Goal: Information Seeking & Learning: Learn about a topic

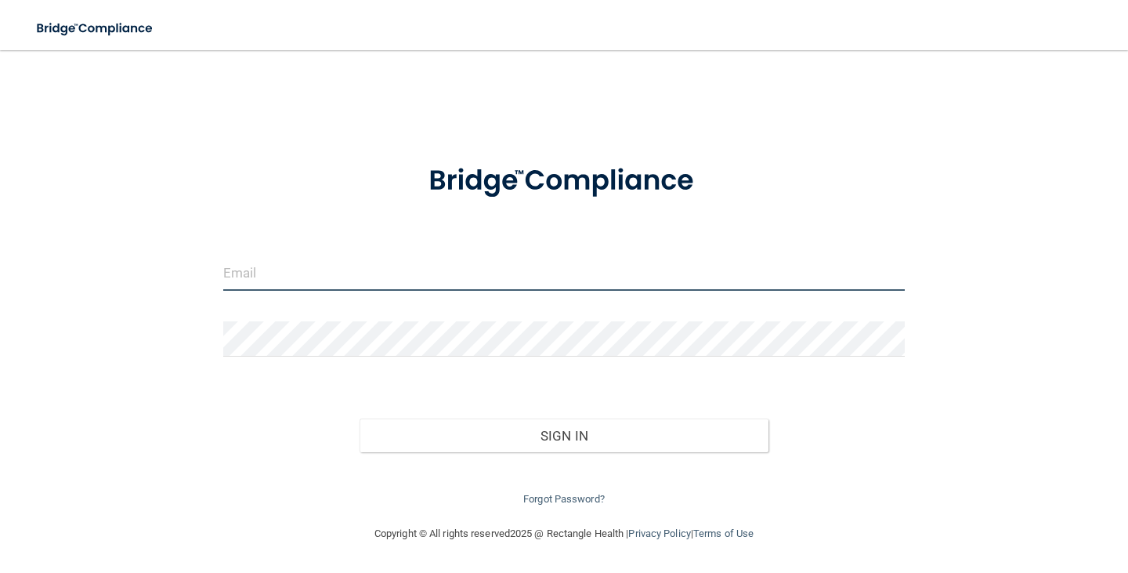
click at [287, 257] on input "email" at bounding box center [563, 272] width 681 height 35
type input "[EMAIL_ADDRESS][DOMAIN_NAME]"
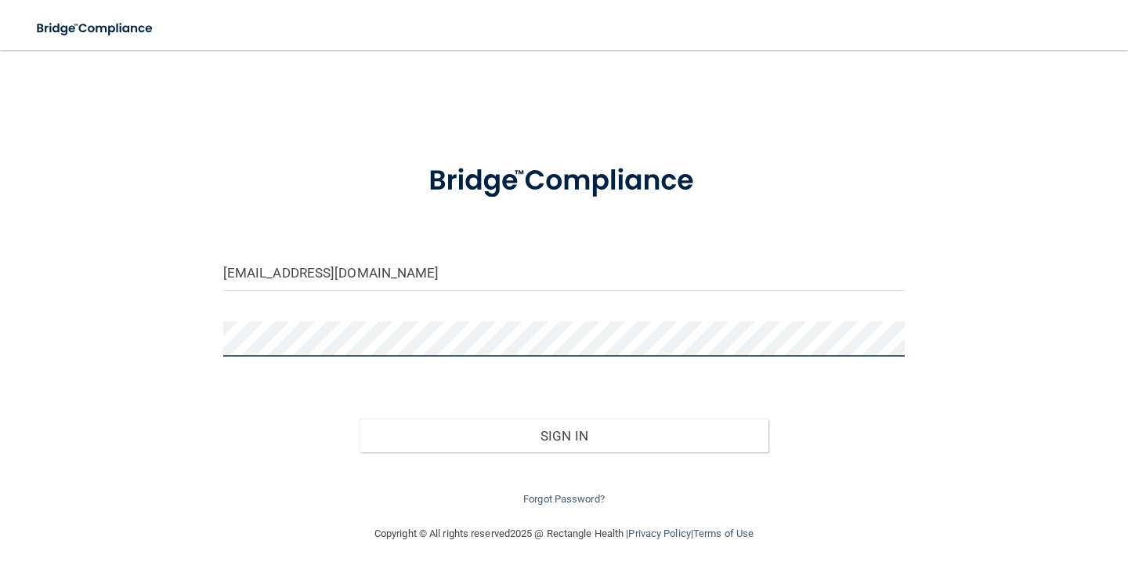
click at [360, 418] on button "Sign In" at bounding box center [564, 435] width 409 height 34
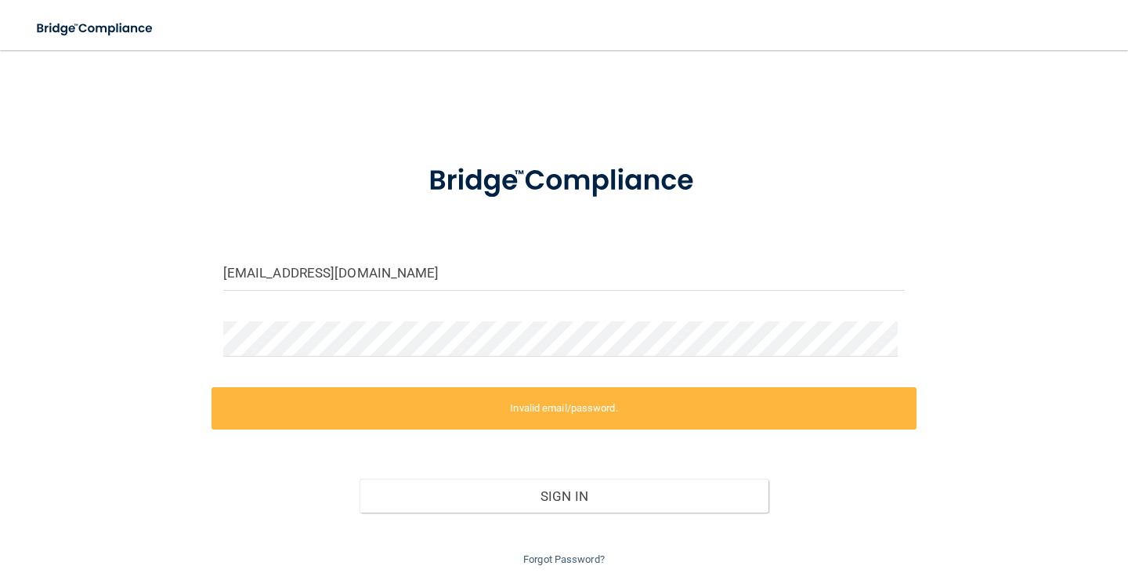
click at [358, 437] on div "Invalid email/password. You don't have permission to access that page. Sign In …" at bounding box center [563, 478] width 705 height 183
click at [207, 322] on div "csagle@ofsi.org Invalid email/password. You don't have permission to access tha…" at bounding box center [563, 317] width 1065 height 503
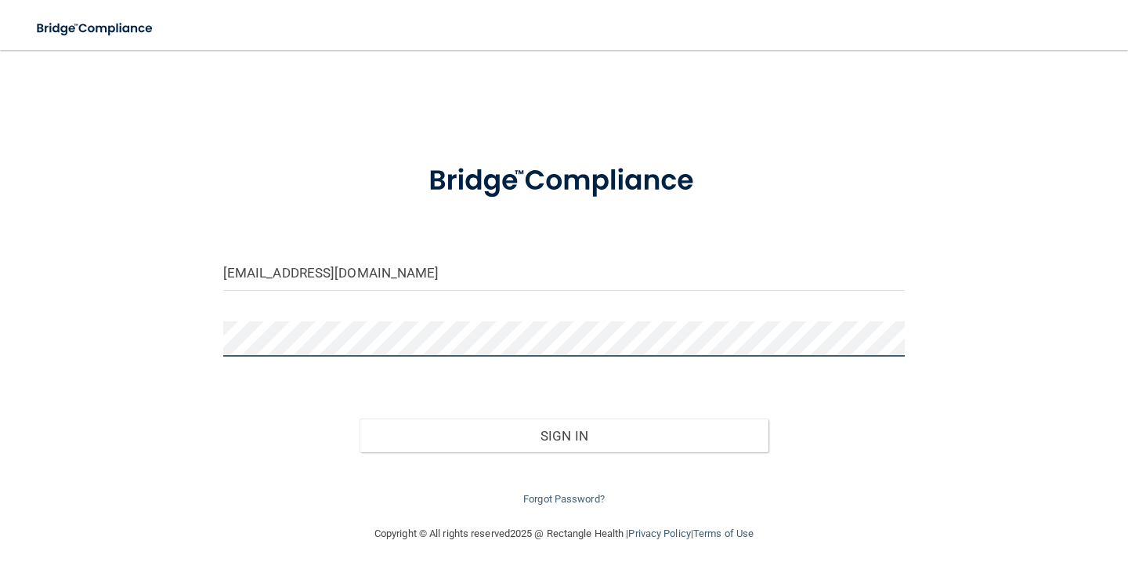
click at [360, 418] on button "Sign In" at bounding box center [564, 435] width 409 height 34
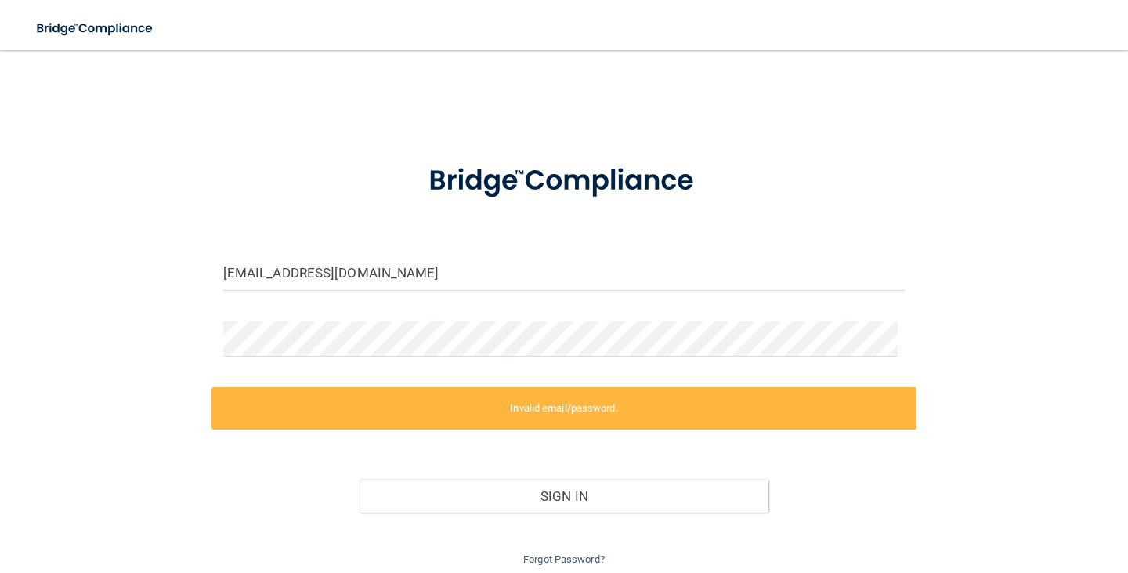
click at [175, 428] on div "csagle@ofsi.org Invalid email/password. You don't have permission to access tha…" at bounding box center [563, 317] width 1065 height 503
click at [223, 293] on form "csagle@ofsi.org Invalid email/password. You don't have permission to access tha…" at bounding box center [563, 356] width 681 height 425
click at [587, 560] on link "Forgot Password?" at bounding box center [563, 559] width 81 height 12
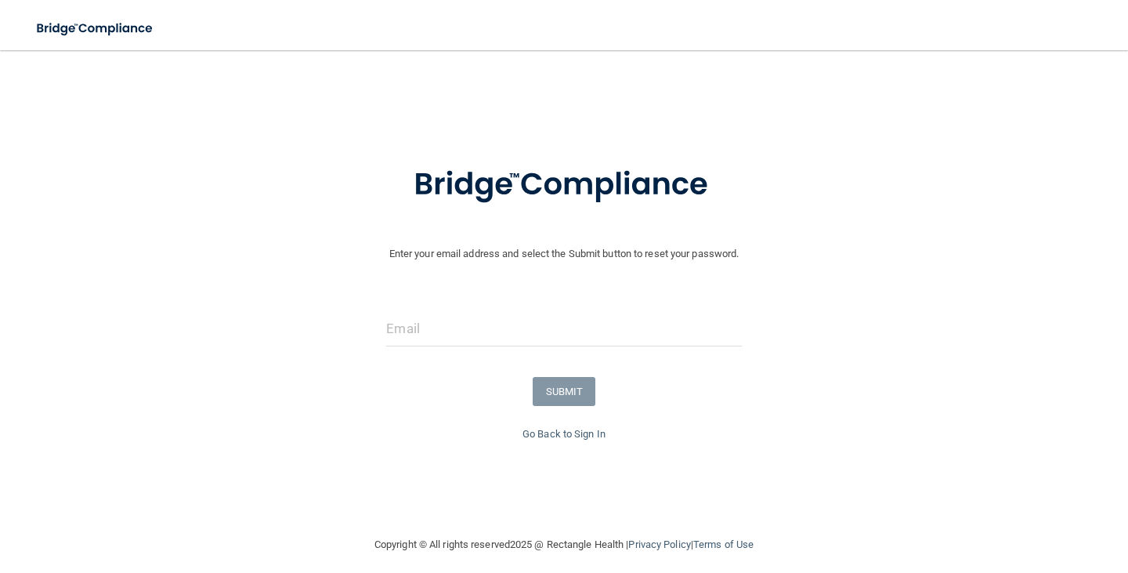
click at [422, 304] on form "Enter your email address and select the Submit button to reset your password. S…" at bounding box center [564, 284] width 1112 height 280
click at [422, 322] on input "email" at bounding box center [563, 328] width 355 height 35
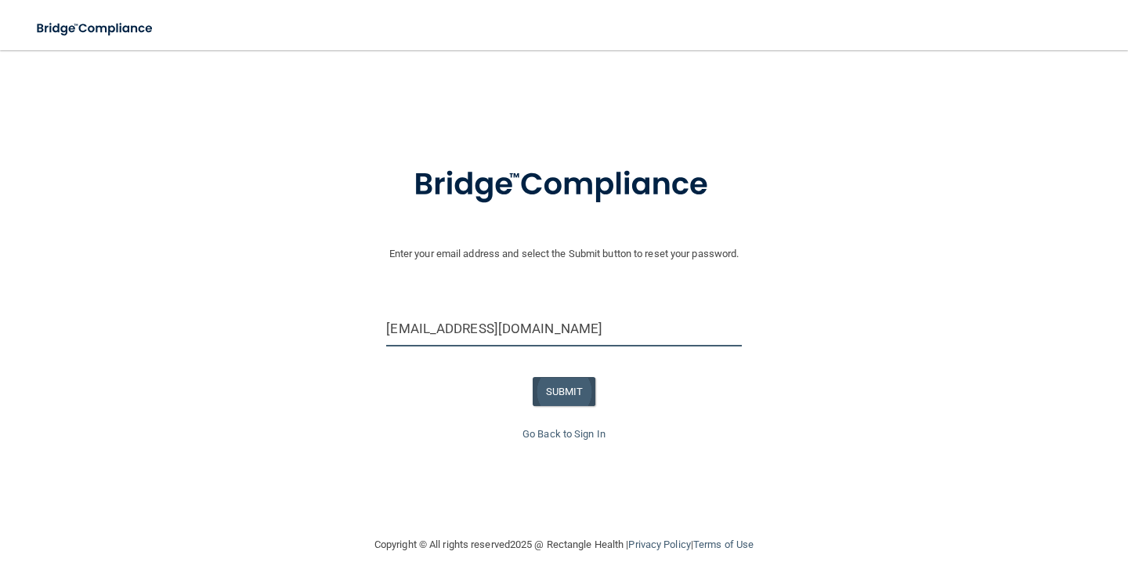
type input "[EMAIL_ADDRESS][DOMAIN_NAME]"
click at [579, 386] on button "SUBMIT" at bounding box center [564, 391] width 63 height 29
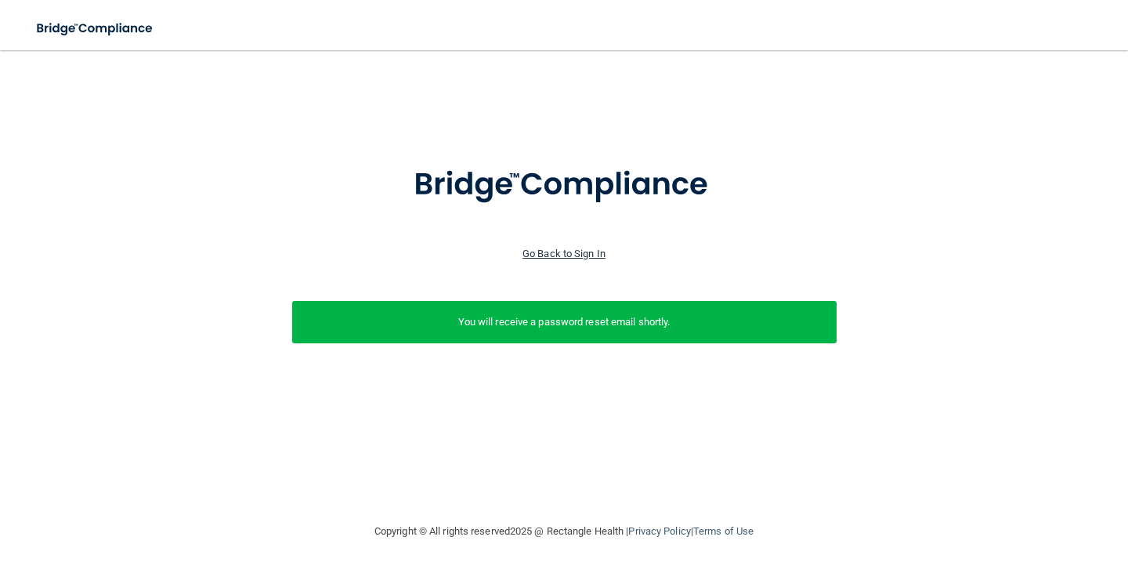
click at [580, 257] on link "Go Back to Sign In" at bounding box center [563, 254] width 83 height 12
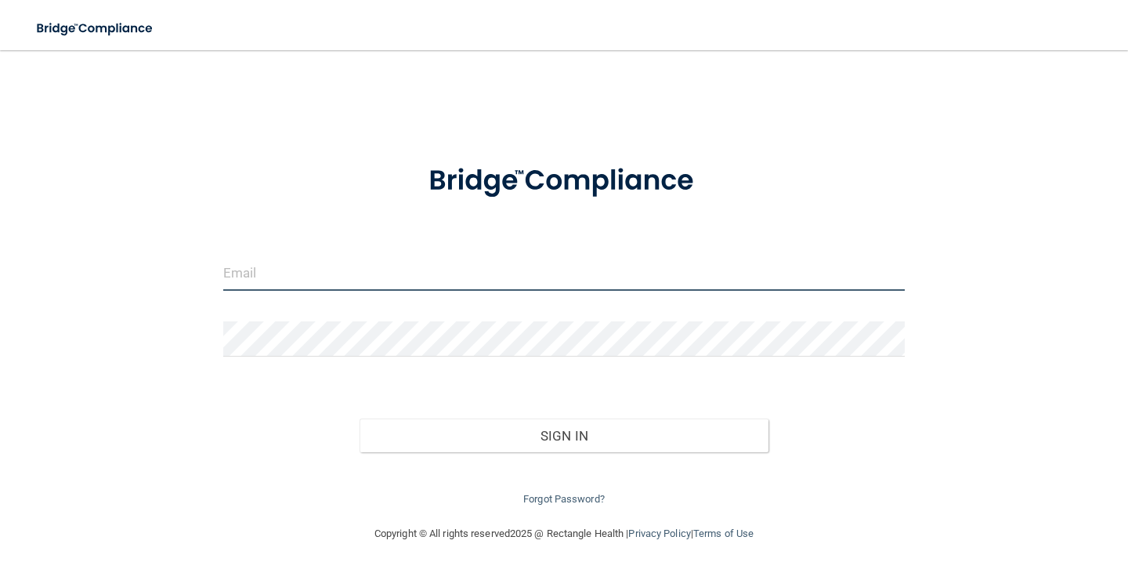
click at [398, 262] on input "email" at bounding box center [563, 272] width 681 height 35
type input "[EMAIL_ADDRESS][DOMAIN_NAME]"
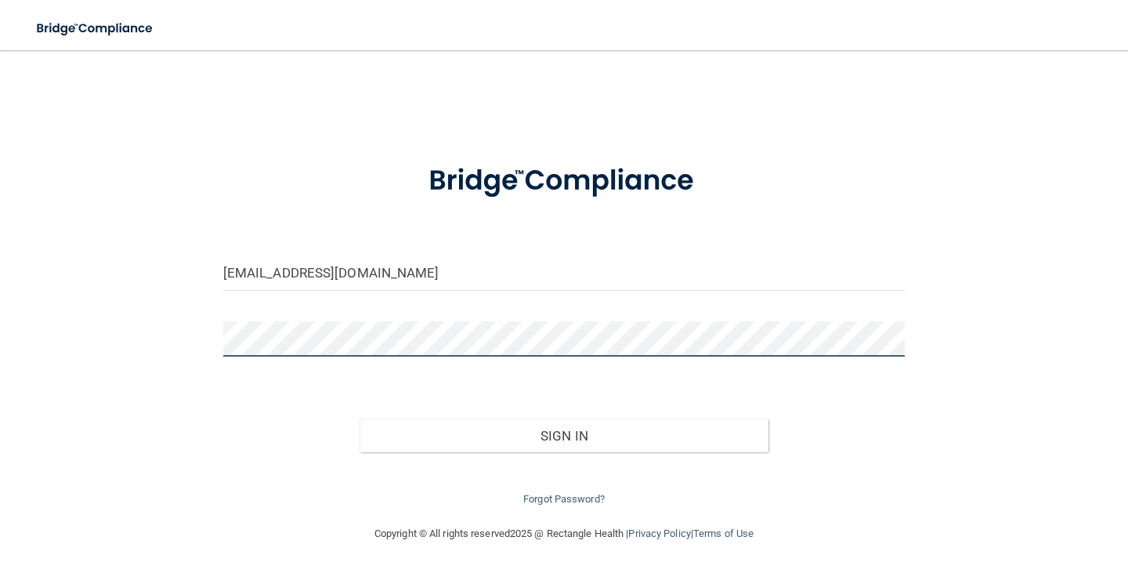
click at [360, 418] on button "Sign In" at bounding box center [564, 435] width 409 height 34
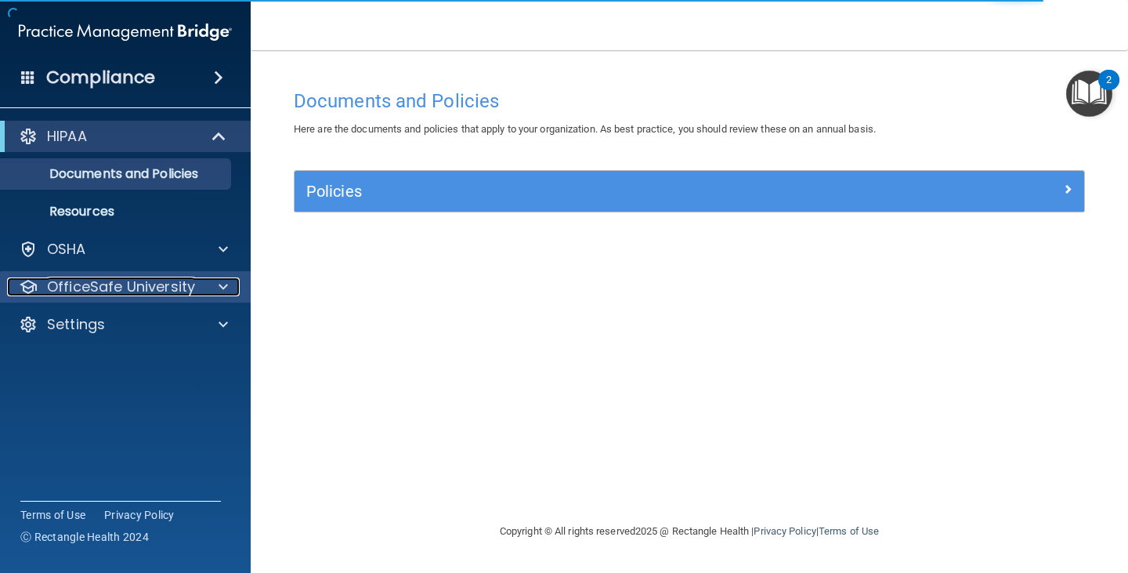
click at [150, 280] on p "OfficeSafe University" at bounding box center [121, 286] width 148 height 19
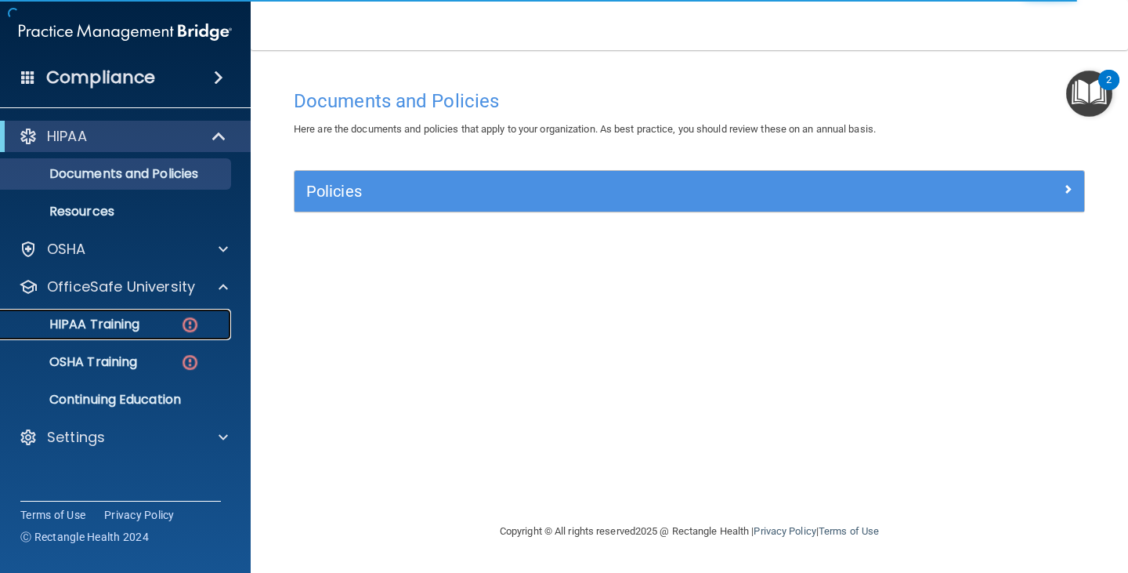
click at [163, 331] on div "HIPAA Training" at bounding box center [117, 324] width 214 height 16
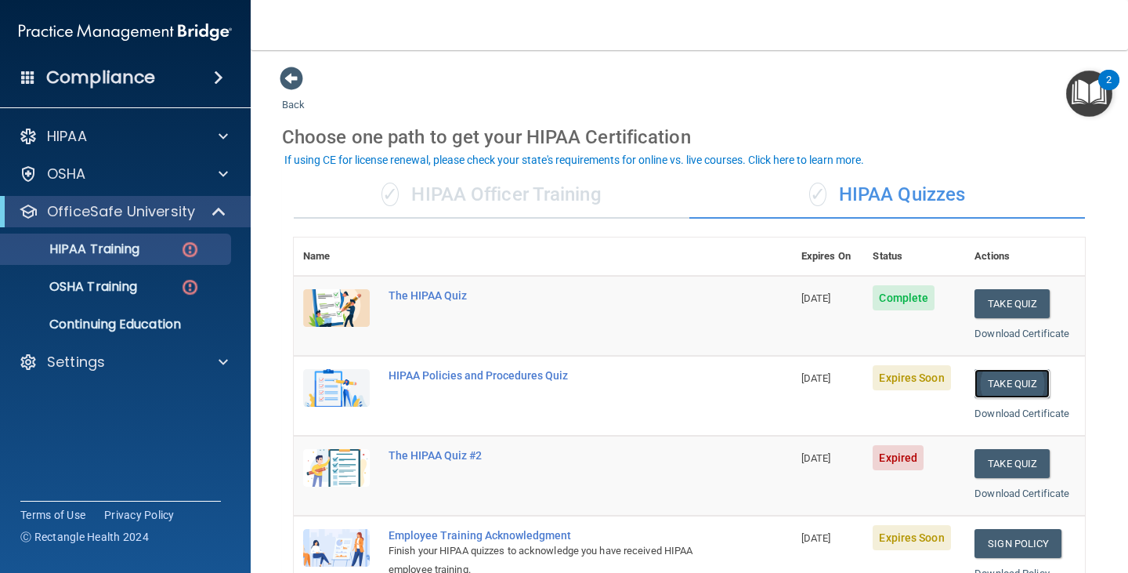
click at [981, 383] on button "Take Quiz" at bounding box center [1011, 383] width 75 height 29
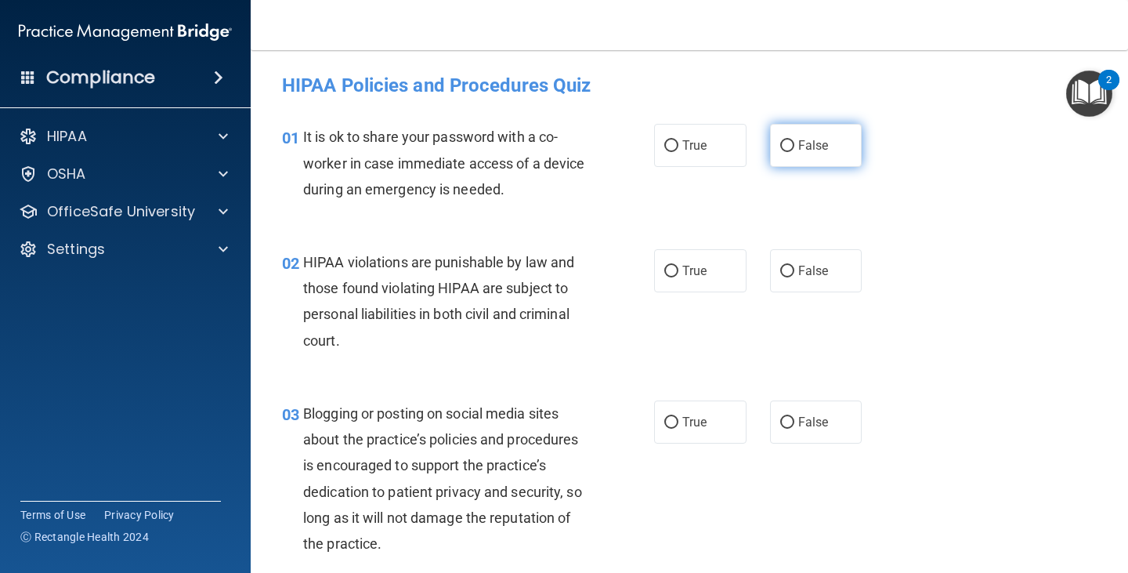
click at [813, 154] on label "False" at bounding box center [816, 145] width 92 height 43
click at [794, 152] on input "False" at bounding box center [787, 146] width 14 height 12
radio input "true"
click at [683, 255] on label "True" at bounding box center [700, 270] width 92 height 43
click at [678, 266] on input "True" at bounding box center [671, 272] width 14 height 12
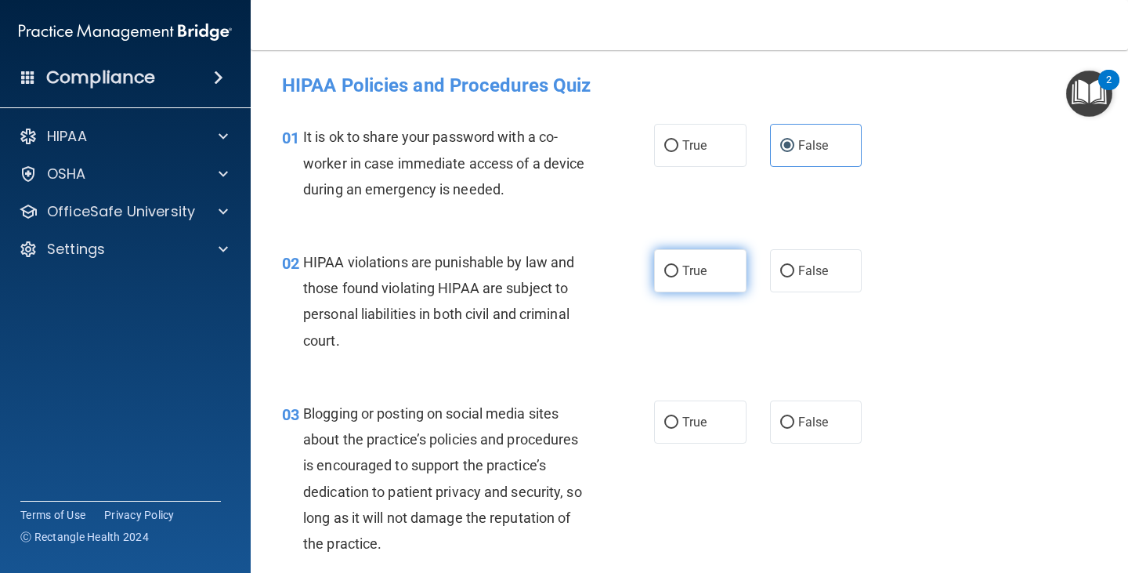
radio input "true"
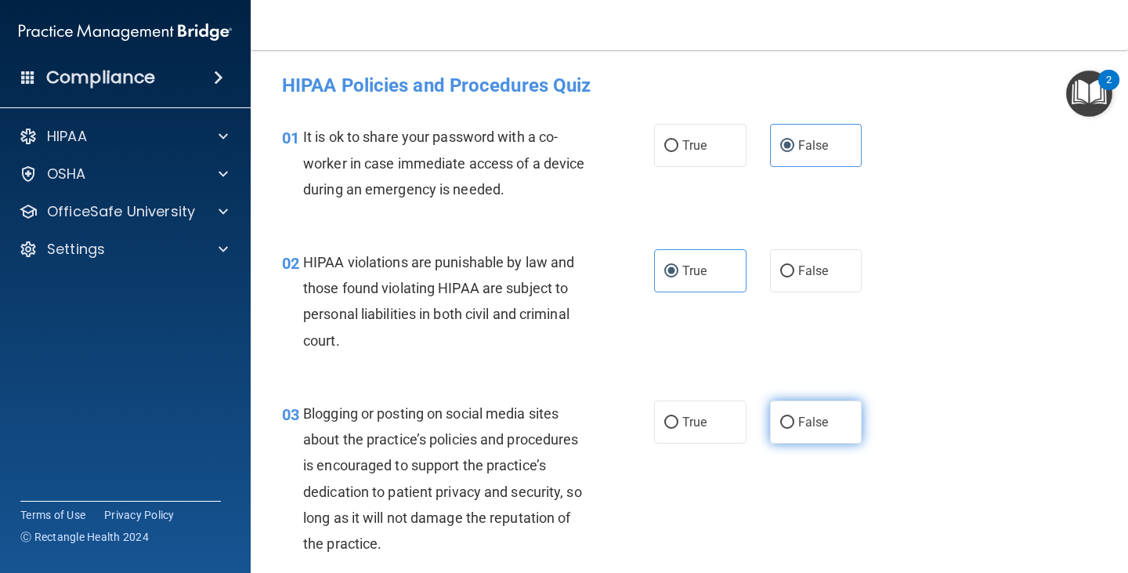
click at [819, 436] on label "False" at bounding box center [816, 421] width 92 height 43
click at [794, 428] on input "False" at bounding box center [787, 423] width 14 height 12
radio input "true"
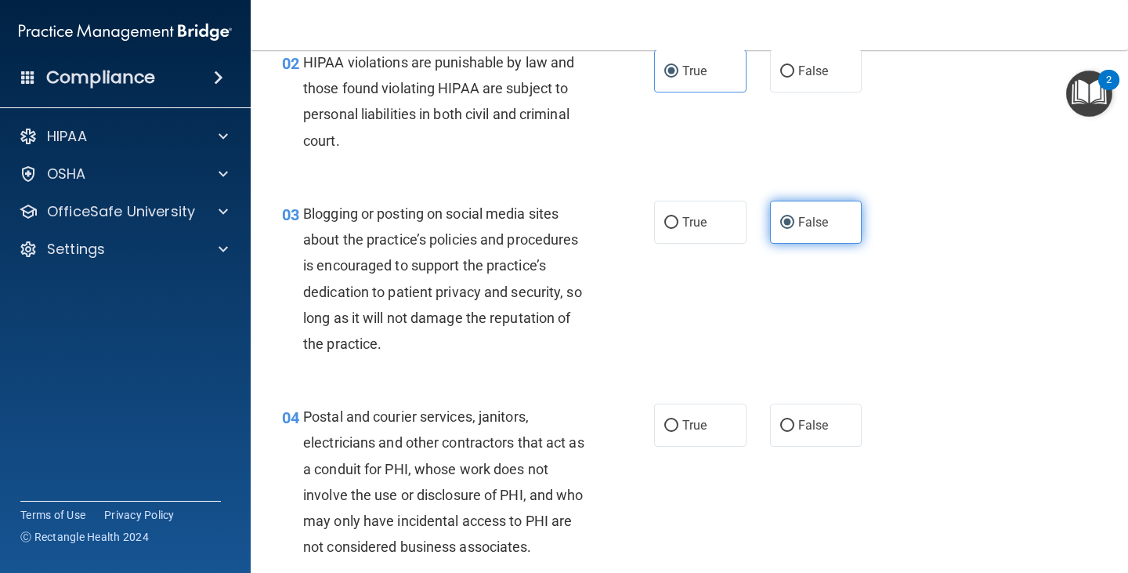
scroll to position [235, 0]
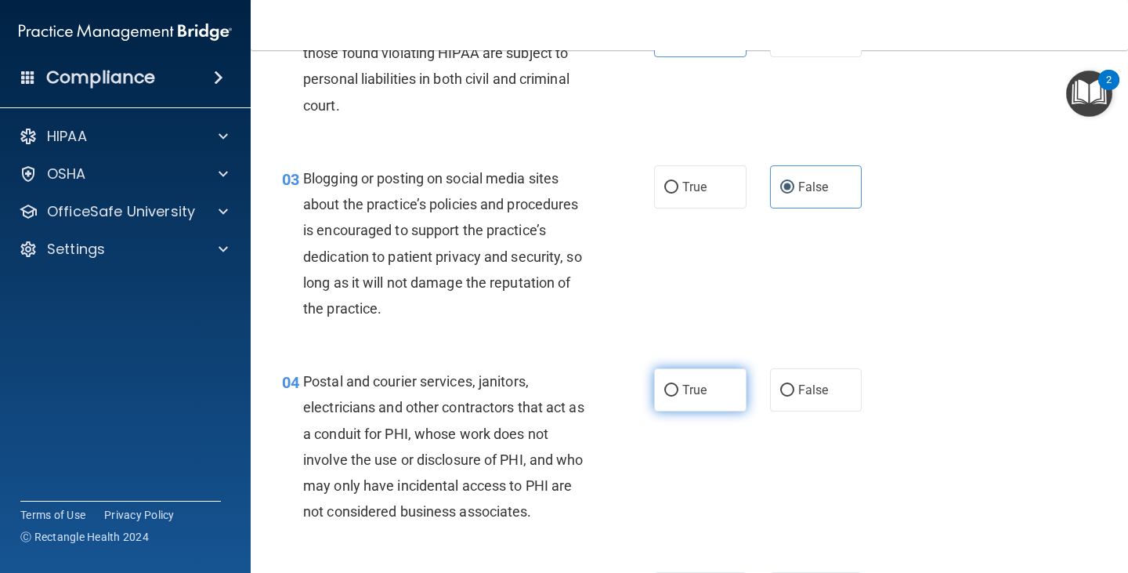
click at [721, 385] on label "True" at bounding box center [700, 389] width 92 height 43
click at [678, 385] on input "True" at bounding box center [671, 391] width 14 height 12
radio input "true"
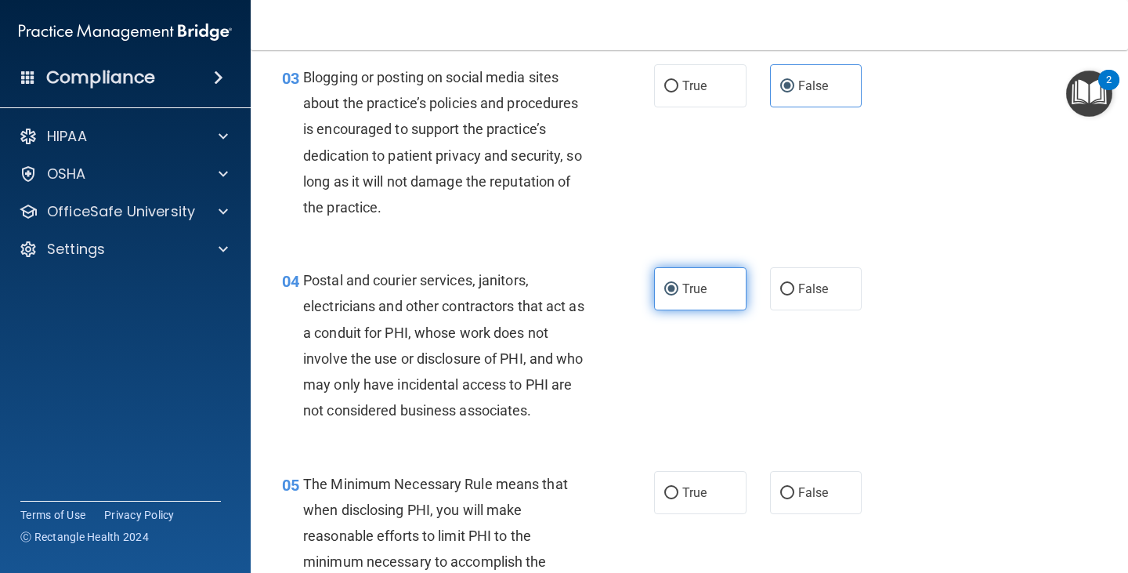
scroll to position [392, 0]
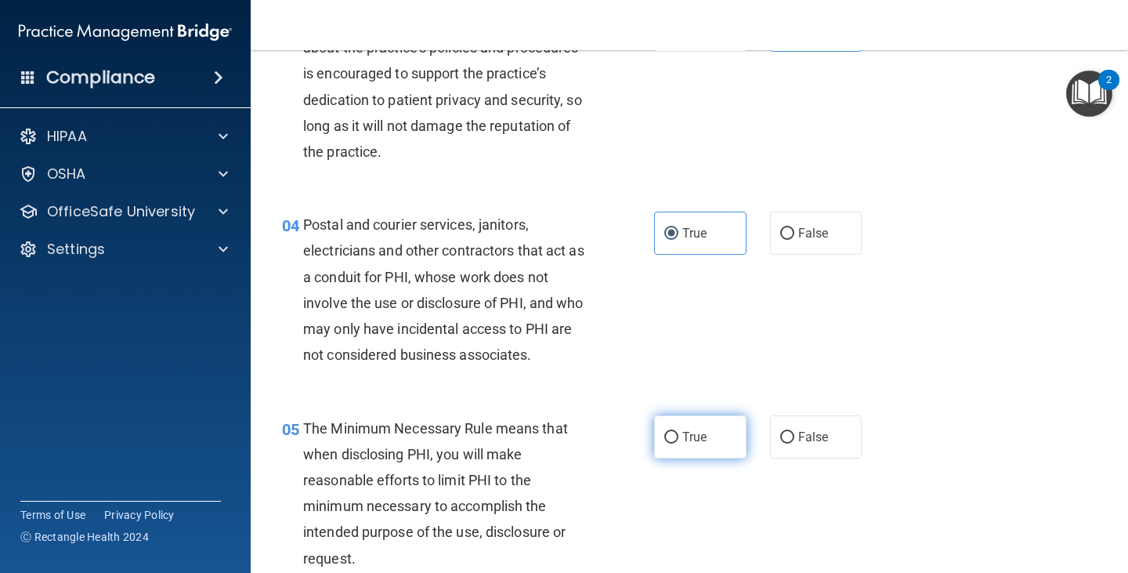
click at [702, 418] on label "True" at bounding box center [700, 436] width 92 height 43
click at [678, 432] on input "True" at bounding box center [671, 438] width 14 height 12
radio input "true"
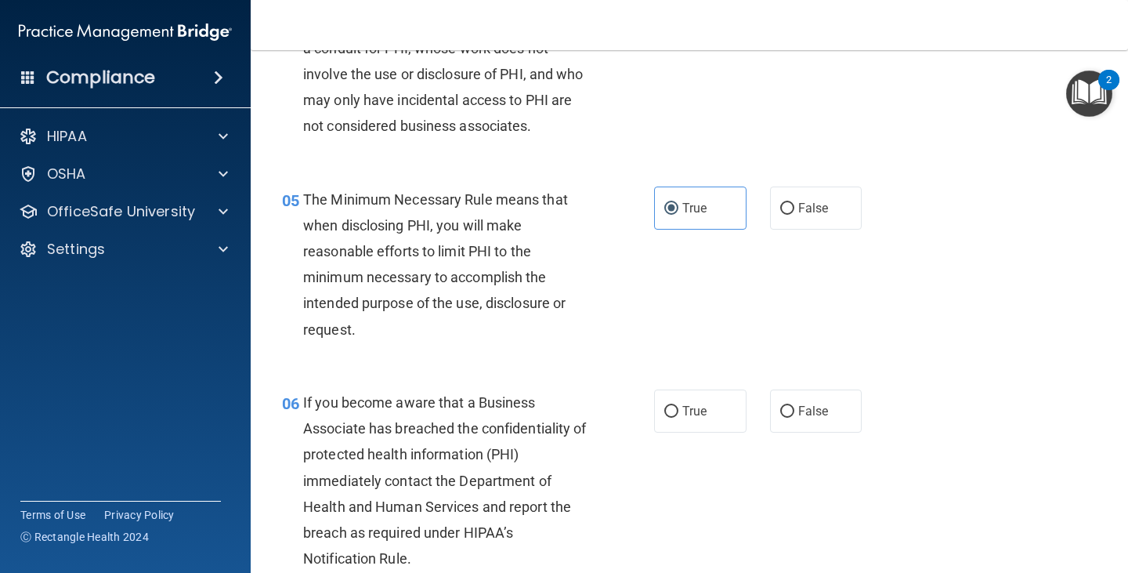
scroll to position [627, 0]
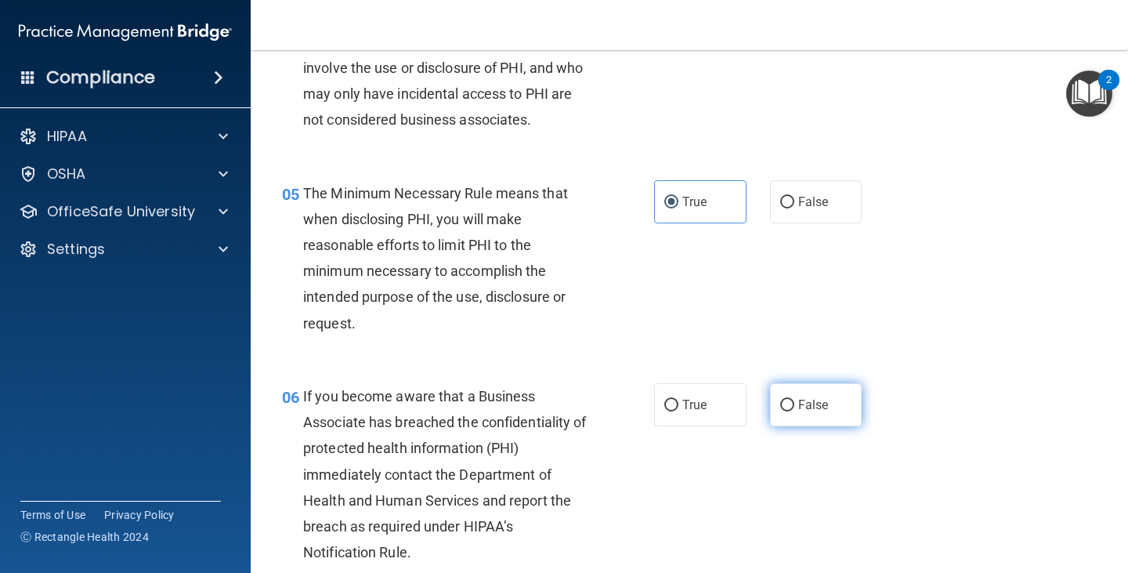
click at [804, 414] on label "False" at bounding box center [816, 404] width 92 height 43
click at [794, 411] on input "False" at bounding box center [787, 405] width 14 height 12
radio input "true"
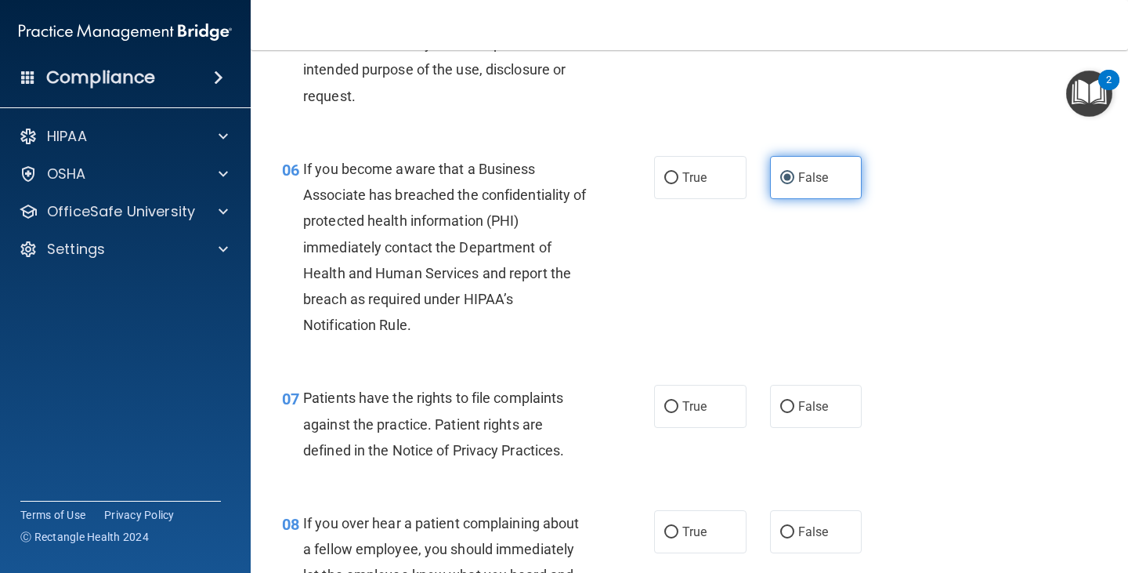
scroll to position [862, 0]
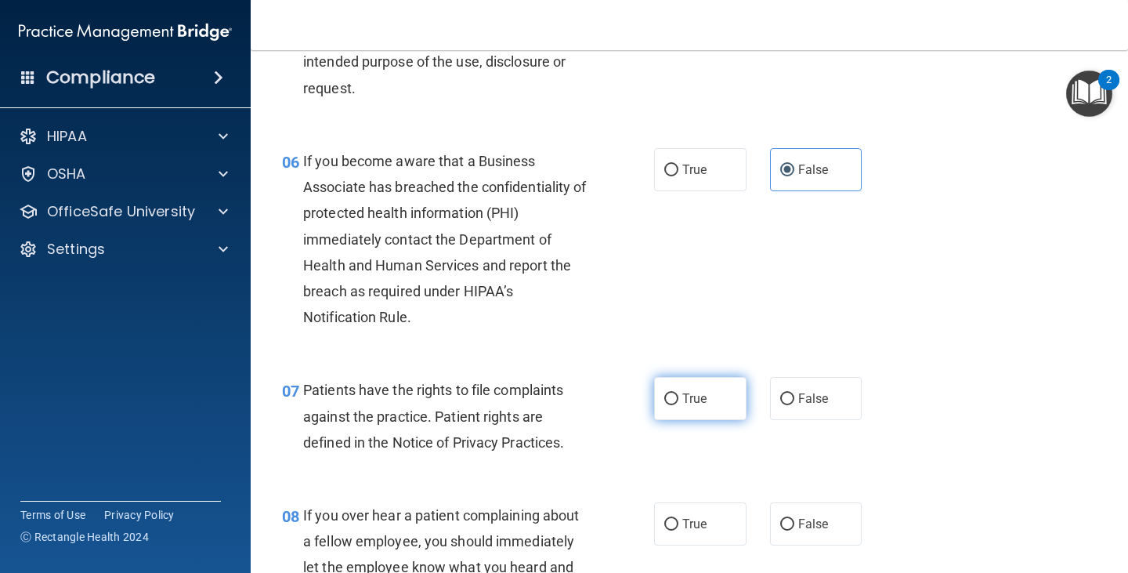
click at [696, 396] on span "True" at bounding box center [694, 398] width 24 height 15
click at [678, 396] on input "True" at bounding box center [671, 399] width 14 height 12
radio input "true"
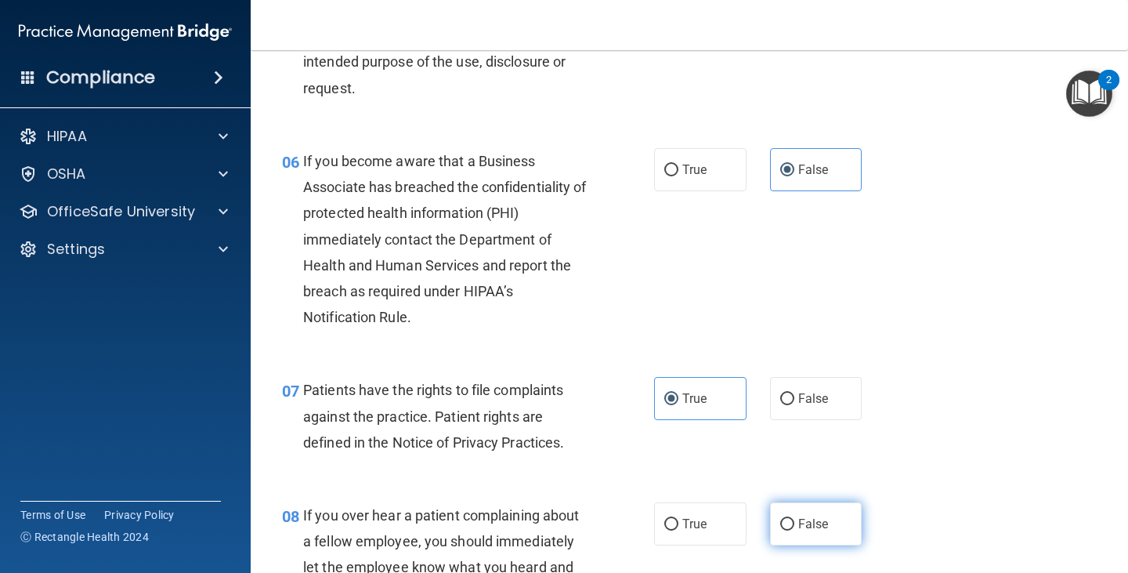
click at [801, 532] on label "False" at bounding box center [816, 523] width 92 height 43
click at [794, 530] on input "False" at bounding box center [787, 525] width 14 height 12
radio input "true"
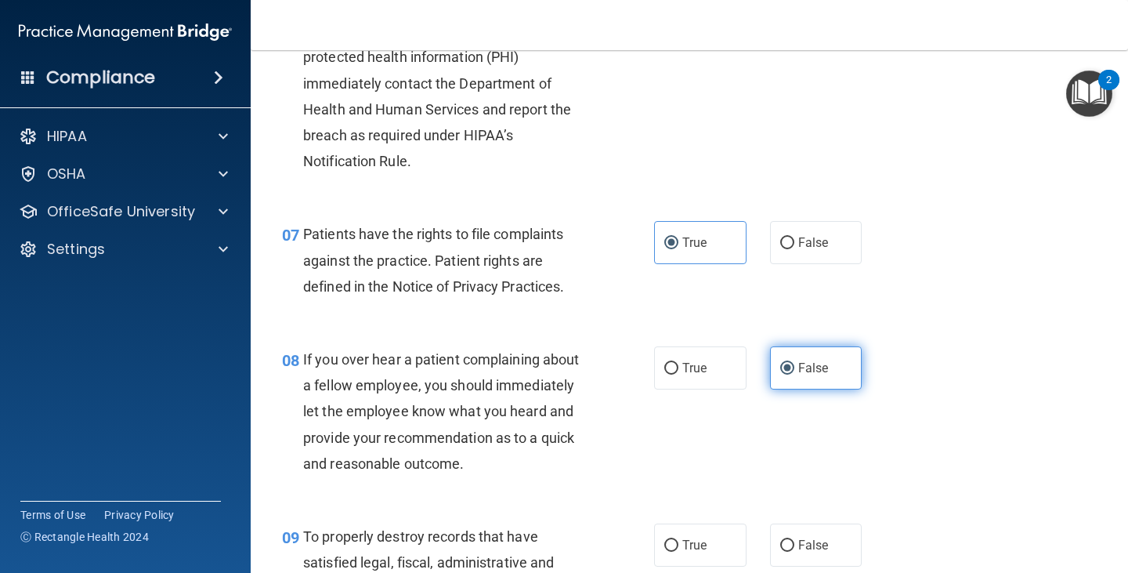
scroll to position [1018, 0]
click at [822, 543] on label "False" at bounding box center [816, 543] width 92 height 43
click at [794, 543] on input "False" at bounding box center [787, 545] width 14 height 12
radio input "true"
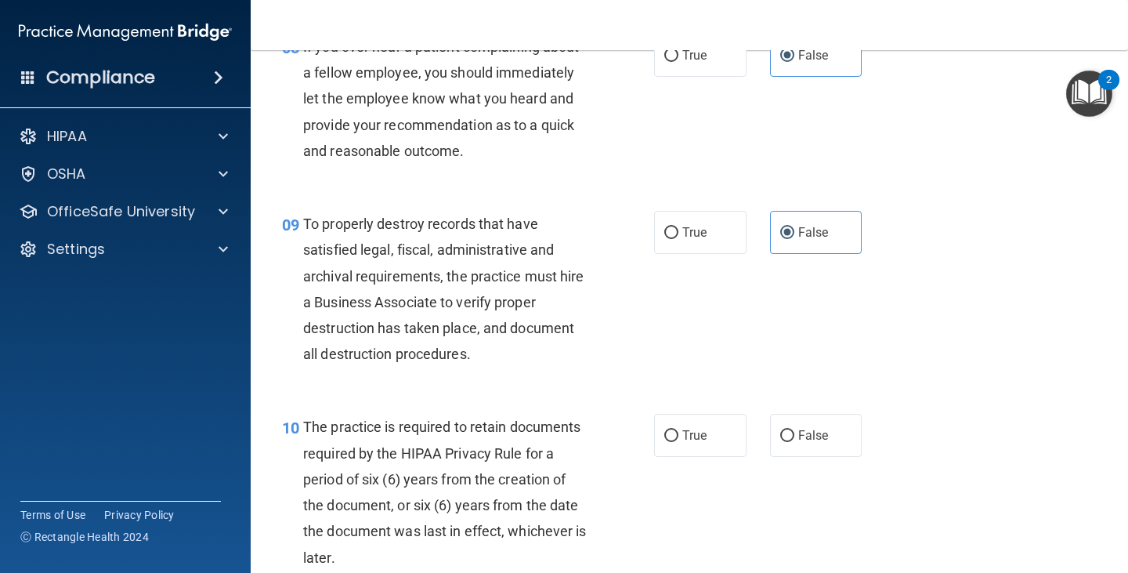
scroll to position [1332, 0]
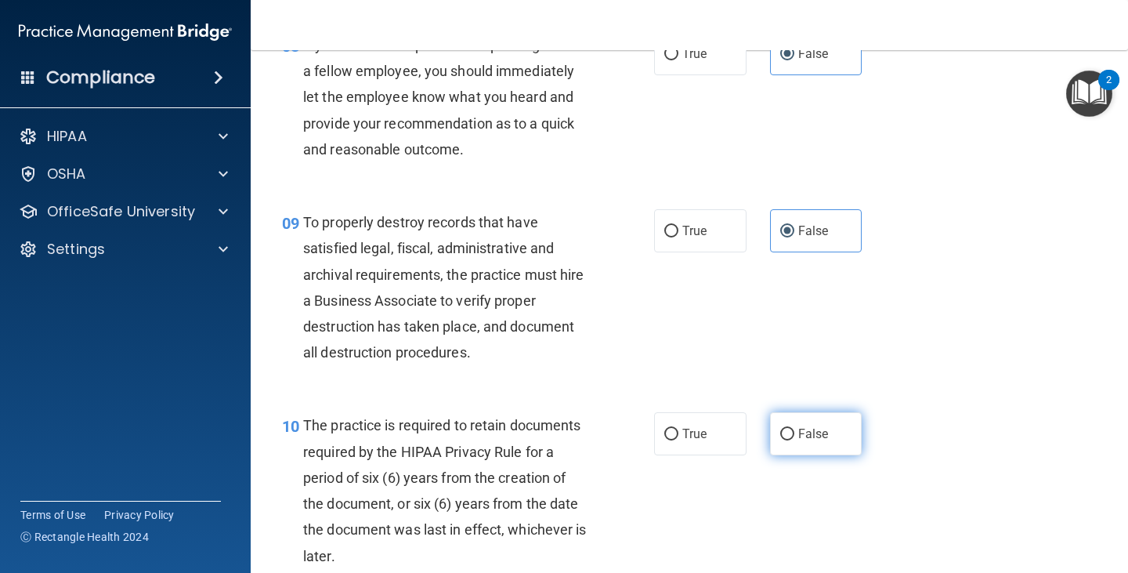
click at [800, 445] on label "False" at bounding box center [816, 433] width 92 height 43
click at [794, 440] on input "False" at bounding box center [787, 434] width 14 height 12
radio input "true"
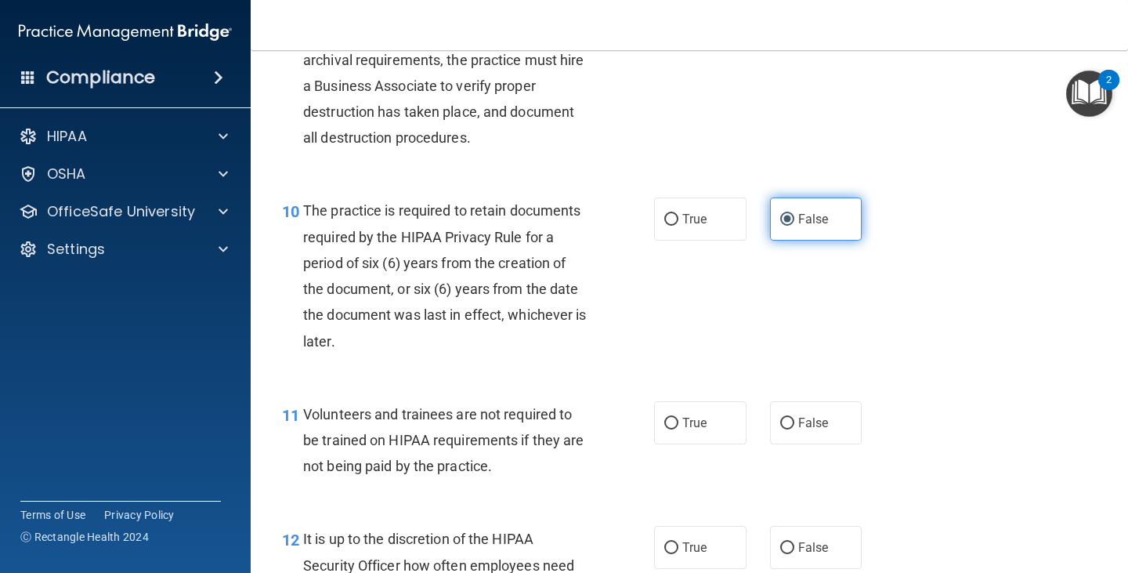
scroll to position [1567, 0]
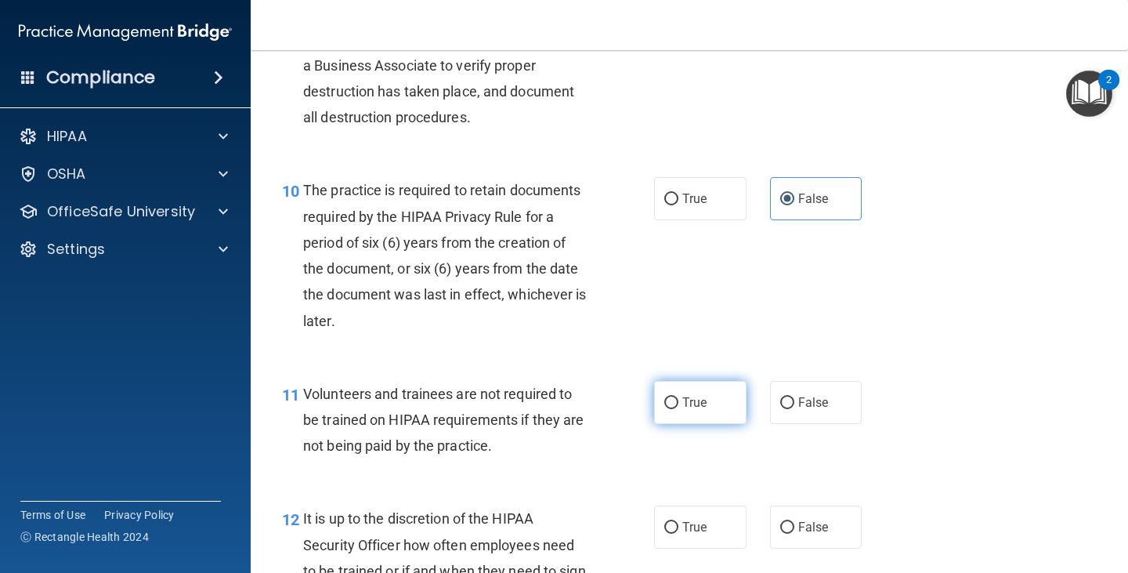
click at [691, 416] on label "True" at bounding box center [700, 402] width 92 height 43
click at [678, 409] on input "True" at bounding box center [671, 403] width 14 height 12
radio input "true"
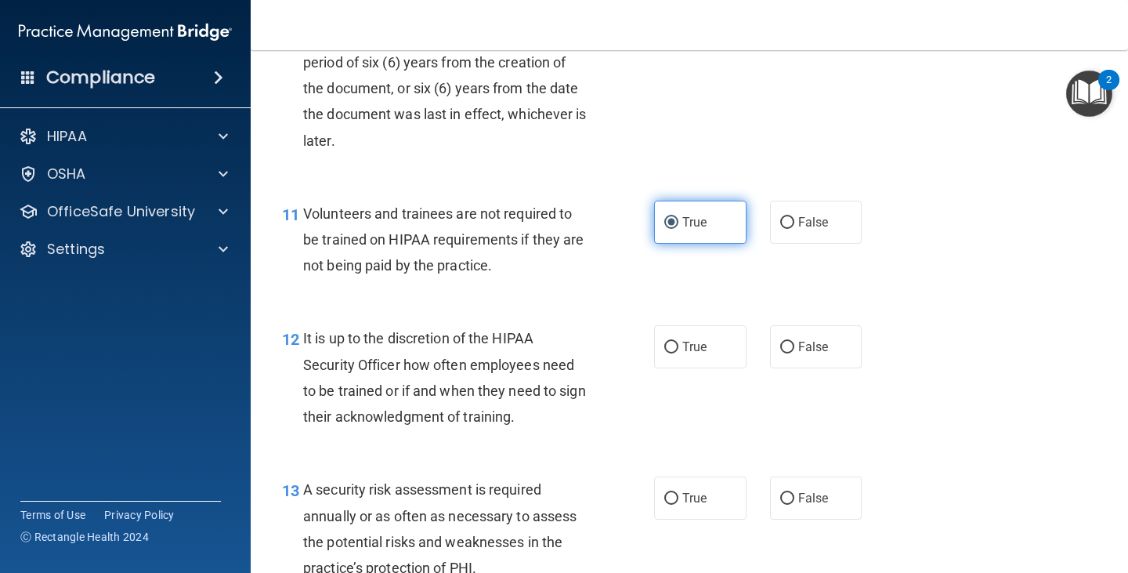
scroll to position [1802, 0]
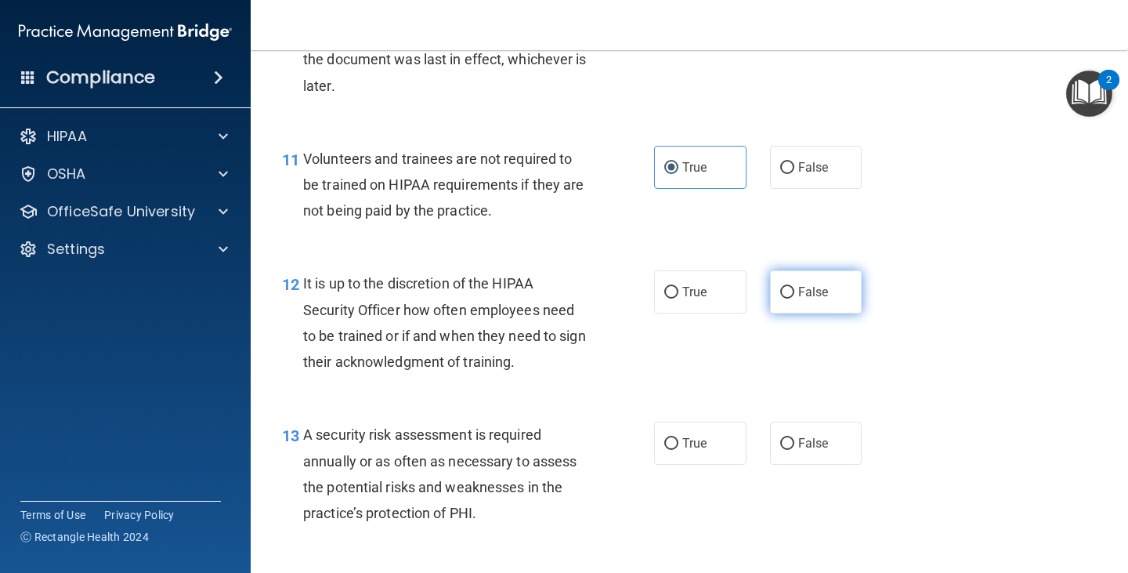
click at [798, 285] on span "False" at bounding box center [813, 291] width 31 height 15
click at [794, 287] on input "False" at bounding box center [787, 293] width 14 height 12
radio input "true"
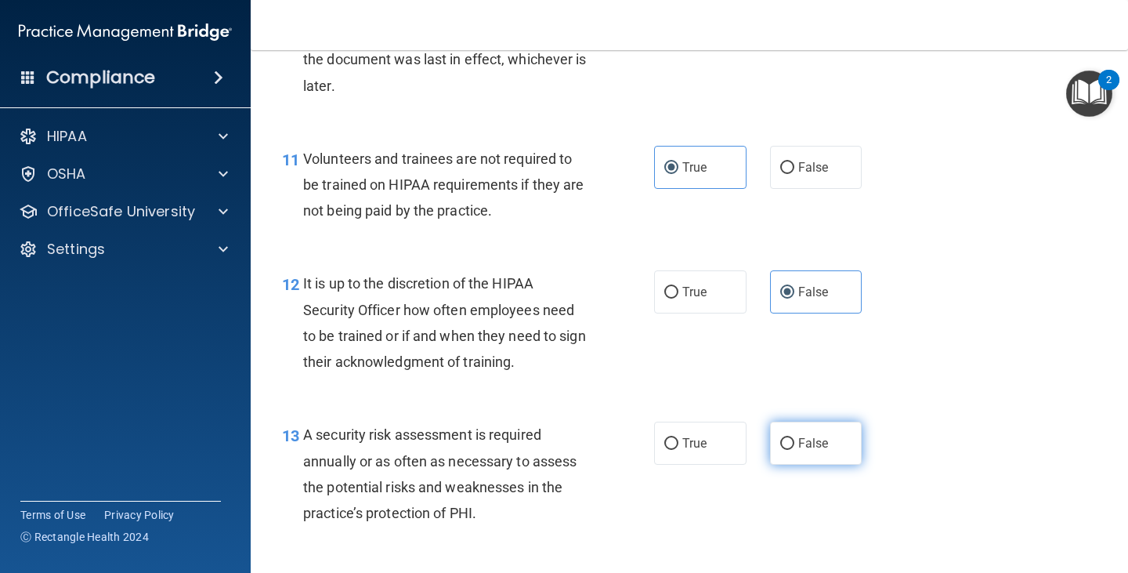
click at [811, 437] on span "False" at bounding box center [813, 443] width 31 height 15
click at [794, 438] on input "False" at bounding box center [787, 444] width 14 height 12
radio input "true"
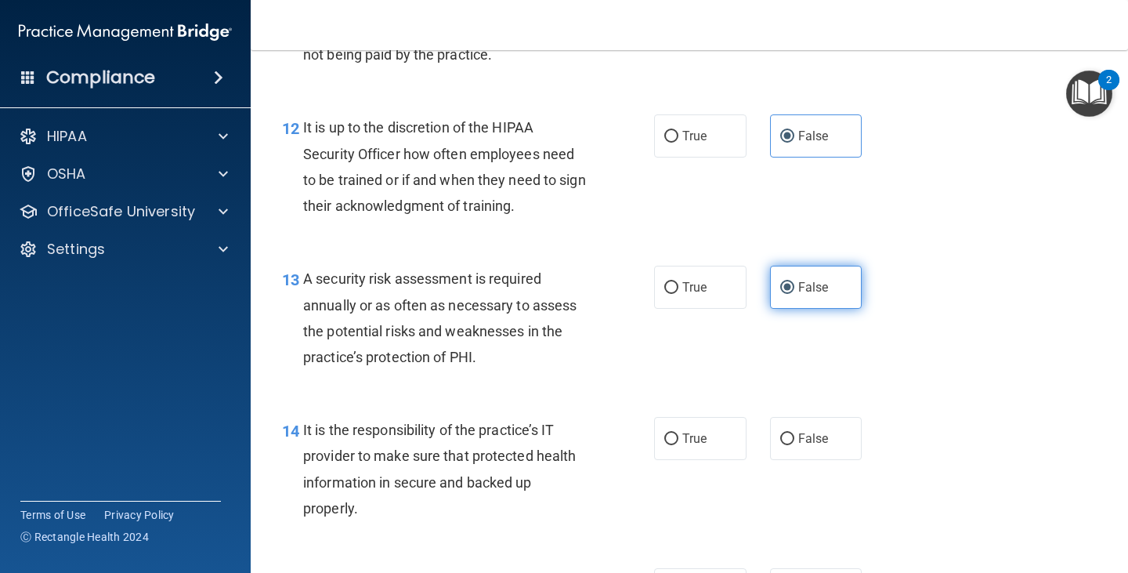
scroll to position [1958, 0]
click at [684, 436] on span "True" at bounding box center [694, 437] width 24 height 15
click at [678, 436] on input "True" at bounding box center [671, 438] width 14 height 12
radio input "true"
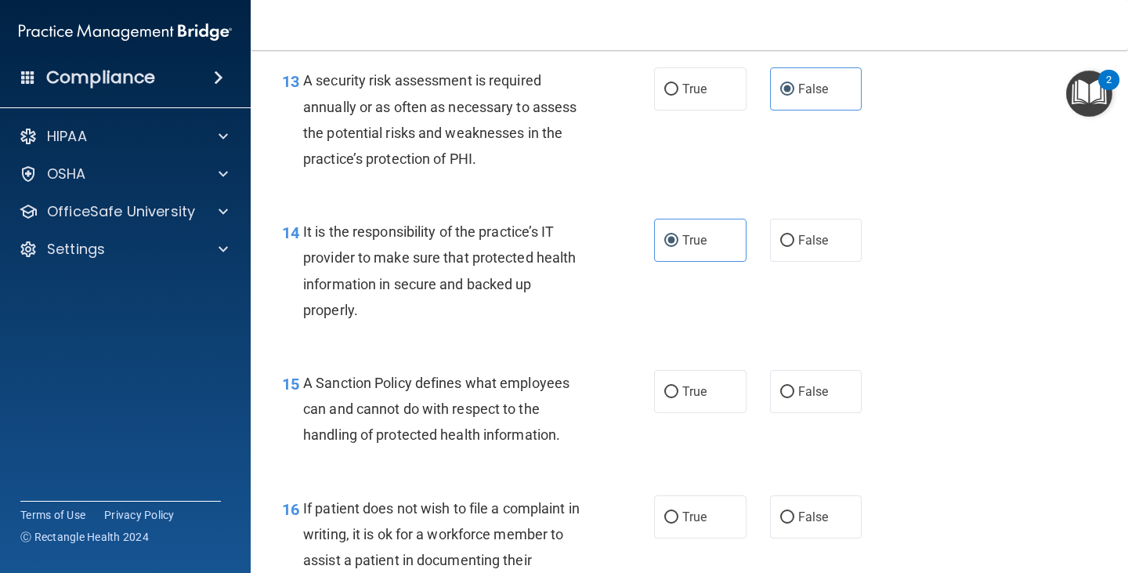
scroll to position [2193, 0]
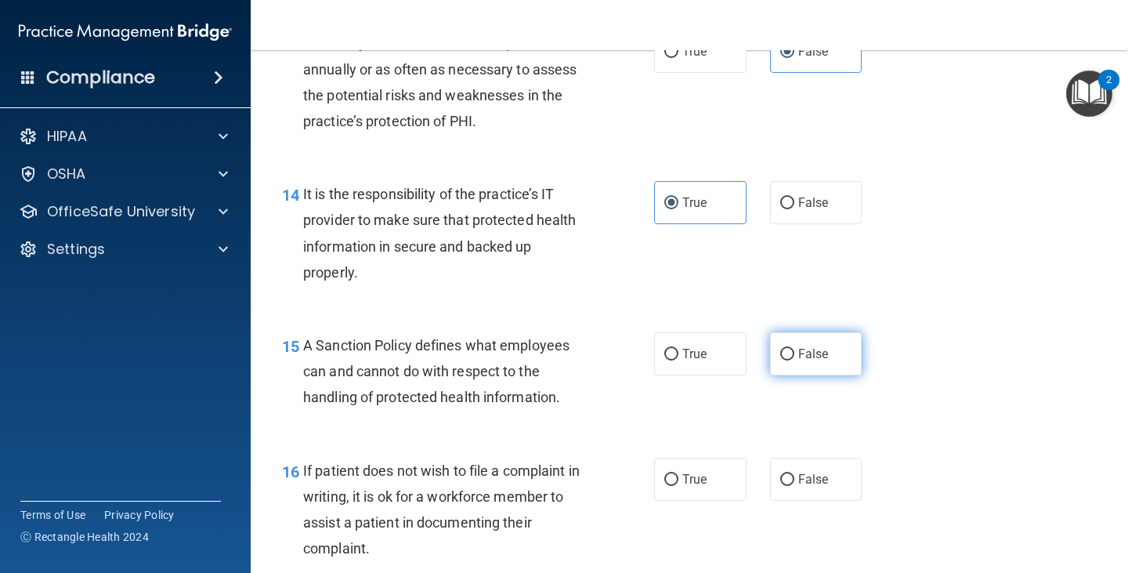
click at [790, 350] on label "False" at bounding box center [816, 353] width 92 height 43
click at [790, 350] on input "False" at bounding box center [787, 355] width 14 height 12
radio input "true"
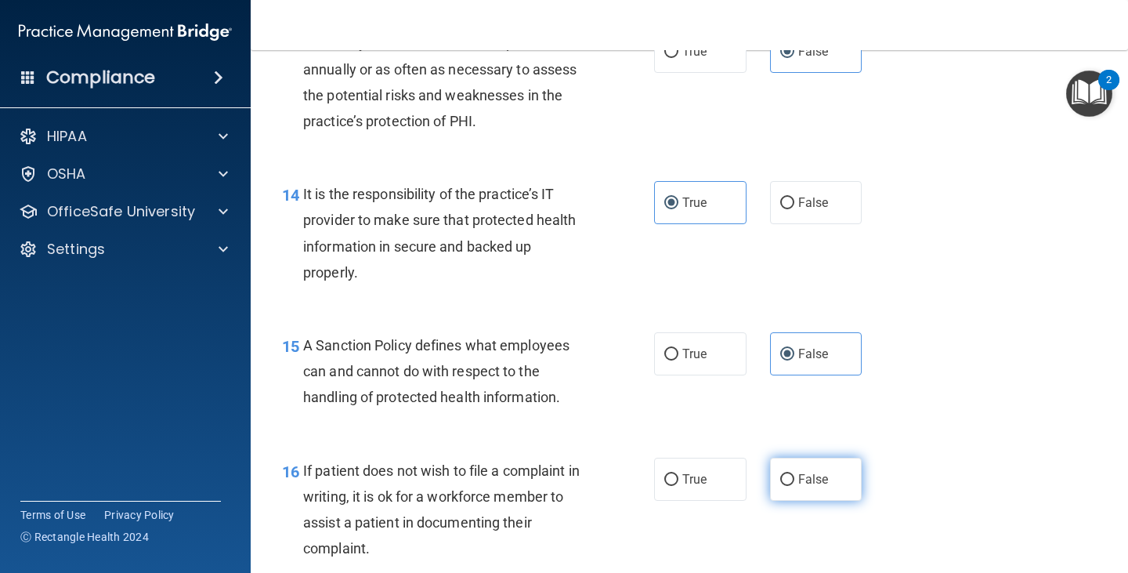
click at [803, 486] on span "False" at bounding box center [813, 479] width 31 height 15
click at [794, 486] on input "False" at bounding box center [787, 480] width 14 height 12
radio input "true"
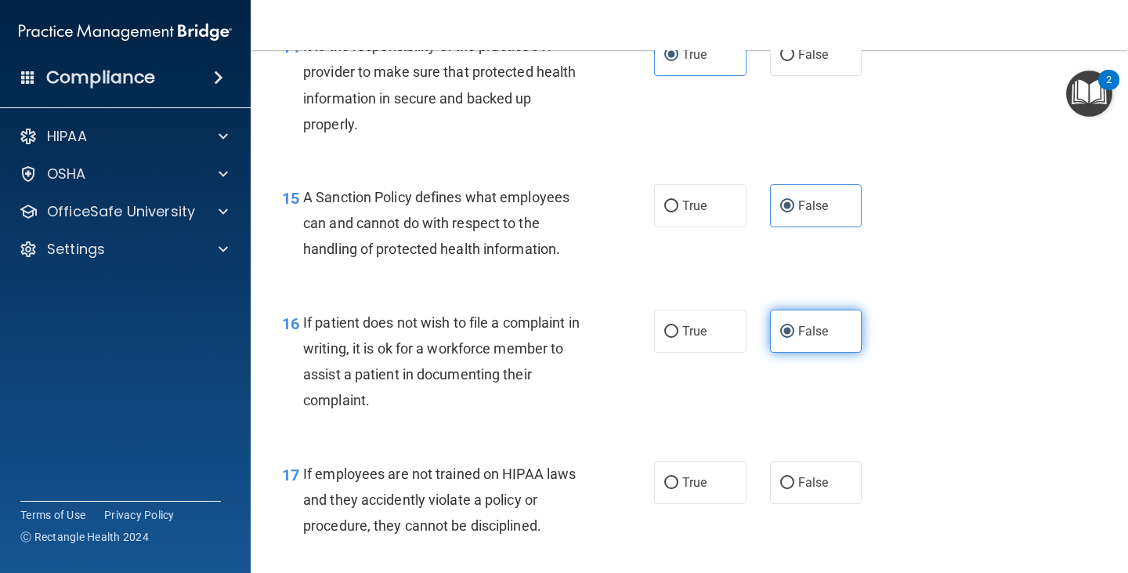
scroll to position [2350, 0]
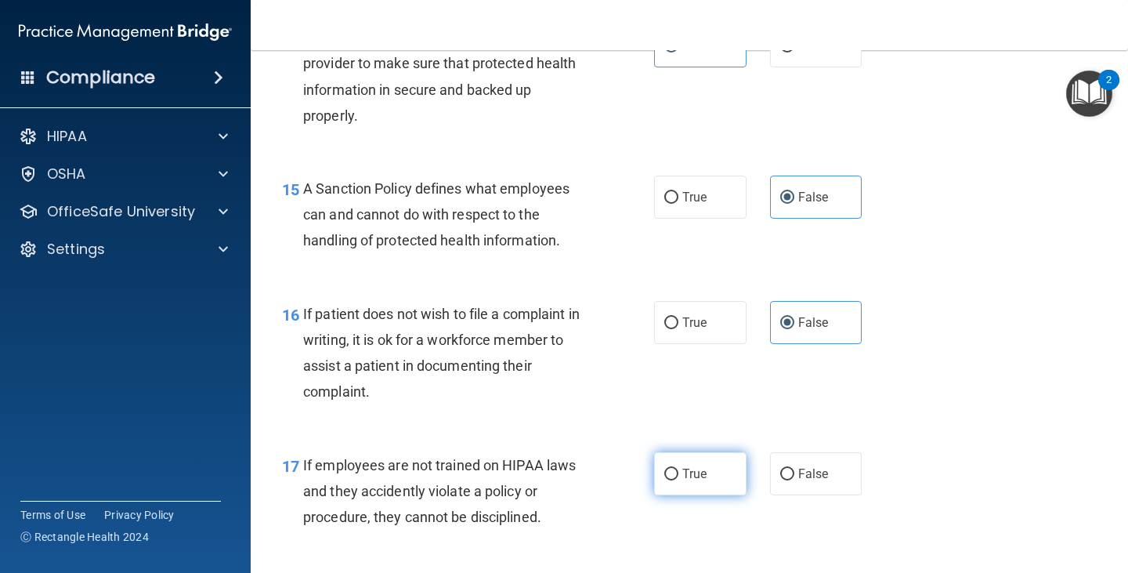
click at [715, 470] on label "True" at bounding box center [700, 473] width 92 height 43
click at [678, 470] on input "True" at bounding box center [671, 474] width 14 height 12
radio input "true"
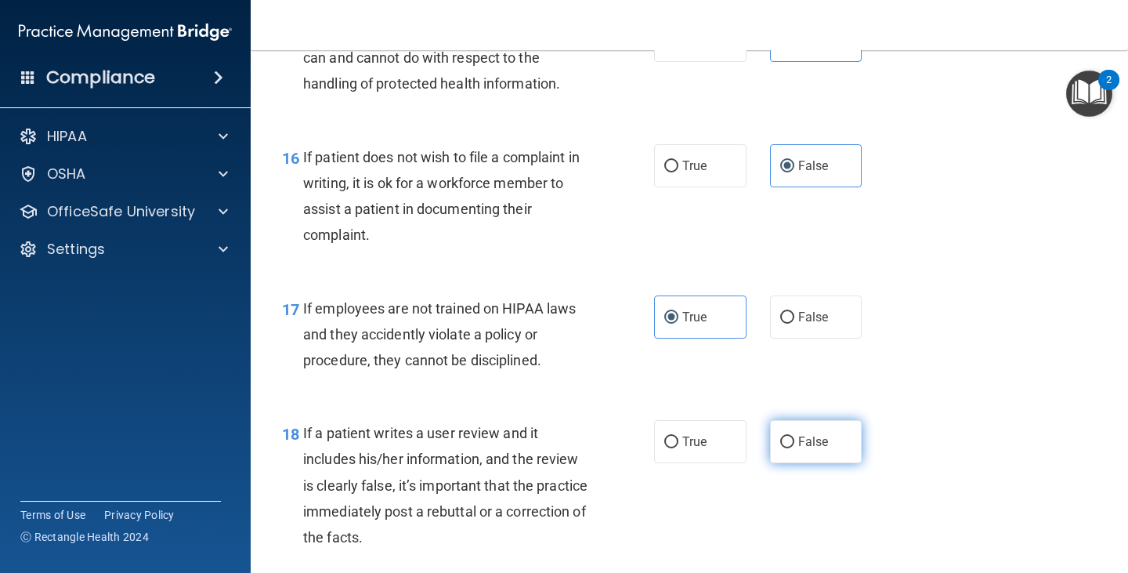
click at [782, 454] on label "False" at bounding box center [816, 441] width 92 height 43
click at [782, 448] on input "False" at bounding box center [787, 442] width 14 height 12
radio input "true"
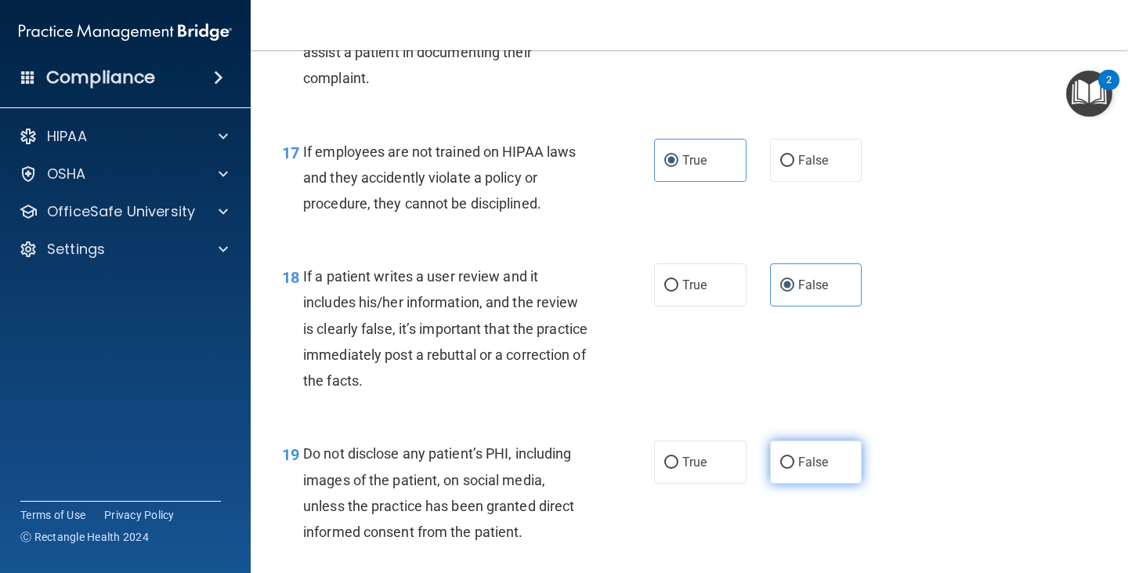
click at [798, 454] on span "False" at bounding box center [813, 461] width 31 height 15
click at [794, 457] on input "False" at bounding box center [787, 463] width 14 height 12
radio input "true"
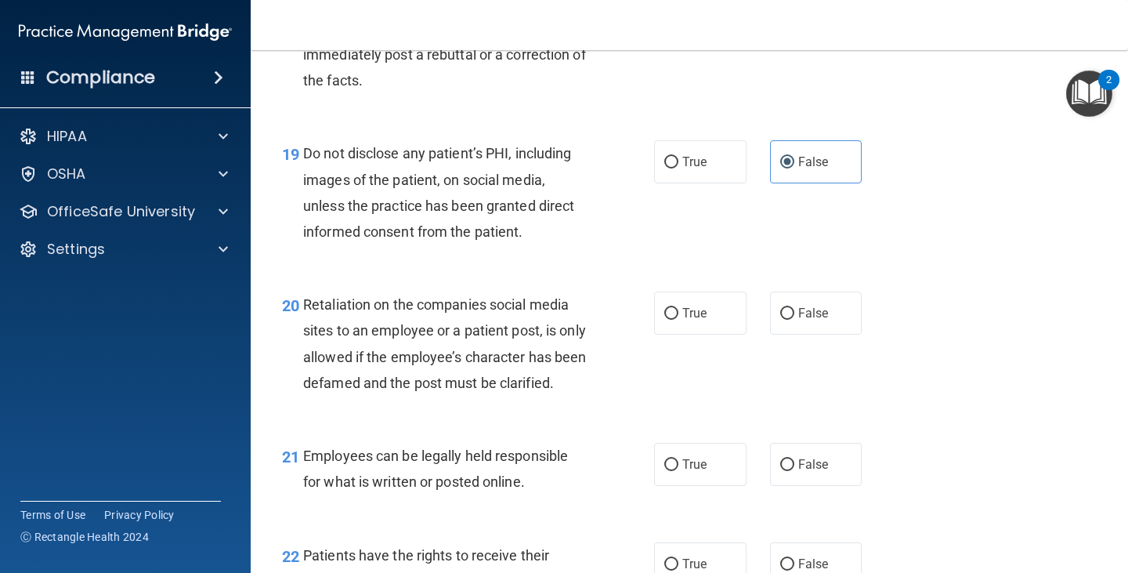
scroll to position [2976, 0]
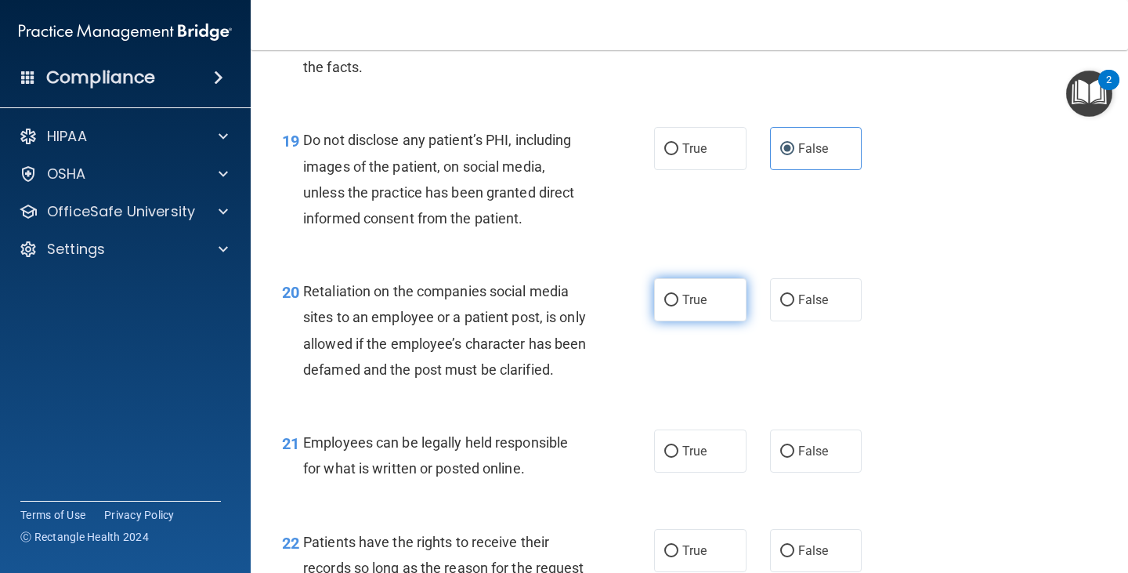
click at [670, 284] on label "True" at bounding box center [700, 299] width 92 height 43
click at [670, 295] on input "True" at bounding box center [671, 301] width 14 height 12
radio input "true"
click at [786, 313] on label "False" at bounding box center [816, 299] width 92 height 43
click at [786, 306] on input "False" at bounding box center [787, 301] width 14 height 12
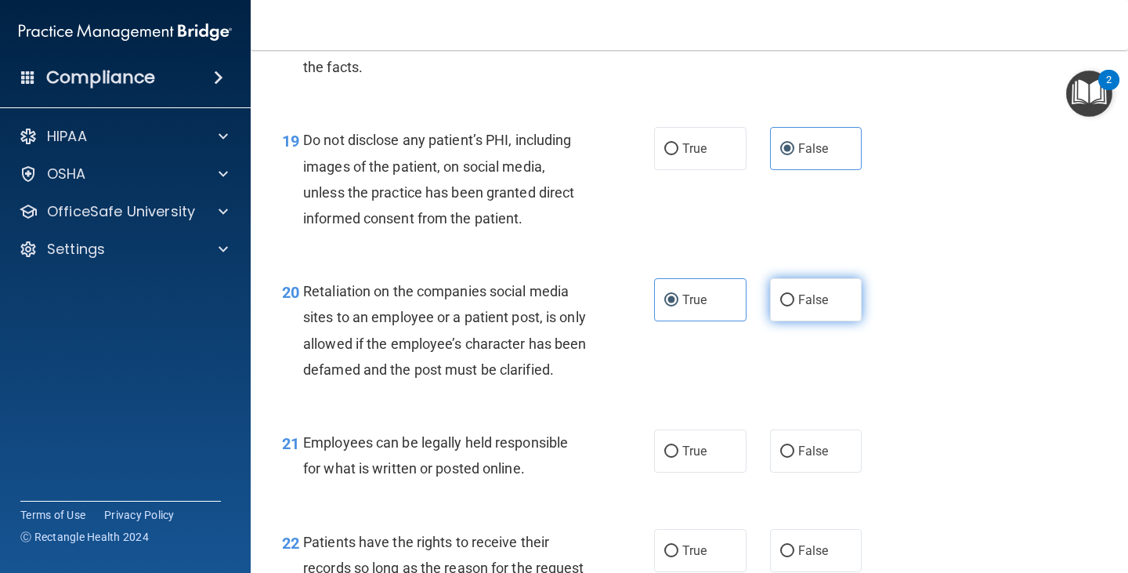
radio input "true"
radio input "false"
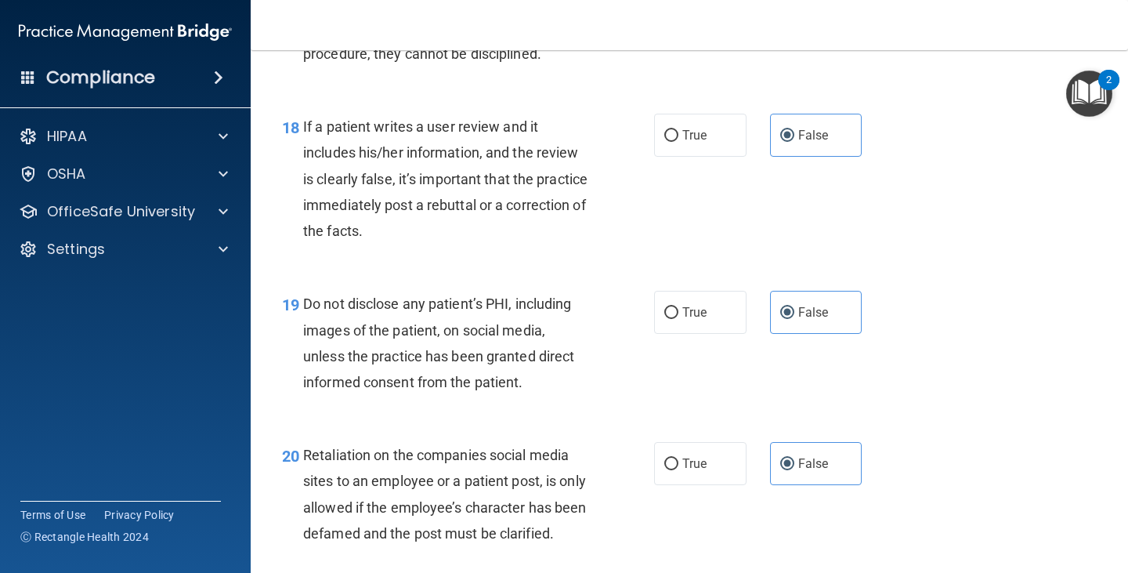
scroll to position [2820, 0]
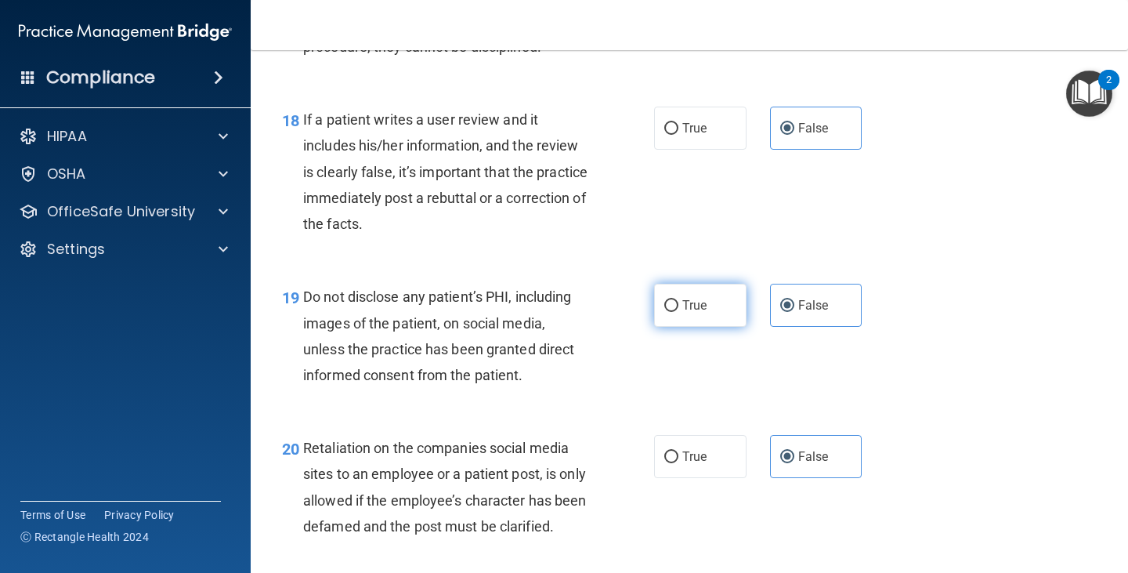
click at [696, 309] on span "True" at bounding box center [694, 305] width 24 height 15
click at [678, 309] on input "True" at bounding box center [671, 306] width 14 height 12
radio input "true"
radio input "false"
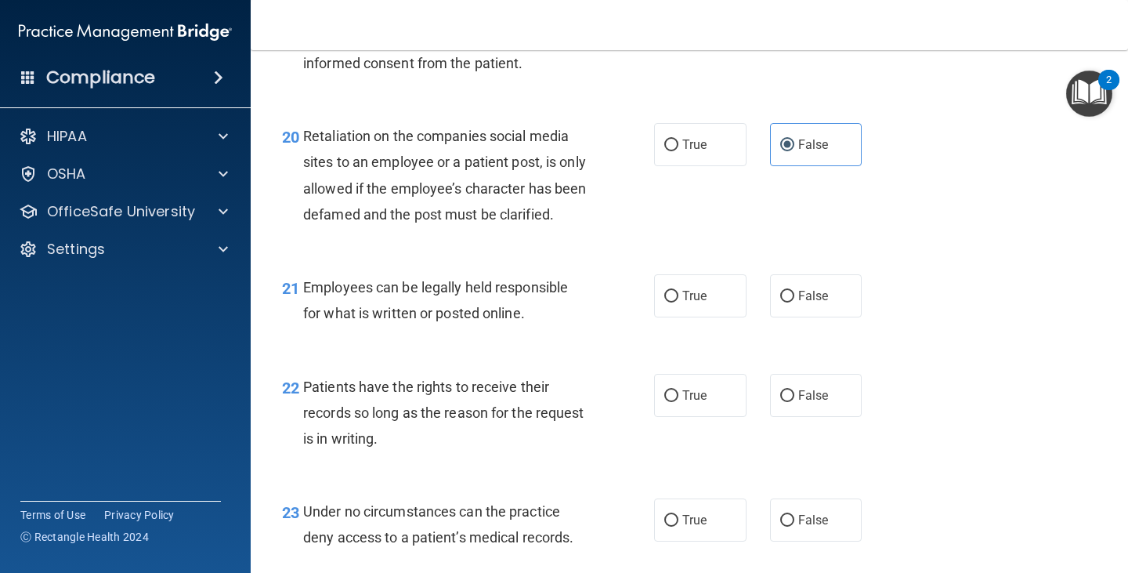
scroll to position [3133, 0]
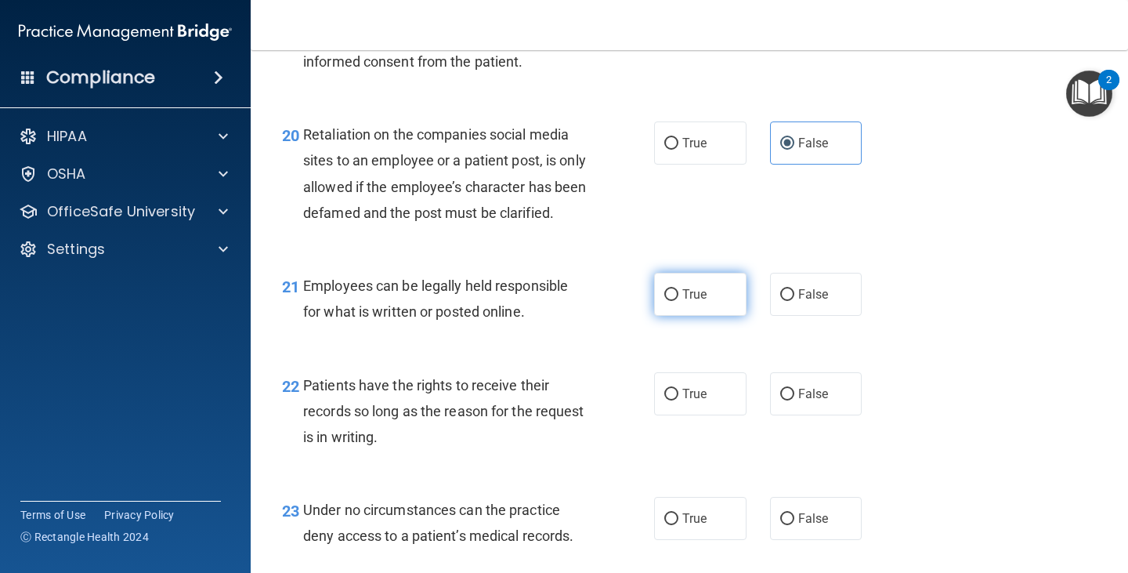
click at [692, 302] on span "True" at bounding box center [694, 294] width 24 height 15
click at [678, 301] on input "True" at bounding box center [671, 295] width 14 height 12
radio input "true"
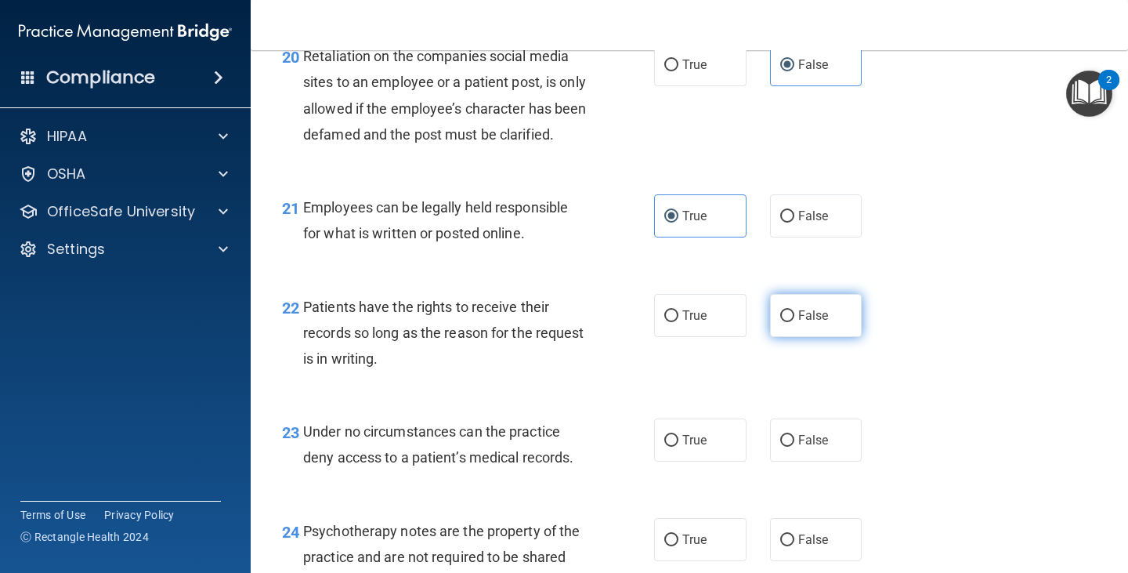
click at [815, 337] on label "False" at bounding box center [816, 315] width 92 height 43
click at [794, 322] on input "False" at bounding box center [787, 316] width 14 height 12
radio input "true"
click at [811, 447] on label "False" at bounding box center [816, 439] width 92 height 43
click at [794, 446] on input "False" at bounding box center [787, 441] width 14 height 12
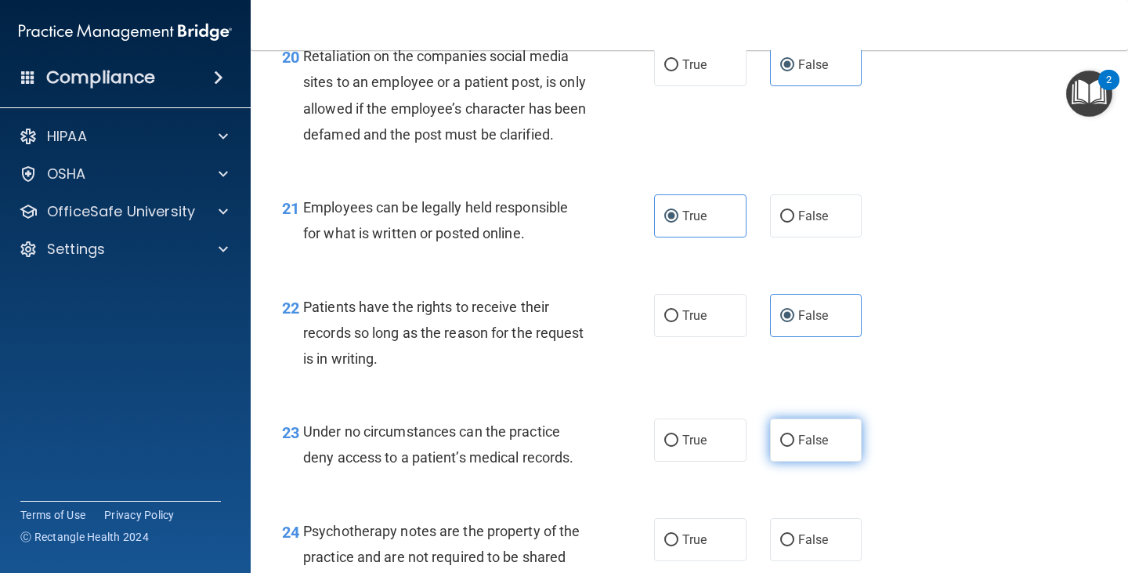
radio input "true"
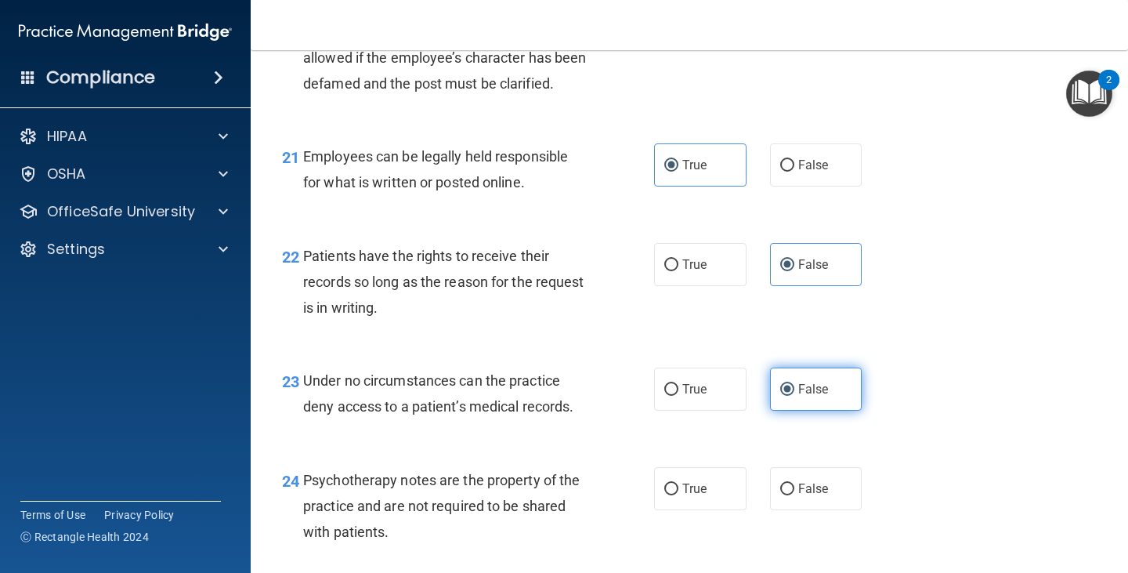
scroll to position [3290, 0]
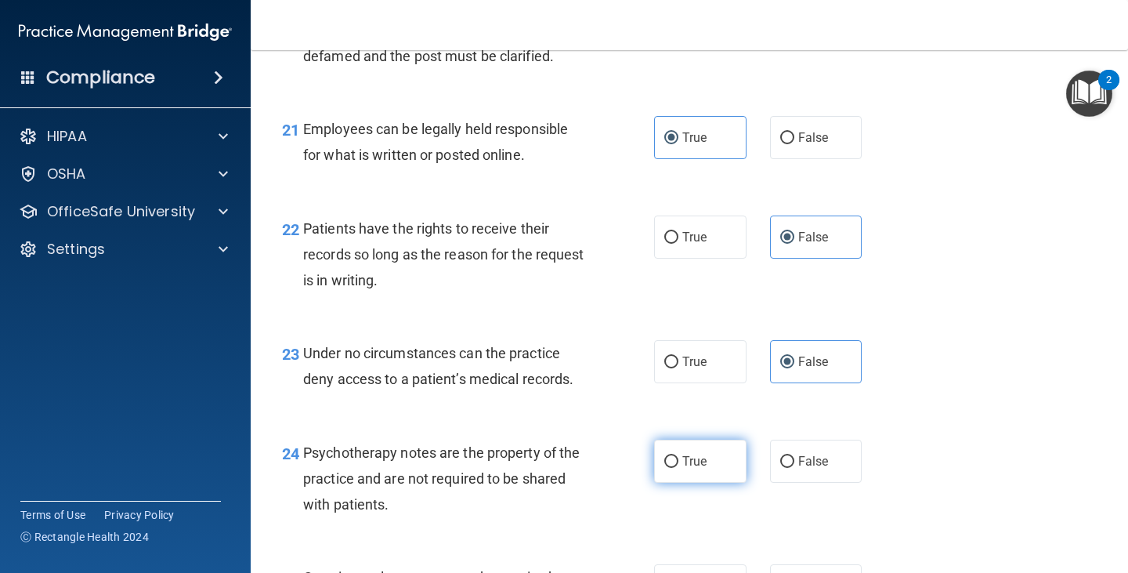
click at [720, 482] on label "True" at bounding box center [700, 460] width 92 height 43
click at [678, 468] on input "True" at bounding box center [671, 462] width 14 height 12
radio input "true"
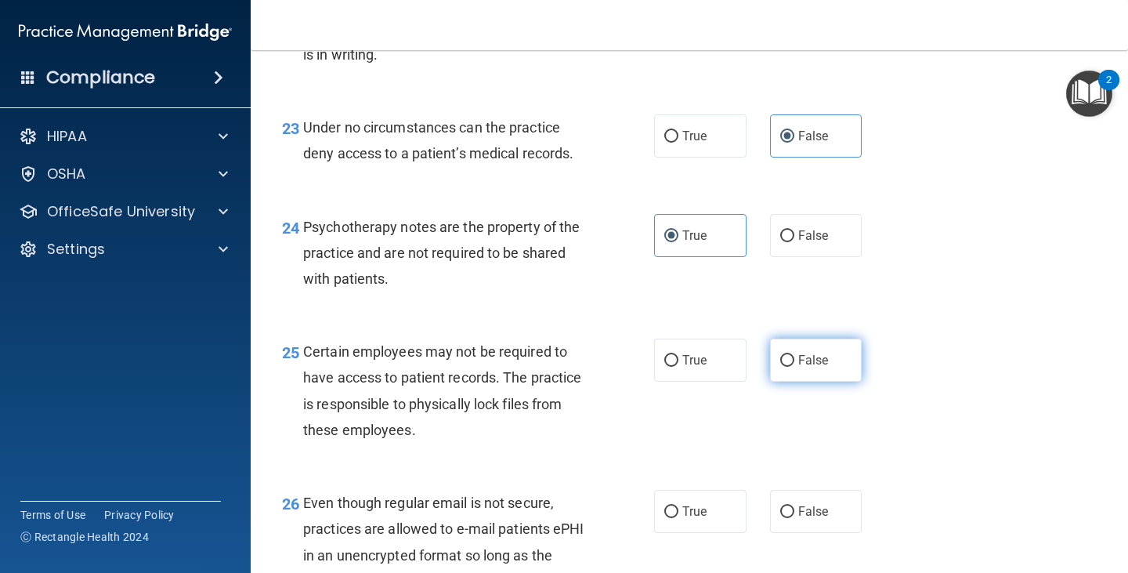
scroll to position [3525, 0]
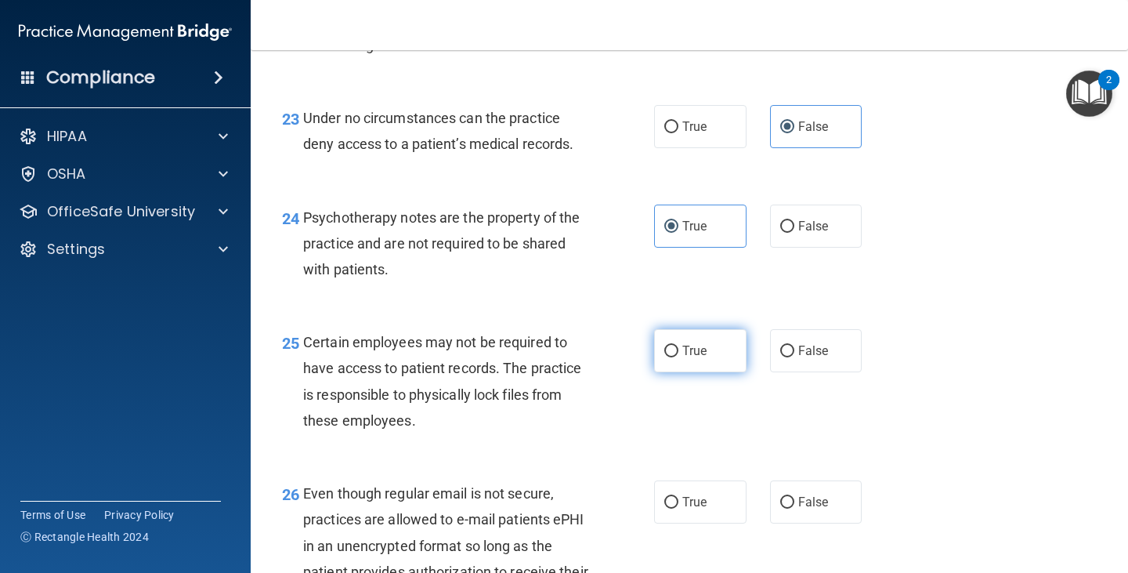
click at [715, 364] on label "True" at bounding box center [700, 350] width 92 height 43
click at [678, 357] on input "True" at bounding box center [671, 351] width 14 height 12
radio input "true"
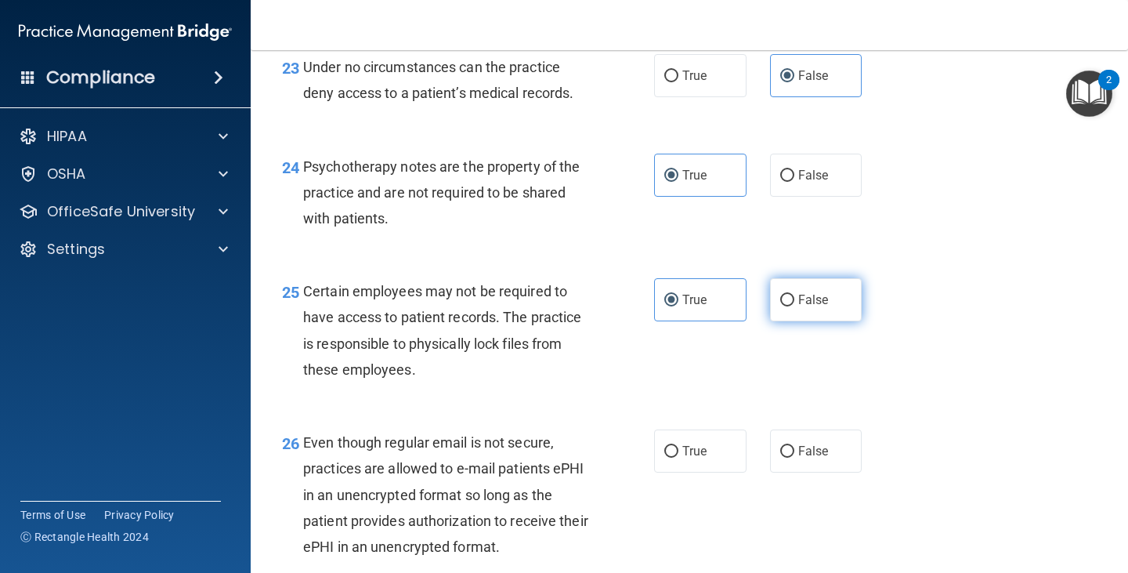
scroll to position [3603, 0]
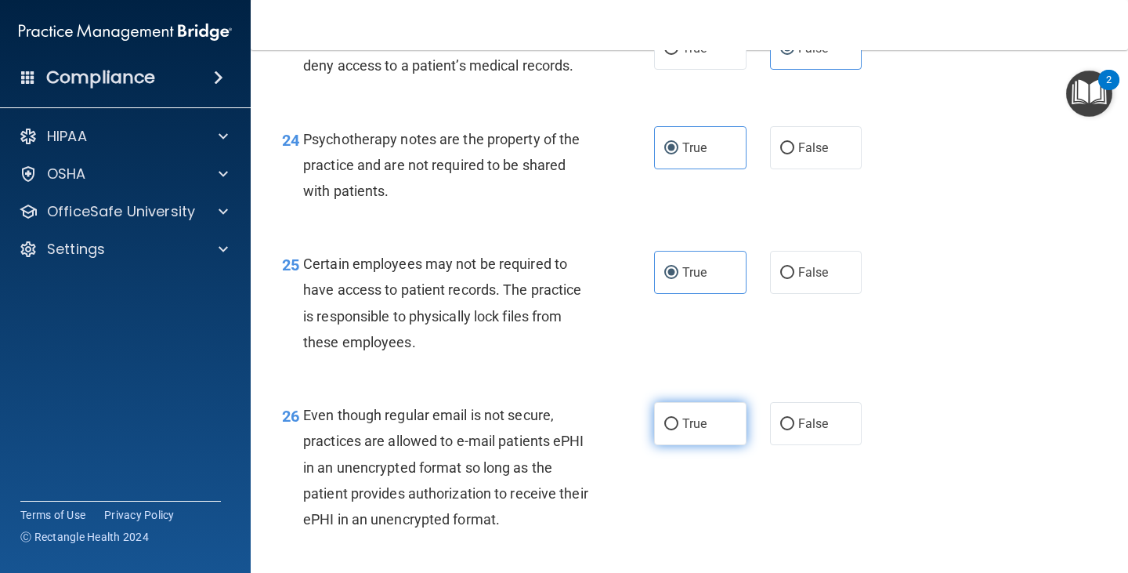
click at [727, 445] on label "True" at bounding box center [700, 423] width 92 height 43
click at [678, 430] on input "True" at bounding box center [671, 424] width 14 height 12
radio input "true"
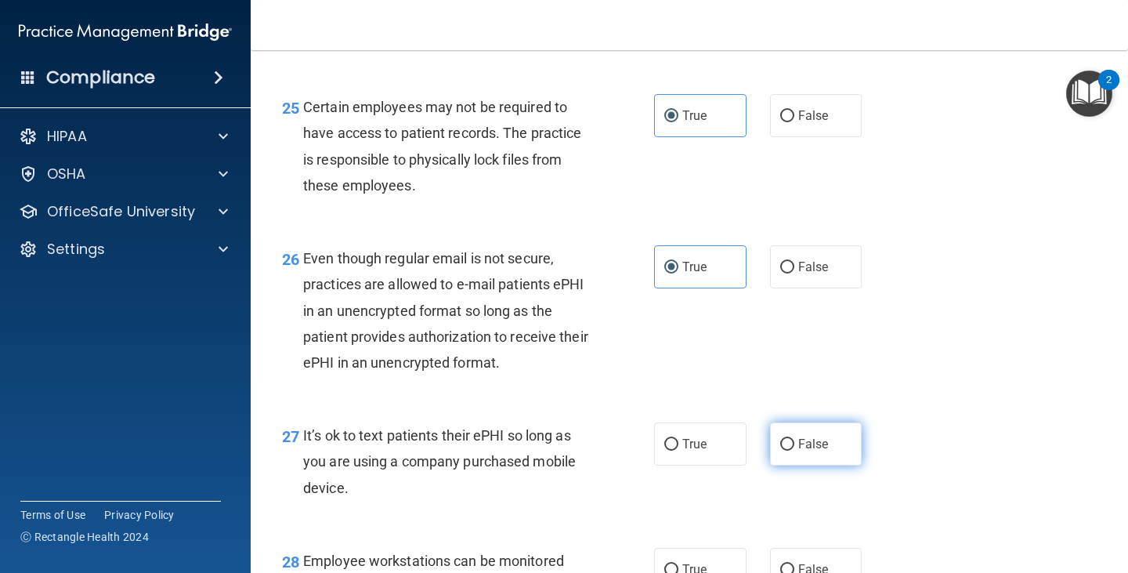
click at [812, 451] on span "False" at bounding box center [813, 443] width 31 height 15
click at [794, 450] on input "False" at bounding box center [787, 445] width 14 height 12
radio input "true"
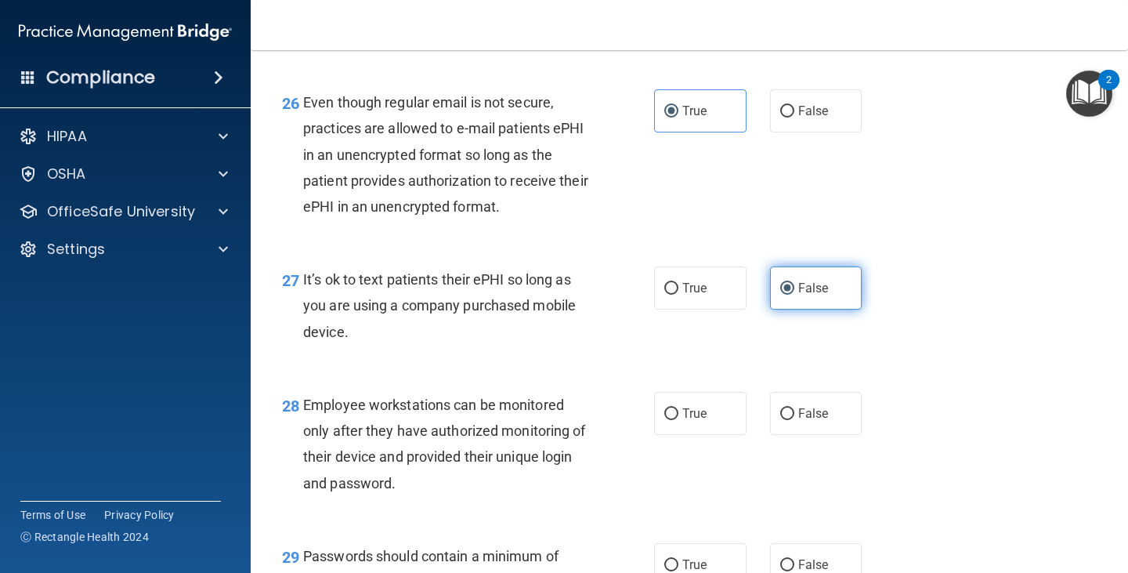
scroll to position [3916, 0]
click at [801, 434] on label "False" at bounding box center [816, 412] width 92 height 43
click at [794, 419] on input "False" at bounding box center [787, 413] width 14 height 12
radio input "true"
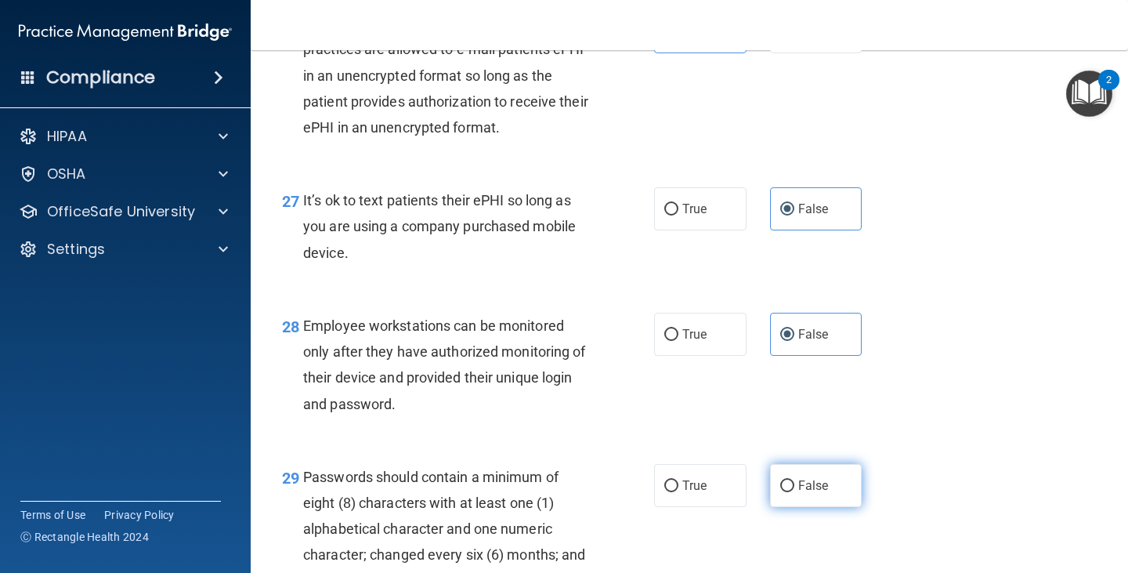
click at [824, 507] on label "False" at bounding box center [816, 485] width 92 height 43
click at [794, 492] on input "False" at bounding box center [787, 486] width 14 height 12
radio input "true"
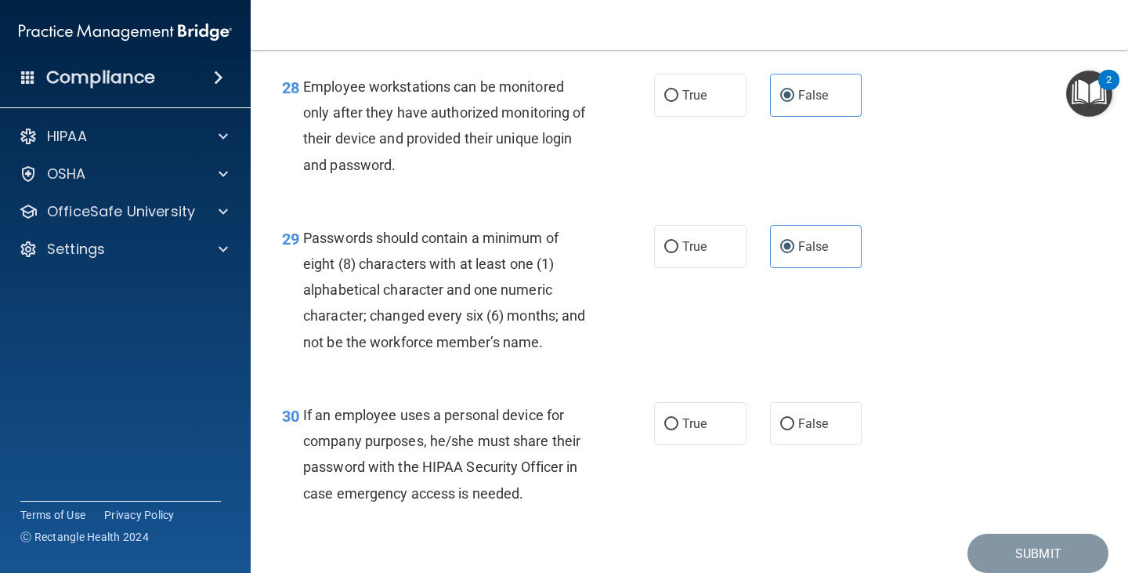
scroll to position [4308, 0]
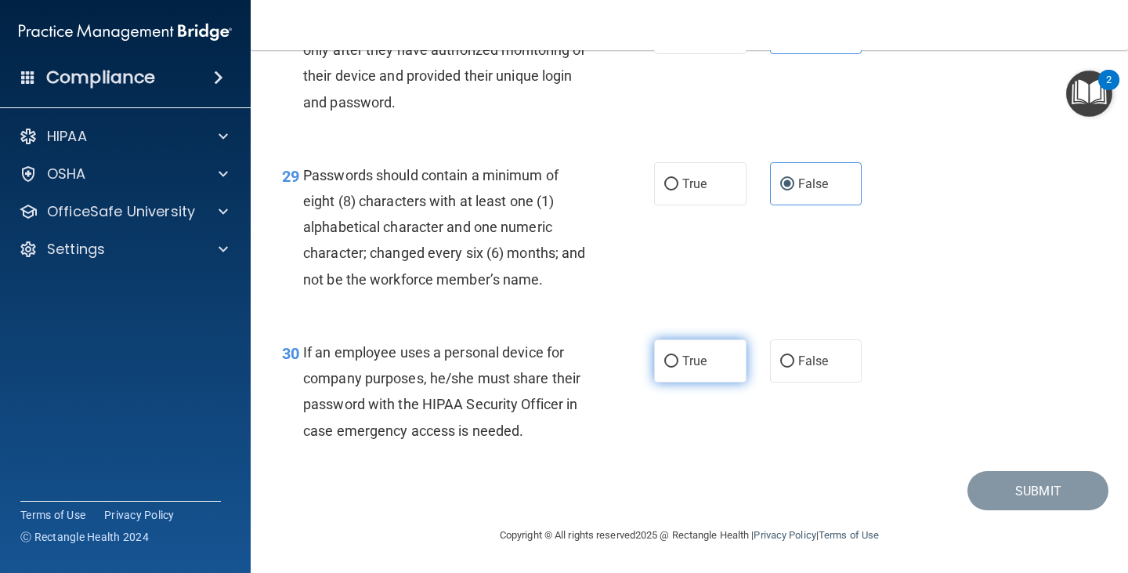
click at [715, 382] on label "True" at bounding box center [700, 360] width 92 height 43
click at [678, 367] on input "True" at bounding box center [671, 362] width 14 height 12
radio input "true"
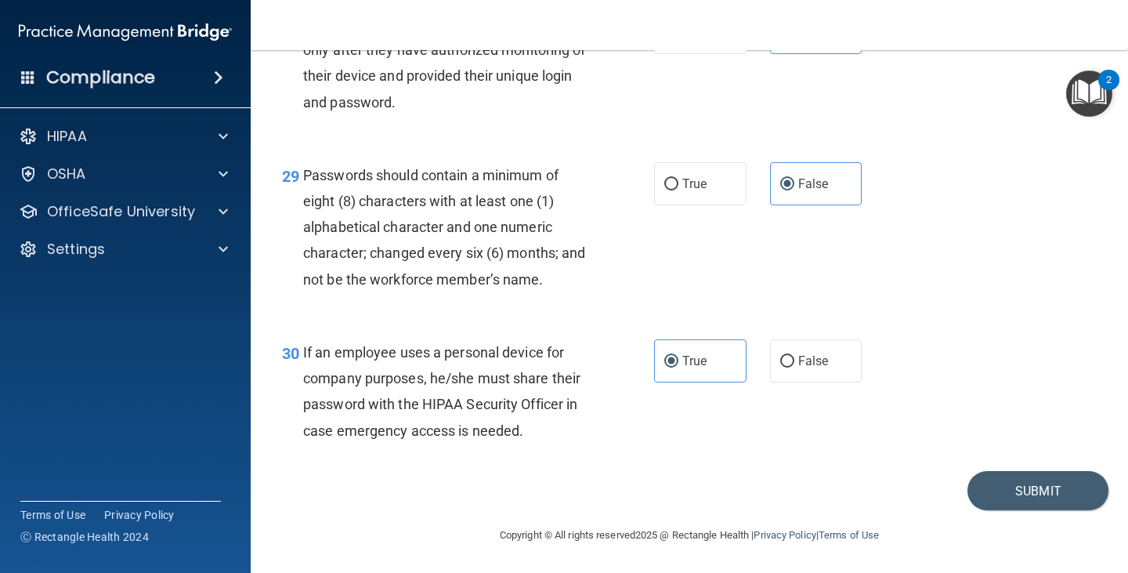
click at [817, 397] on div "30 If an employee uses a personal device for company purposes, he/she must shar…" at bounding box center [689, 395] width 838 height 151
click at [819, 382] on label "False" at bounding box center [816, 360] width 92 height 43
click at [794, 367] on input "False" at bounding box center [787, 362] width 14 height 12
radio input "true"
radio input "false"
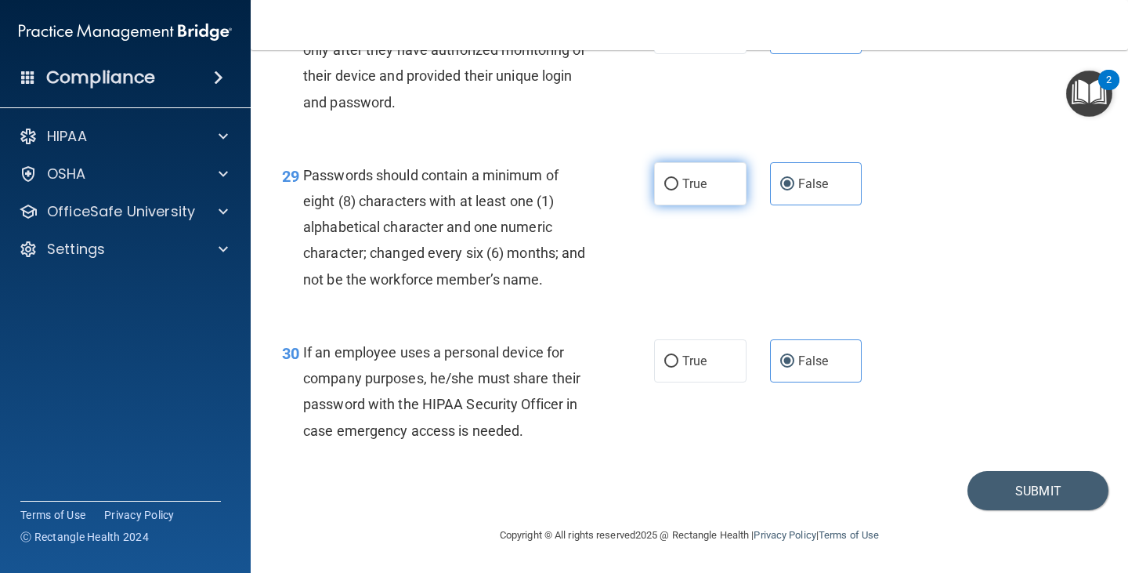
click at [721, 201] on label "True" at bounding box center [700, 183] width 92 height 43
click at [678, 190] on input "True" at bounding box center [671, 185] width 14 height 12
radio input "true"
radio input "false"
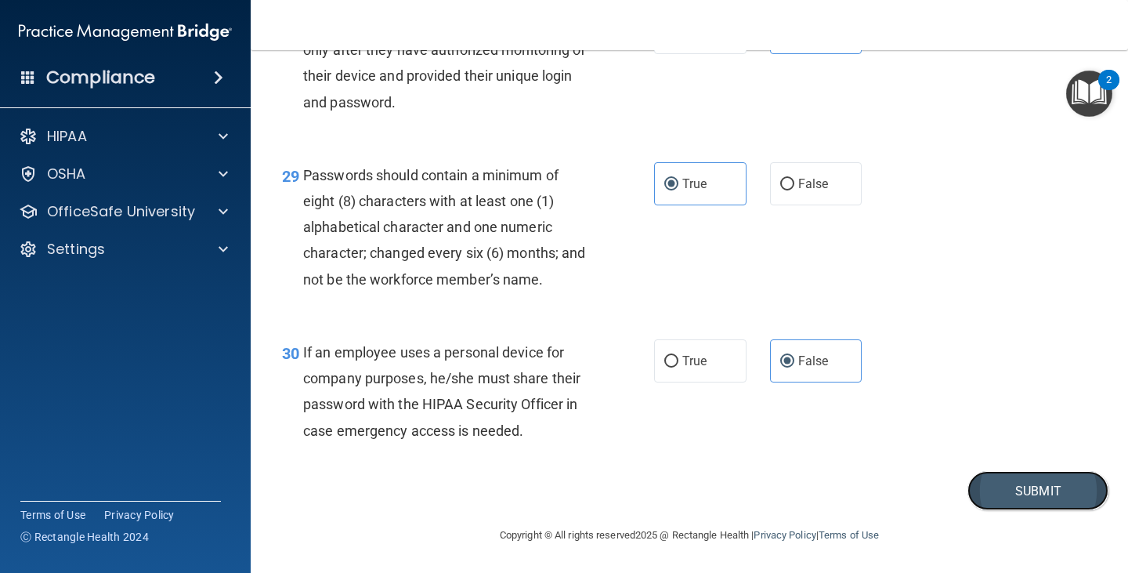
click at [1012, 490] on button "Submit" at bounding box center [1037, 491] width 141 height 40
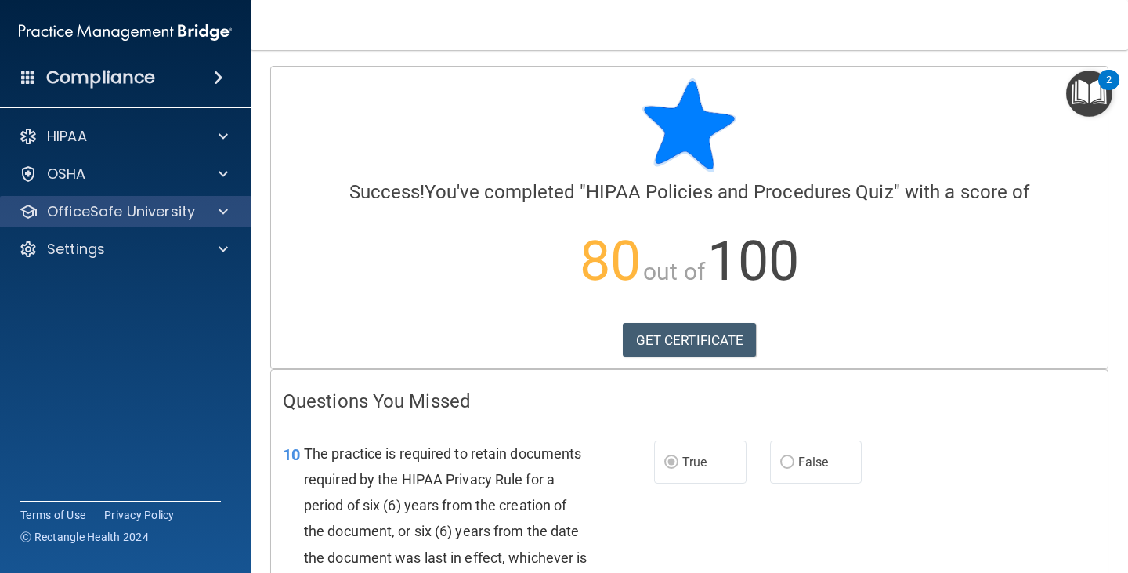
click at [156, 224] on div "OfficeSafe University" at bounding box center [125, 211] width 251 height 31
click at [229, 225] on div "OfficeSafe University" at bounding box center [125, 211] width 251 height 31
click at [97, 212] on p "OfficeSafe University" at bounding box center [121, 211] width 148 height 19
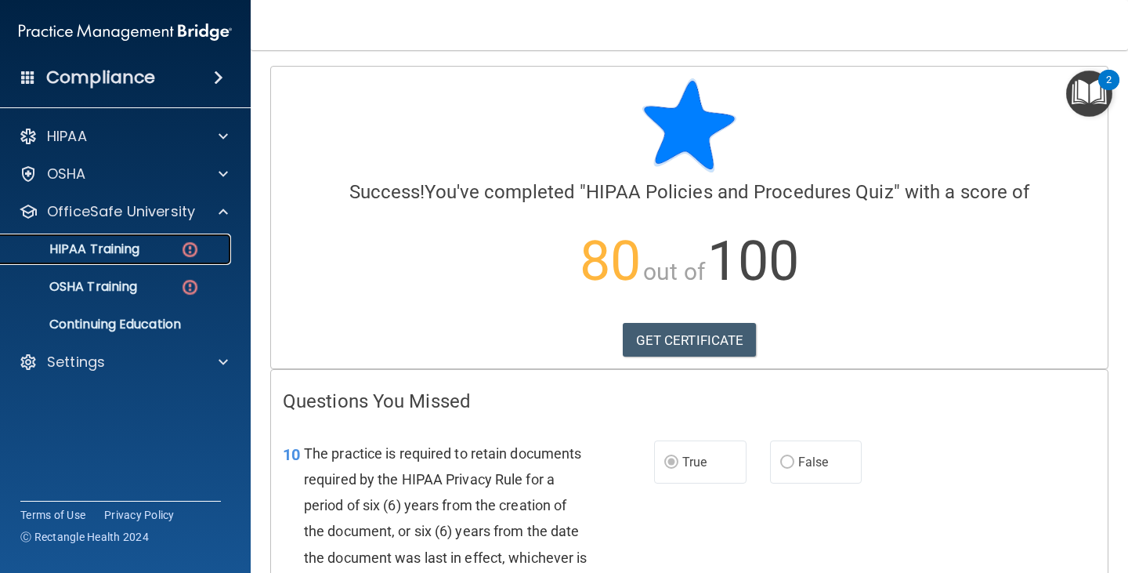
click at [97, 241] on p "HIPAA Training" at bounding box center [74, 249] width 129 height 16
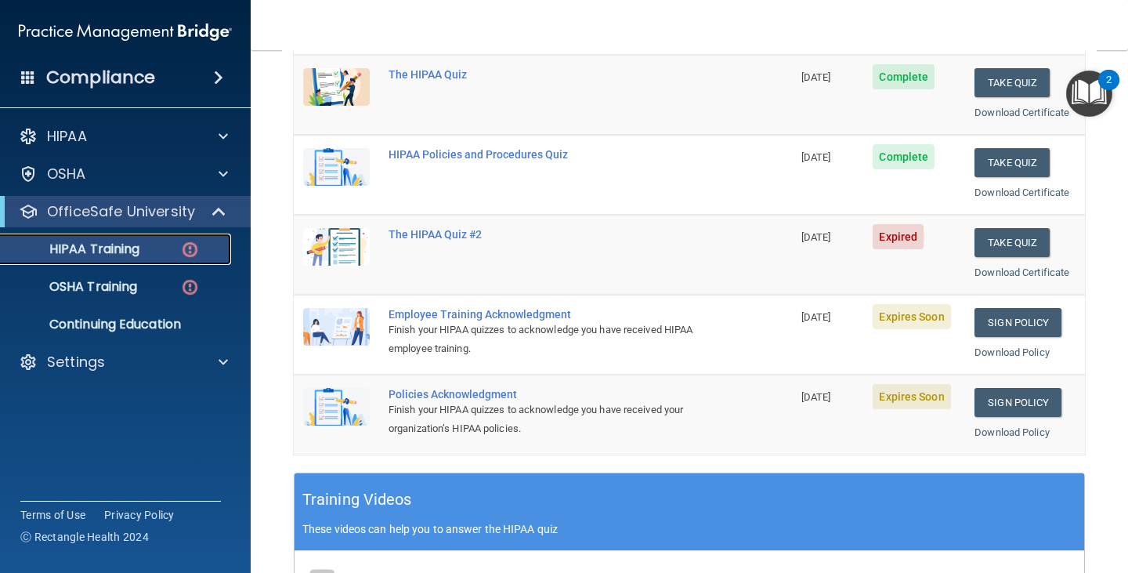
scroll to position [235, 0]
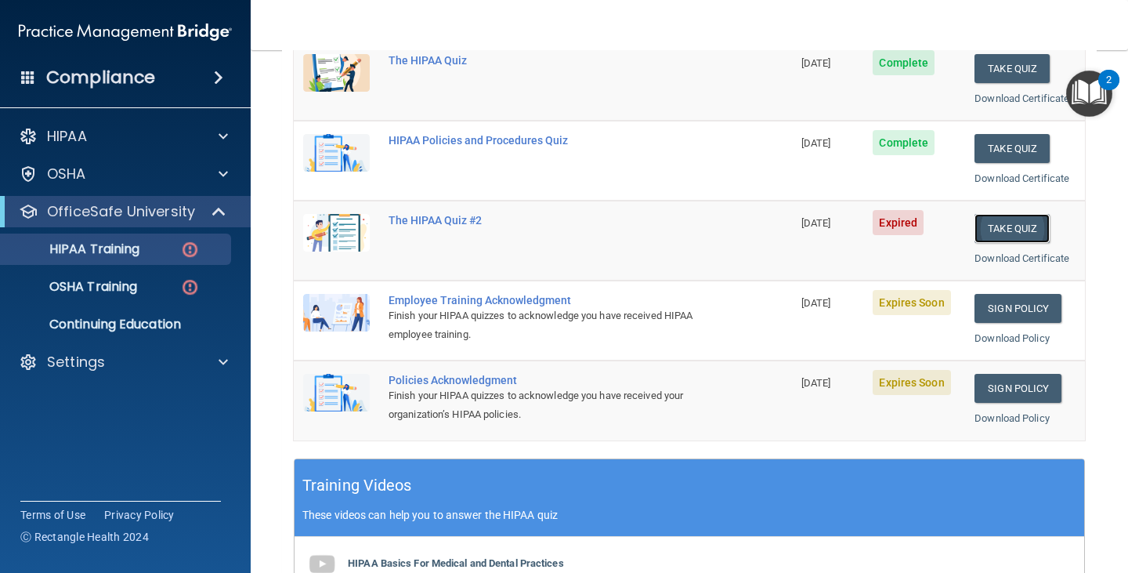
click at [1021, 225] on button "Take Quiz" at bounding box center [1011, 228] width 75 height 29
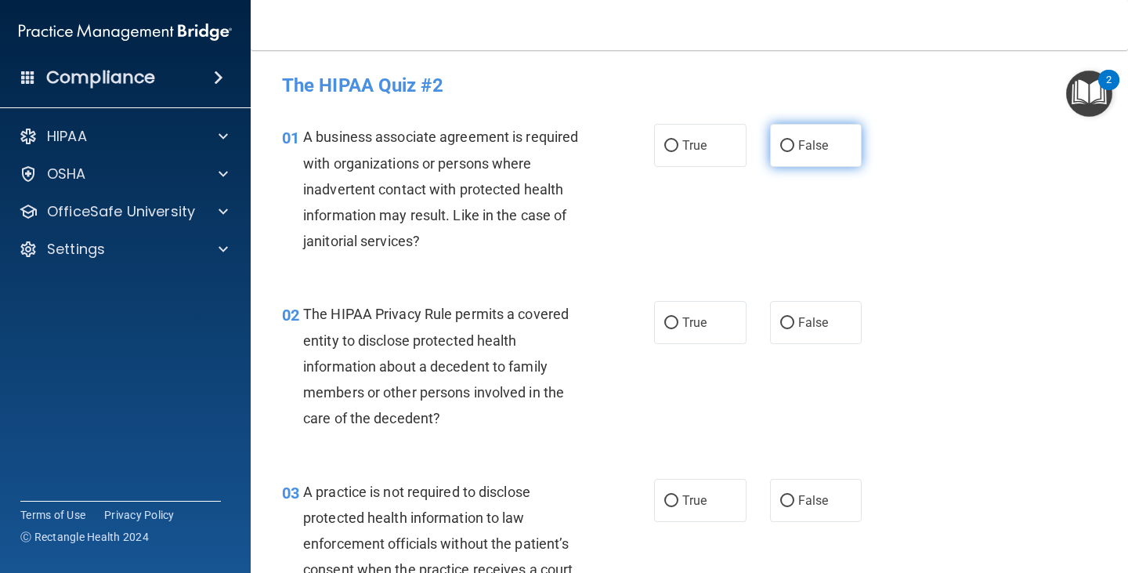
click at [781, 154] on label "False" at bounding box center [816, 145] width 92 height 43
click at [781, 152] on input "False" at bounding box center [787, 146] width 14 height 12
radio input "true"
click at [654, 325] on label "True" at bounding box center [700, 322] width 92 height 43
click at [664, 325] on input "True" at bounding box center [671, 323] width 14 height 12
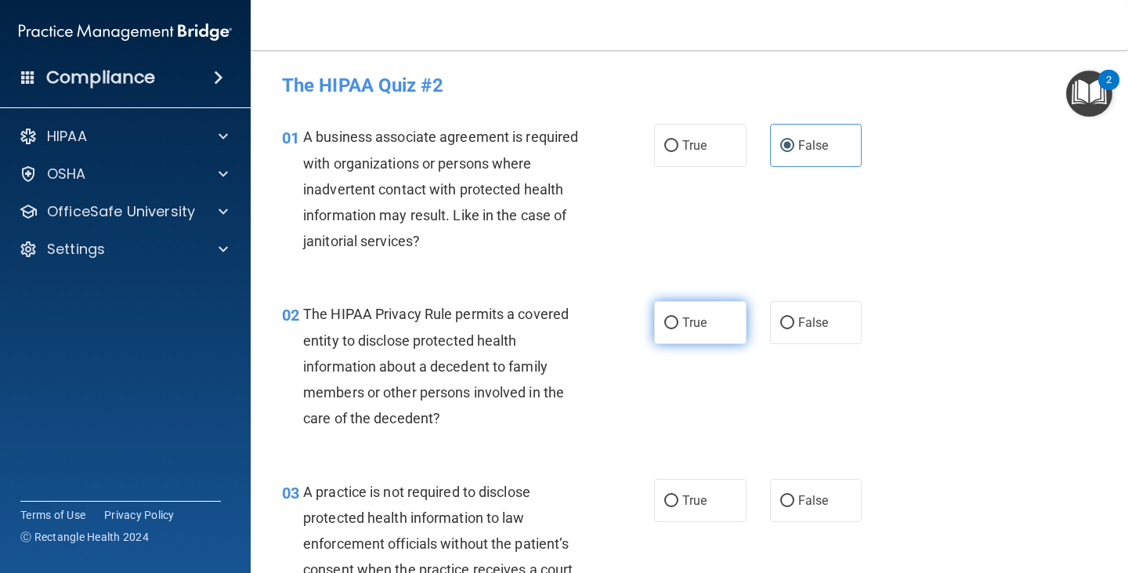
radio input "true"
click at [793, 489] on label "False" at bounding box center [816, 500] width 92 height 43
click at [793, 495] on input "False" at bounding box center [787, 501] width 14 height 12
radio input "true"
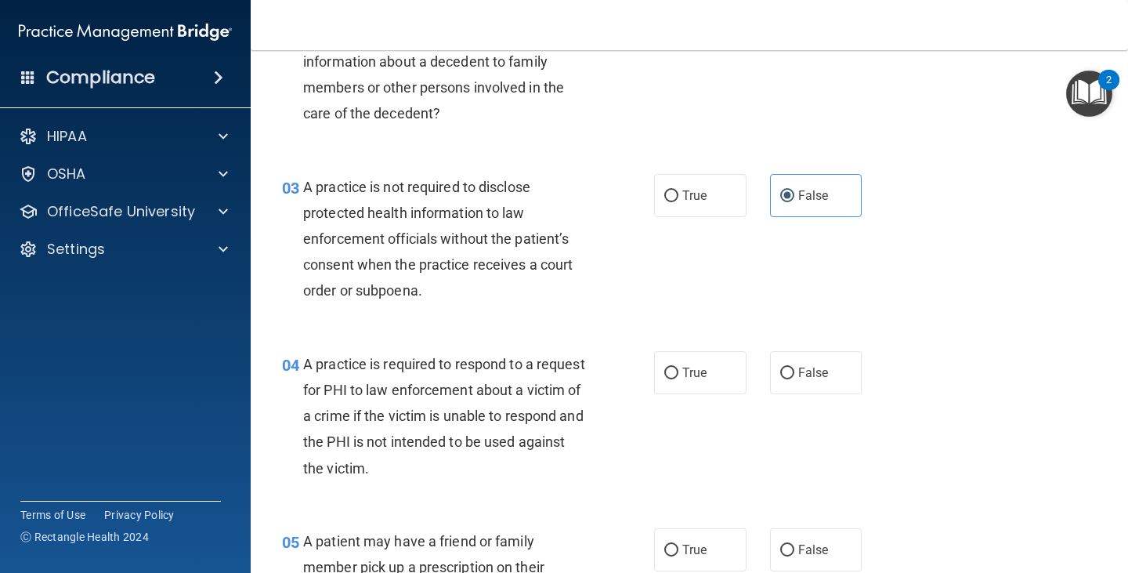
scroll to position [313, 0]
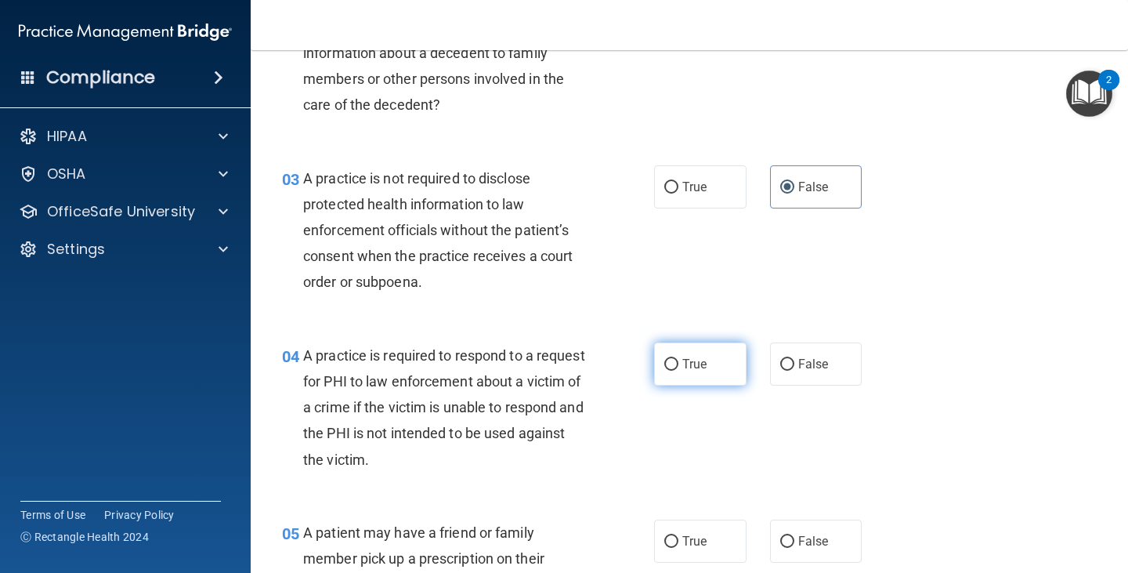
click at [676, 370] on label "True" at bounding box center [700, 363] width 92 height 43
click at [676, 370] on input "True" at bounding box center [671, 365] width 14 height 12
radio input "true"
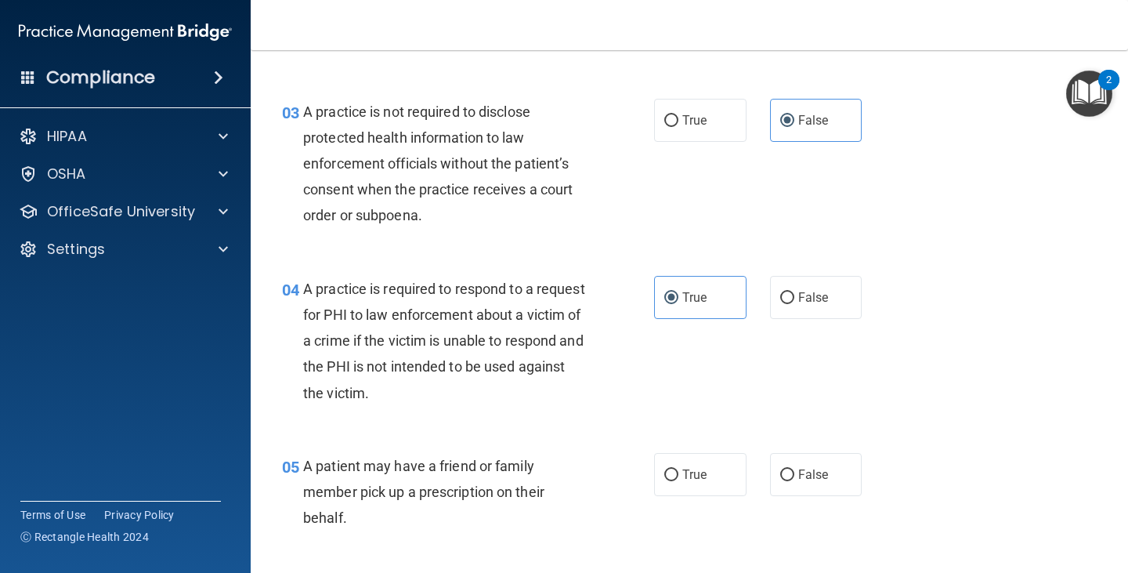
scroll to position [470, 0]
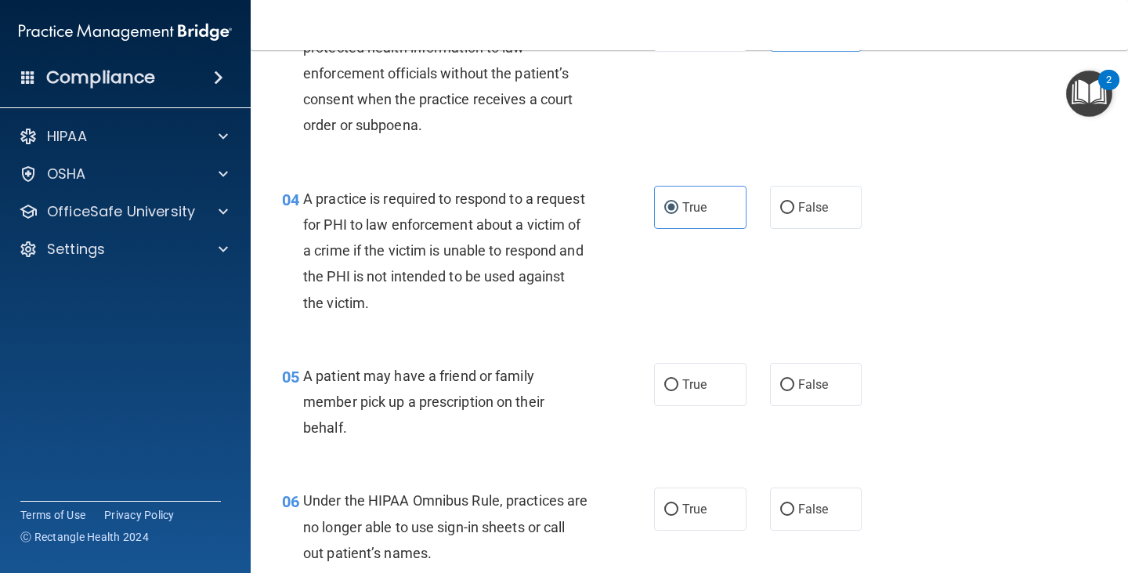
click at [688, 407] on div "05 A patient may have a friend or family member pick up a prescription on their…" at bounding box center [689, 405] width 838 height 125
click at [689, 402] on label "True" at bounding box center [700, 384] width 92 height 43
click at [678, 391] on input "True" at bounding box center [671, 385] width 14 height 12
radio input "true"
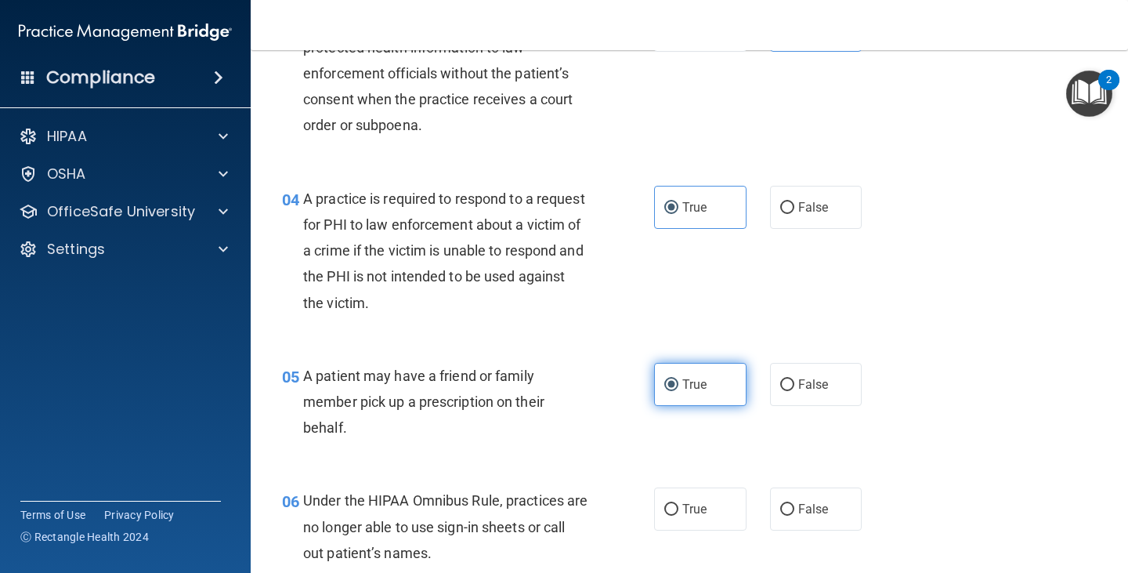
scroll to position [627, 0]
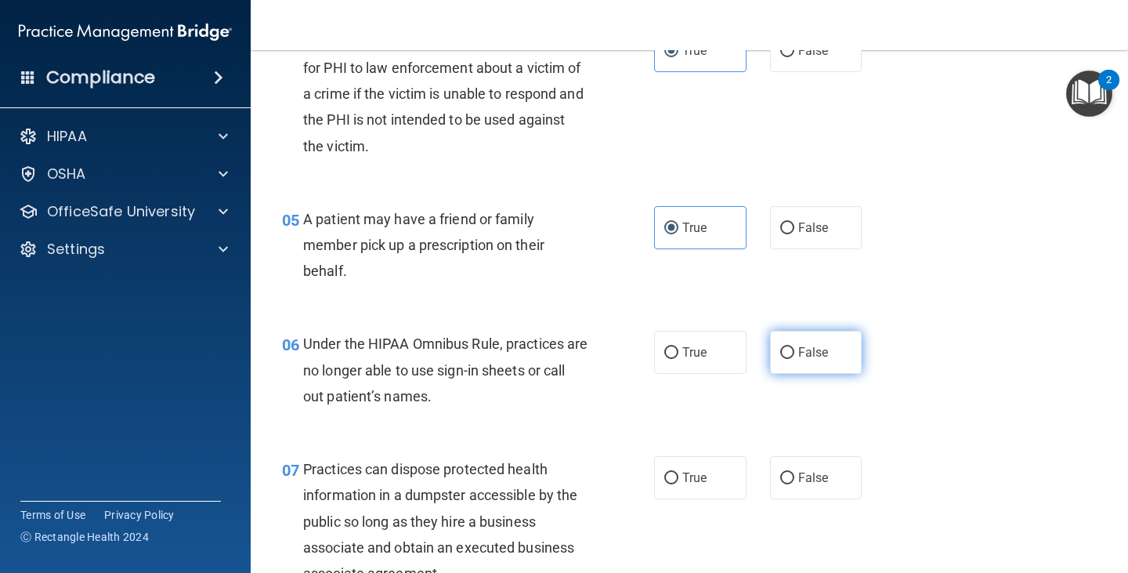
click at [823, 357] on label "False" at bounding box center [816, 352] width 92 height 43
click at [794, 357] on input "False" at bounding box center [787, 353] width 14 height 12
radio input "true"
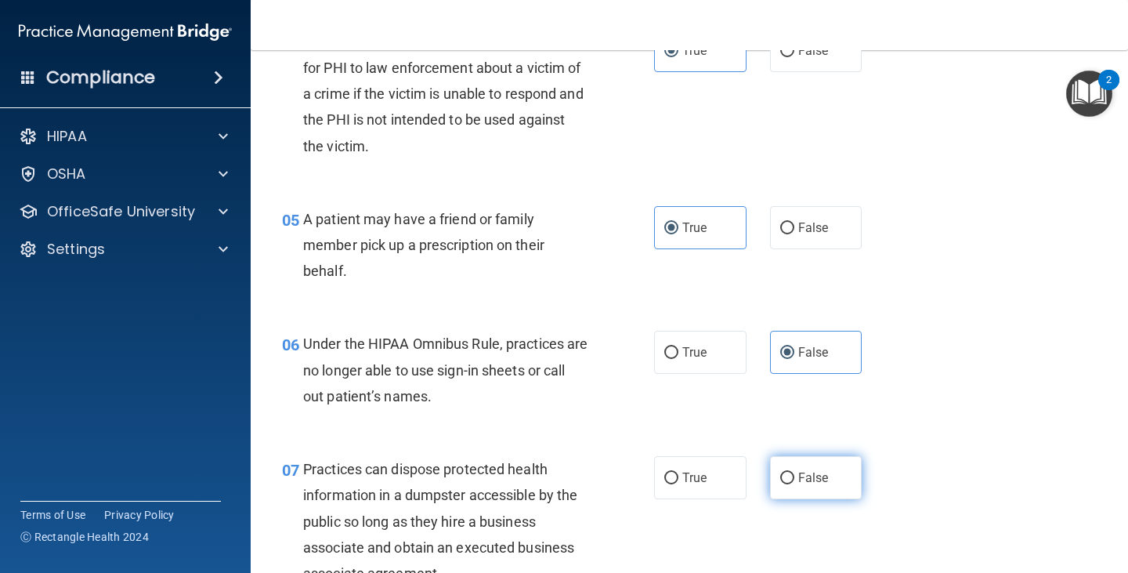
click at [829, 490] on label "False" at bounding box center [816, 477] width 92 height 43
click at [794, 484] on input "False" at bounding box center [787, 478] width 14 height 12
radio input "true"
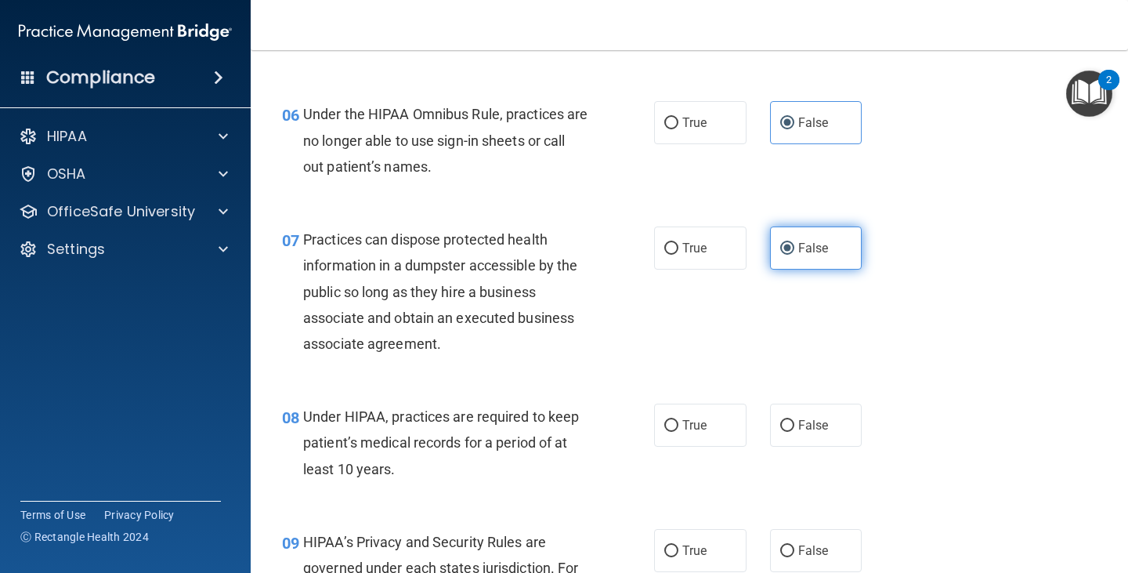
scroll to position [862, 0]
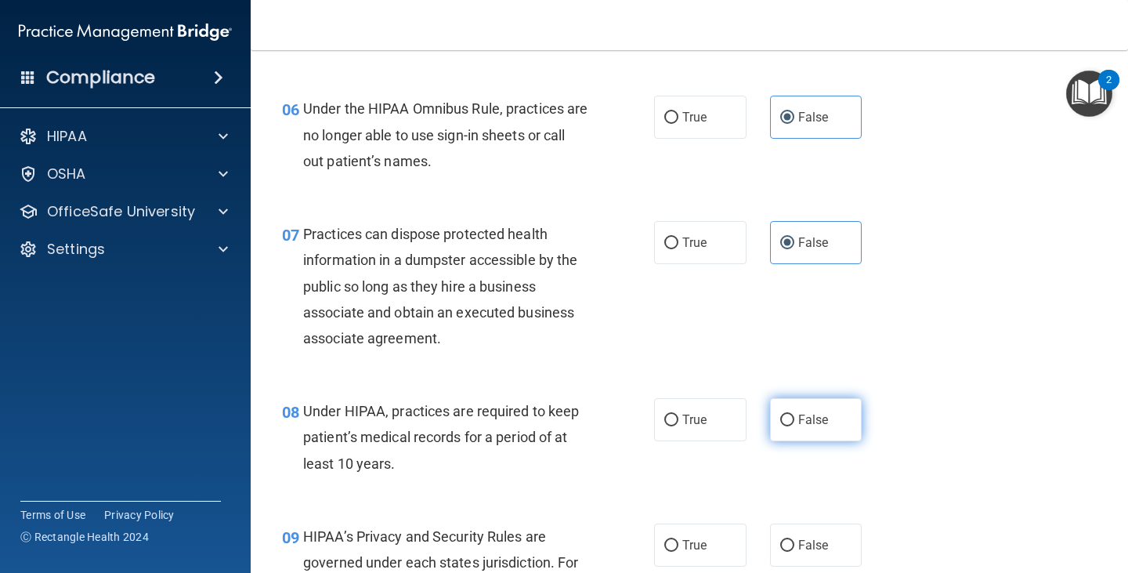
click at [799, 416] on span "False" at bounding box center [813, 419] width 31 height 15
click at [794, 416] on input "False" at bounding box center [787, 420] width 14 height 12
radio input "true"
click at [809, 548] on span "False" at bounding box center [813, 544] width 31 height 15
click at [794, 548] on input "False" at bounding box center [787, 546] width 14 height 12
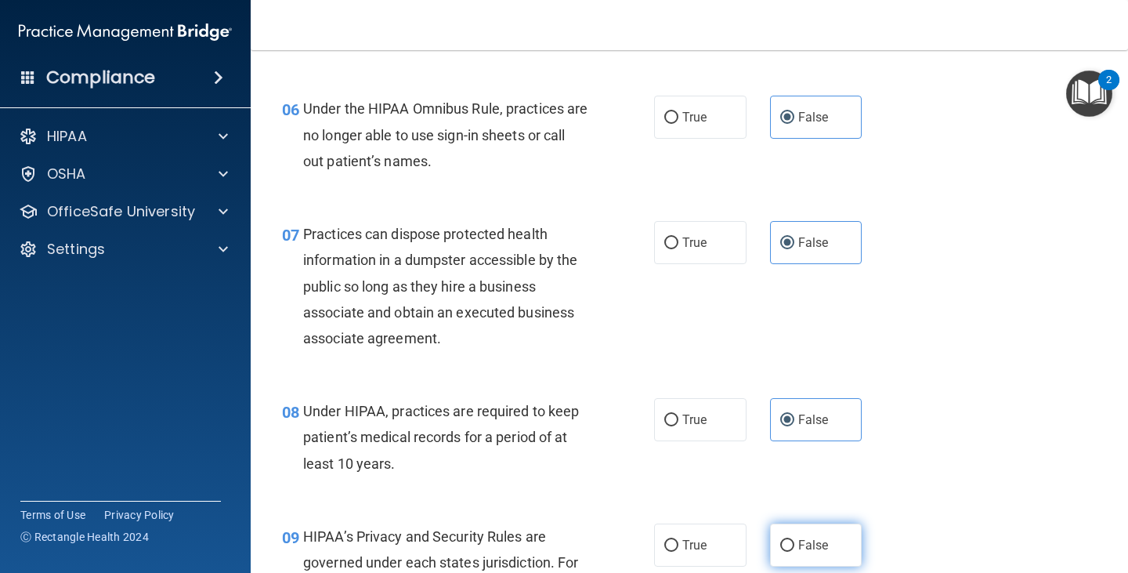
radio input "true"
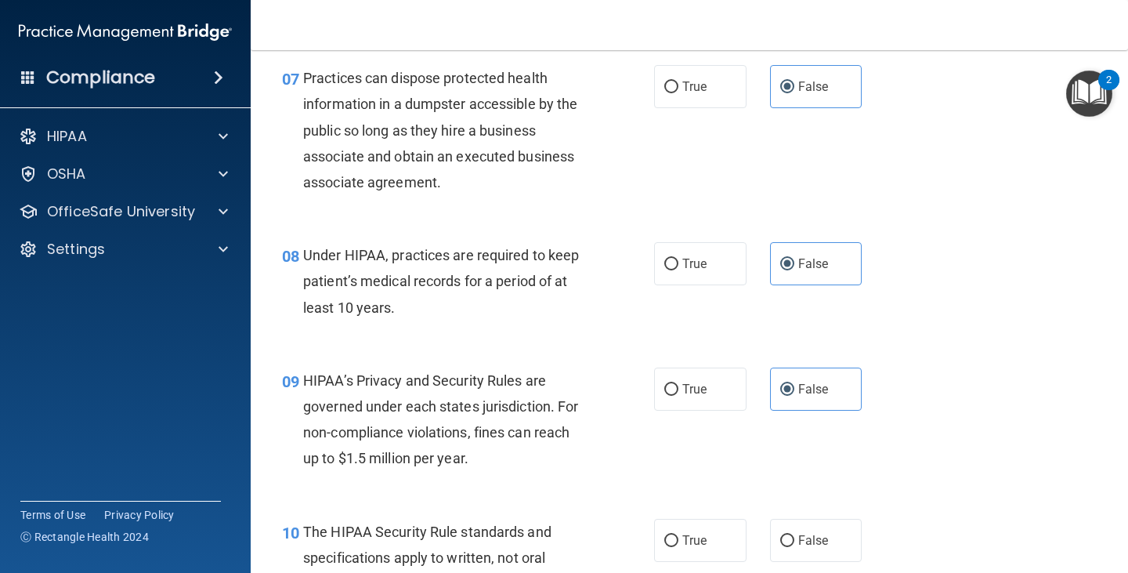
scroll to position [1018, 0]
click at [681, 526] on label "True" at bounding box center [700, 539] width 92 height 43
click at [678, 534] on input "True" at bounding box center [671, 540] width 14 height 12
radio input "true"
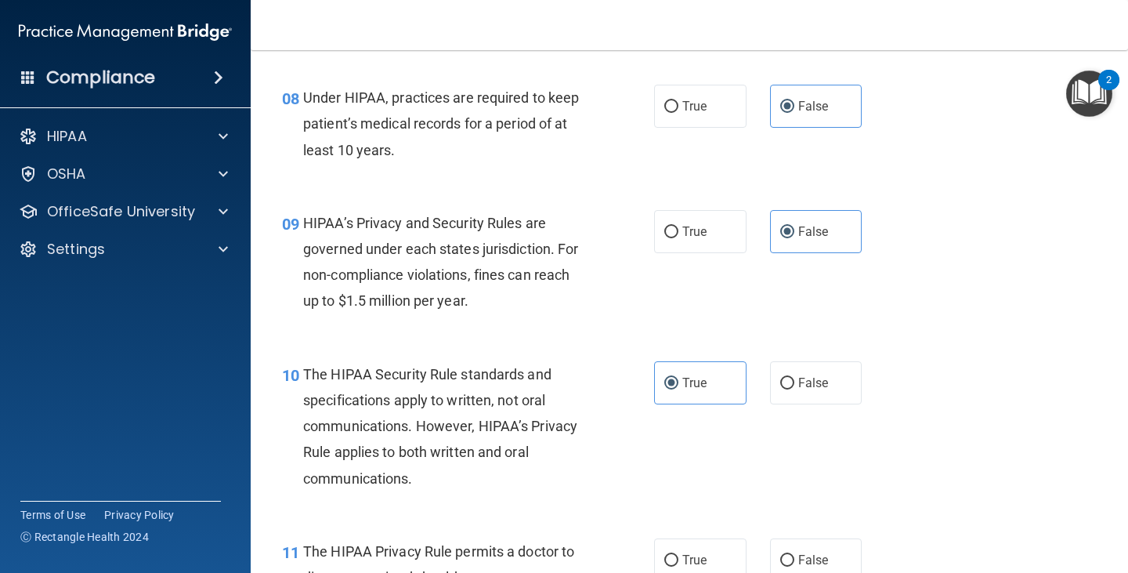
scroll to position [1253, 0]
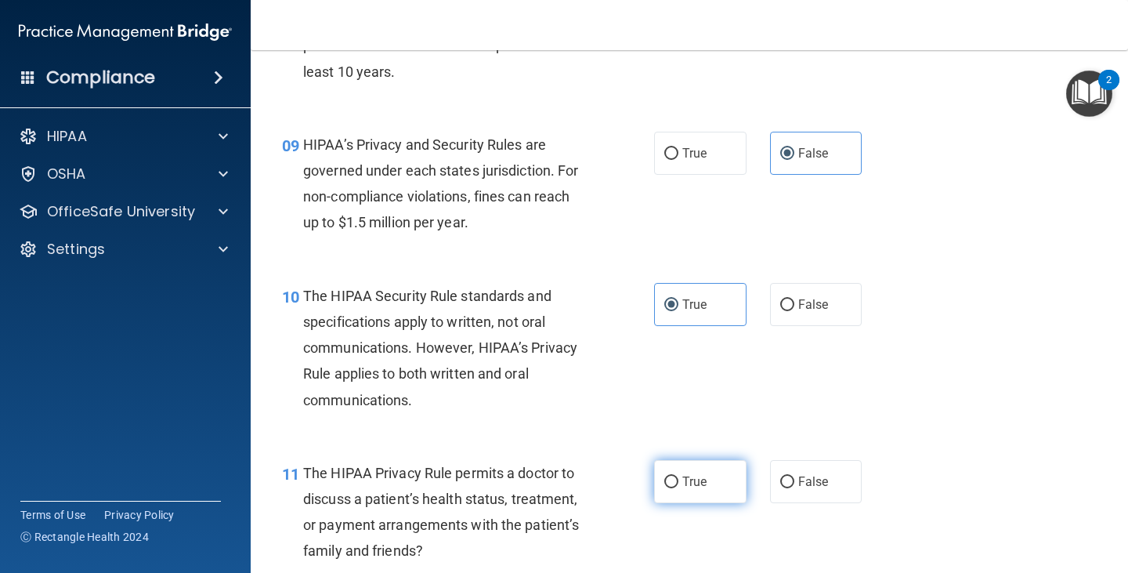
click at [714, 479] on label "True" at bounding box center [700, 481] width 92 height 43
click at [678, 479] on input "True" at bounding box center [671, 482] width 14 height 12
radio input "true"
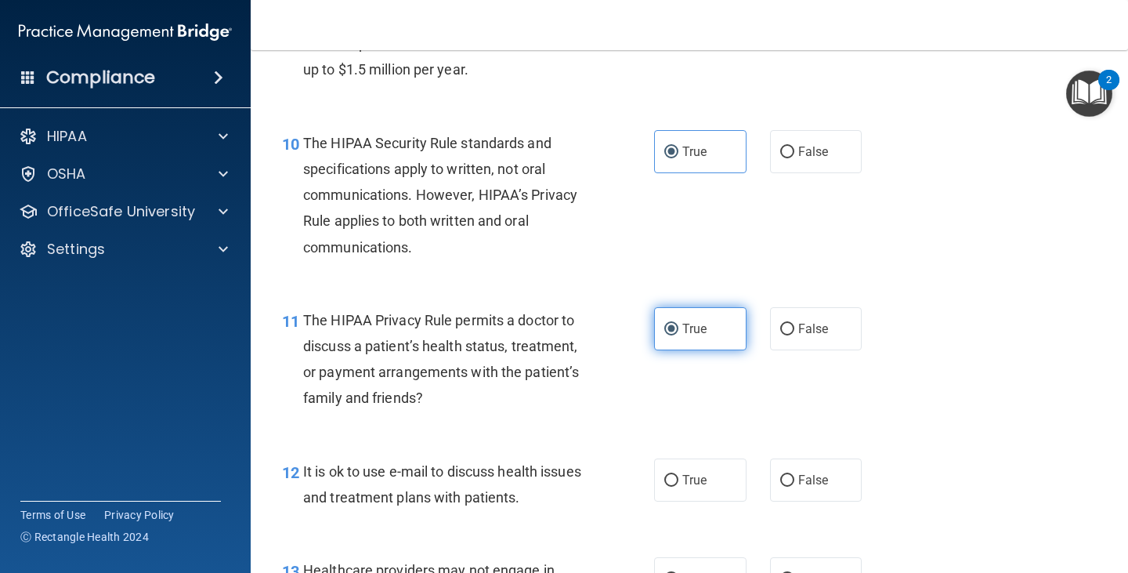
scroll to position [1410, 0]
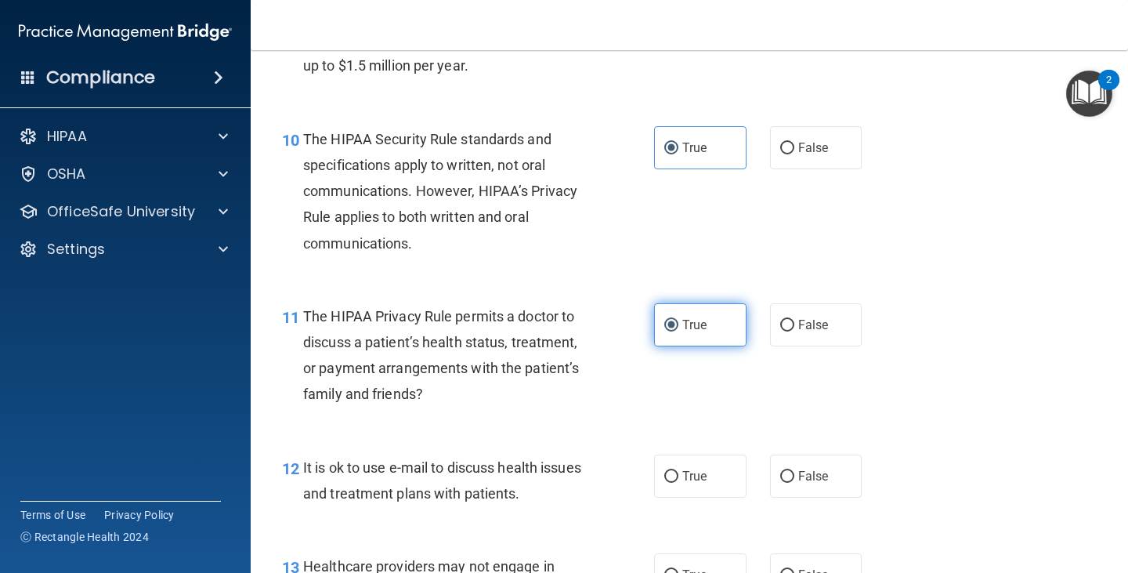
click at [714, 479] on label "True" at bounding box center [700, 475] width 92 height 43
click at [678, 479] on input "True" at bounding box center [671, 477] width 14 height 12
radio input "true"
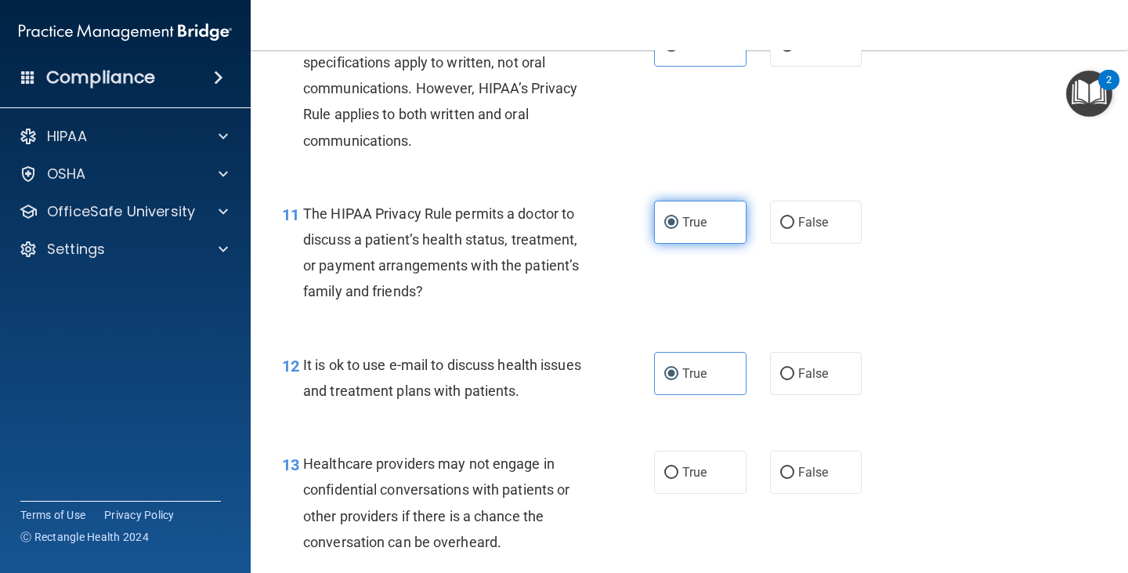
scroll to position [1567, 0]
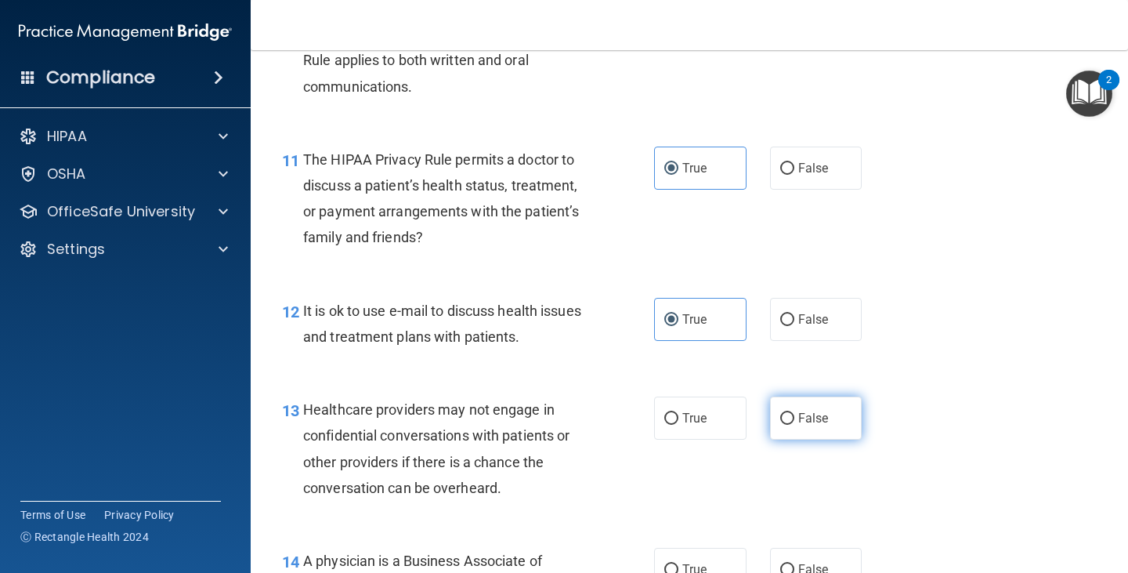
click at [826, 425] on label "False" at bounding box center [816, 417] width 92 height 43
click at [794, 425] on input "False" at bounding box center [787, 419] width 14 height 12
radio input "true"
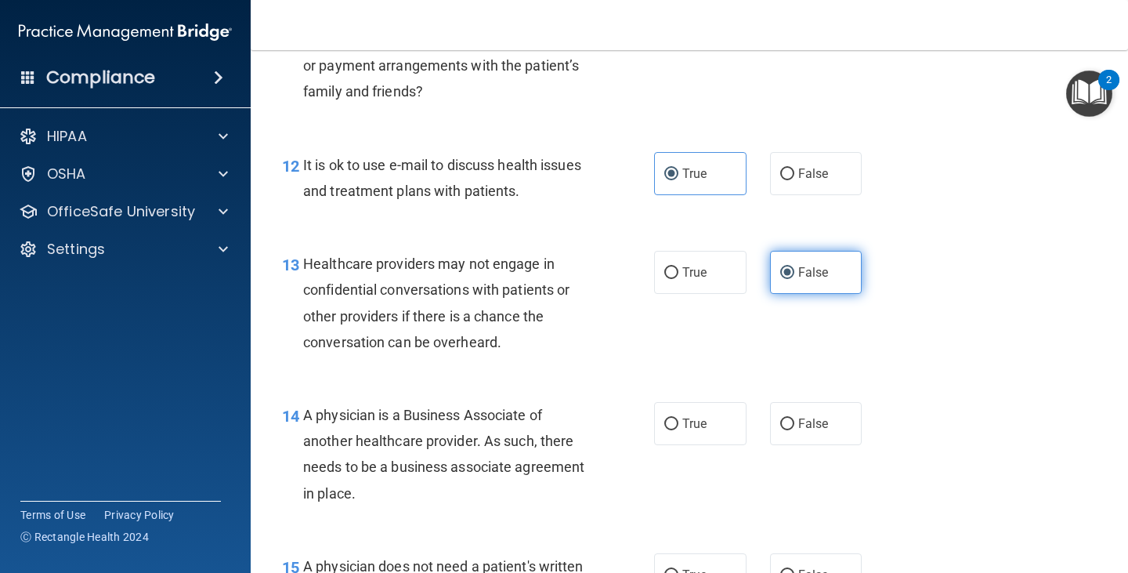
scroll to position [1723, 0]
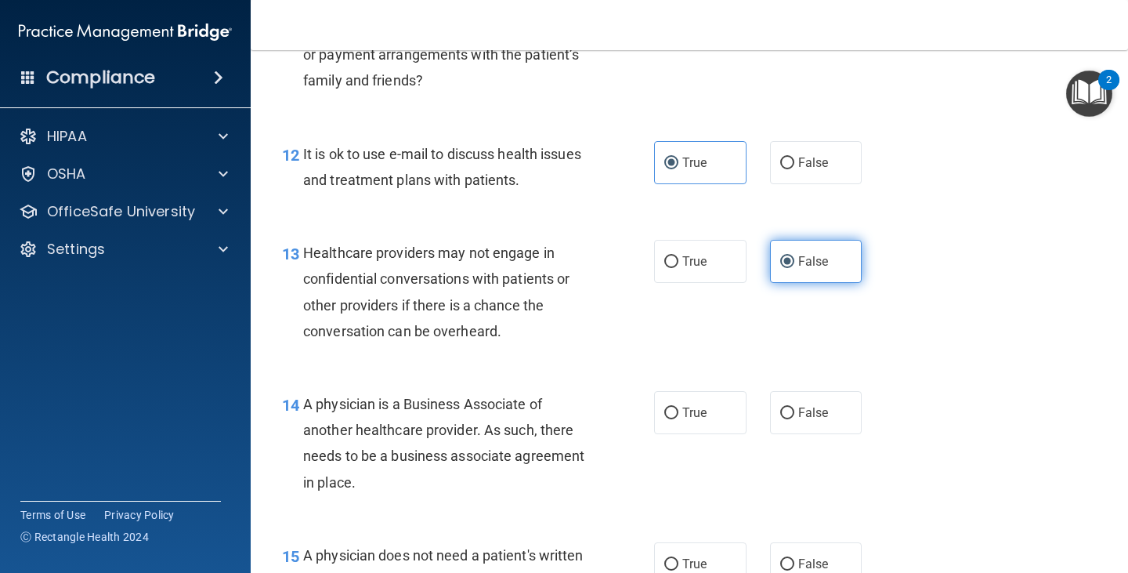
click at [826, 425] on label "False" at bounding box center [816, 412] width 92 height 43
click at [794, 419] on input "False" at bounding box center [787, 413] width 14 height 12
radio input "true"
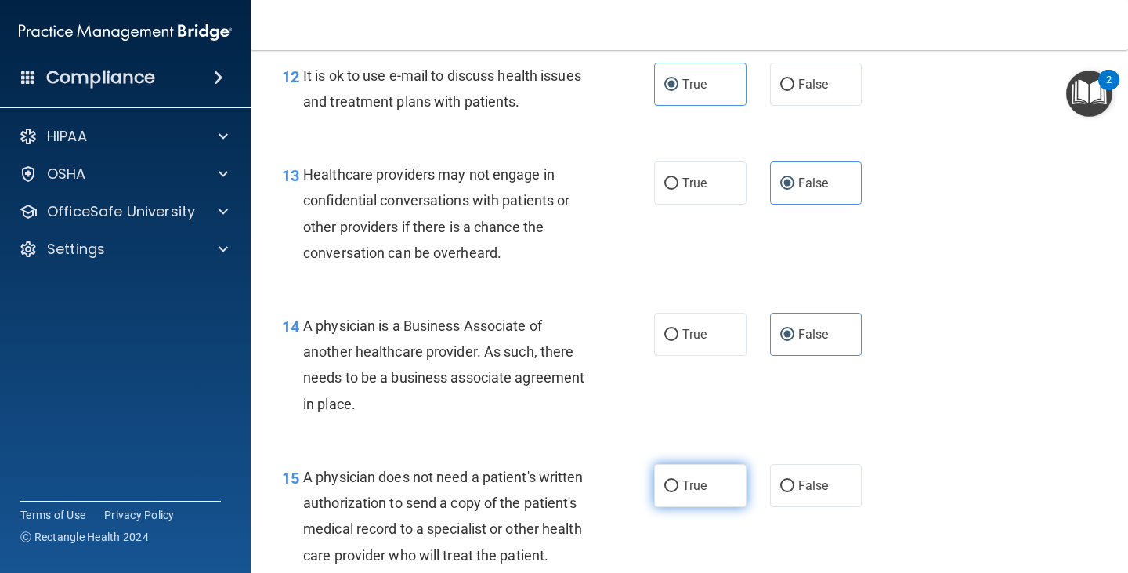
click at [665, 494] on label "True" at bounding box center [700, 485] width 92 height 43
click at [665, 492] on input "True" at bounding box center [671, 486] width 14 height 12
radio input "true"
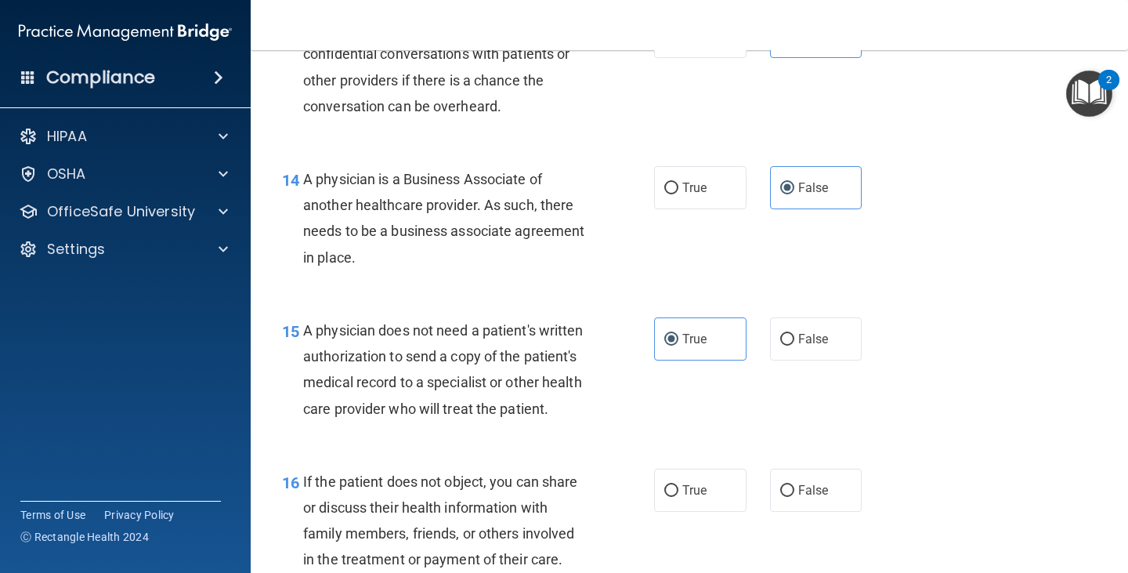
scroll to position [1958, 0]
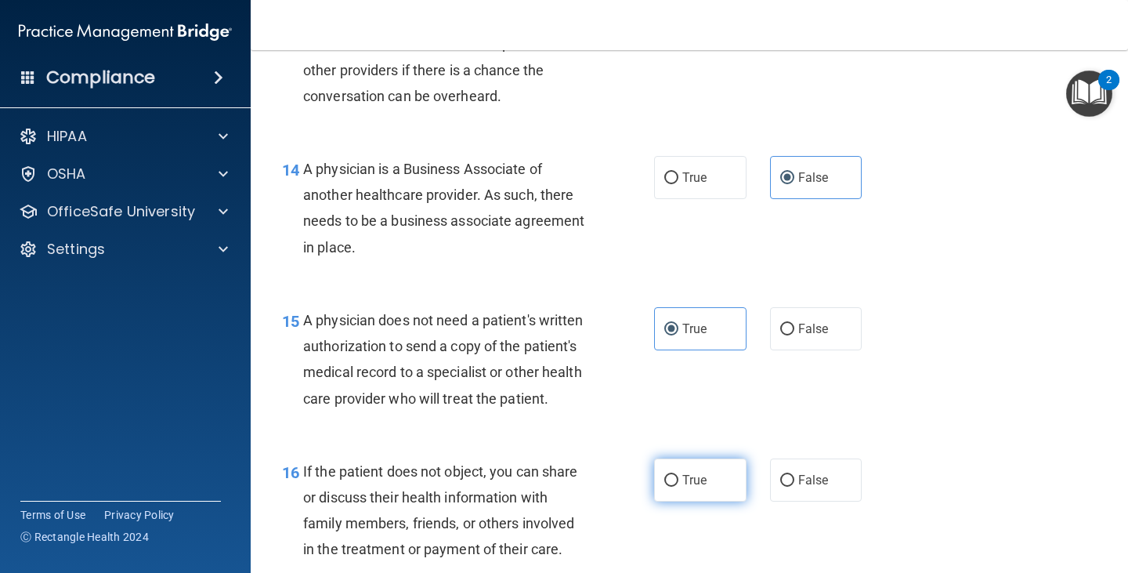
click at [701, 495] on label "True" at bounding box center [700, 479] width 92 height 43
click at [678, 486] on input "True" at bounding box center [671, 481] width 14 height 12
radio input "true"
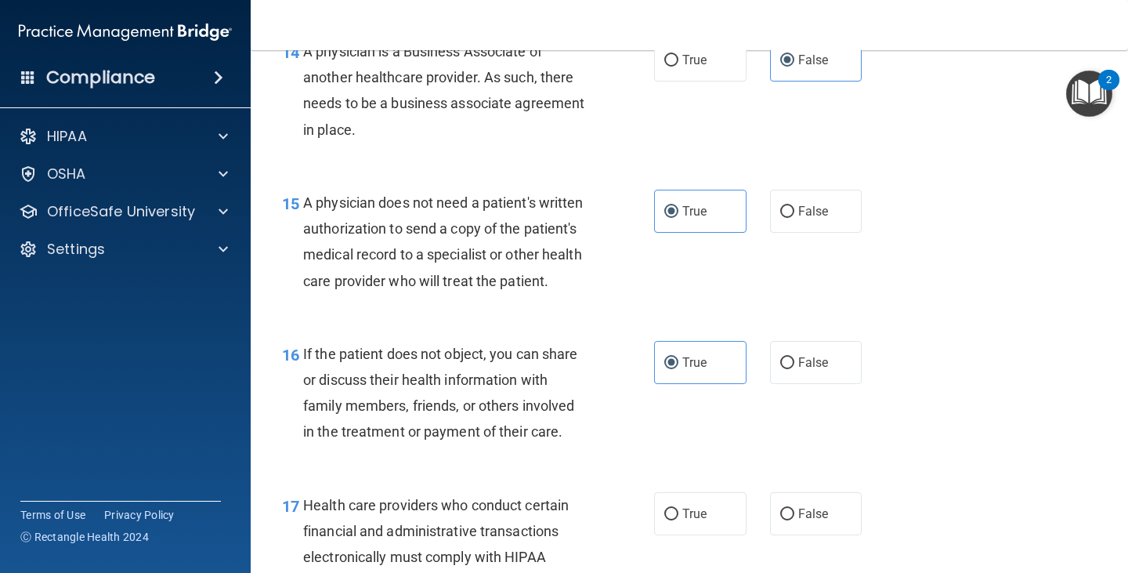
scroll to position [2115, 0]
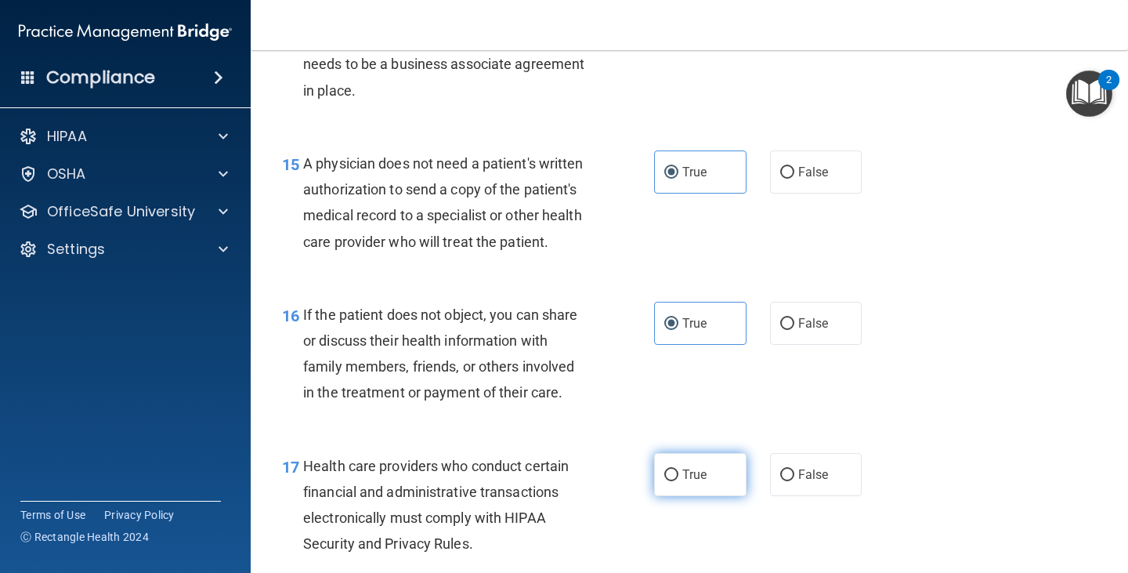
click at [709, 496] on label "True" at bounding box center [700, 474] width 92 height 43
click at [678, 481] on input "True" at bounding box center [671, 475] width 14 height 12
radio input "true"
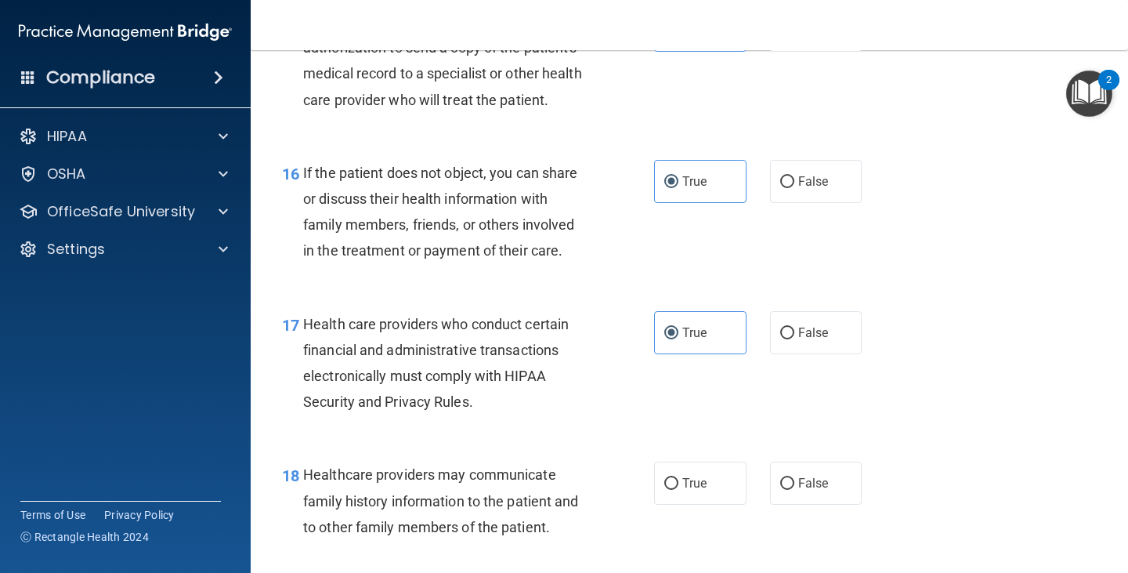
scroll to position [2272, 0]
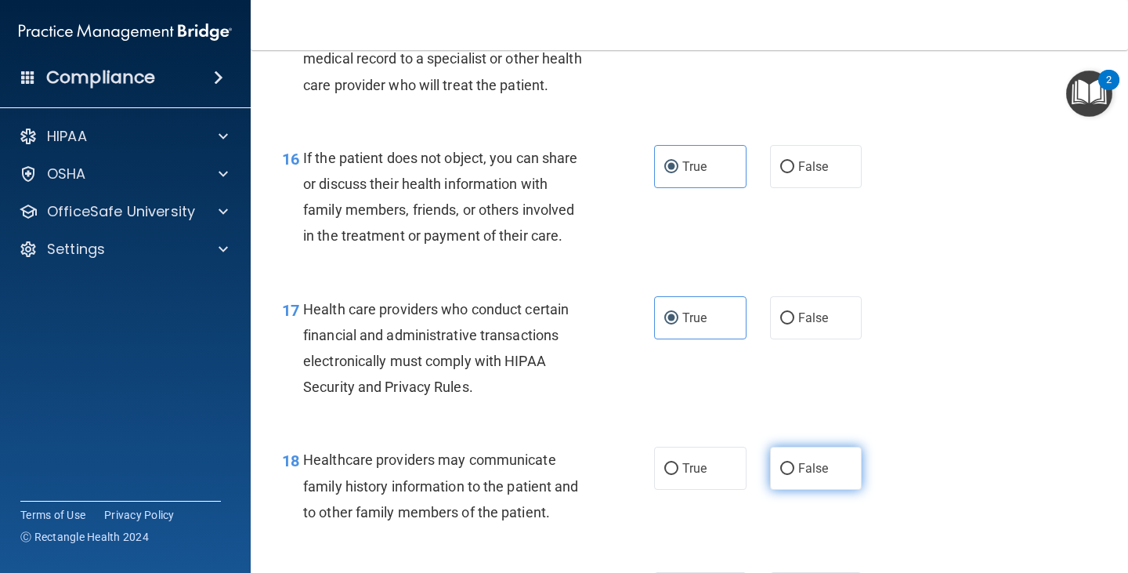
click at [788, 490] on label "False" at bounding box center [816, 467] width 92 height 43
click at [788, 475] on input "False" at bounding box center [787, 469] width 14 height 12
radio input "true"
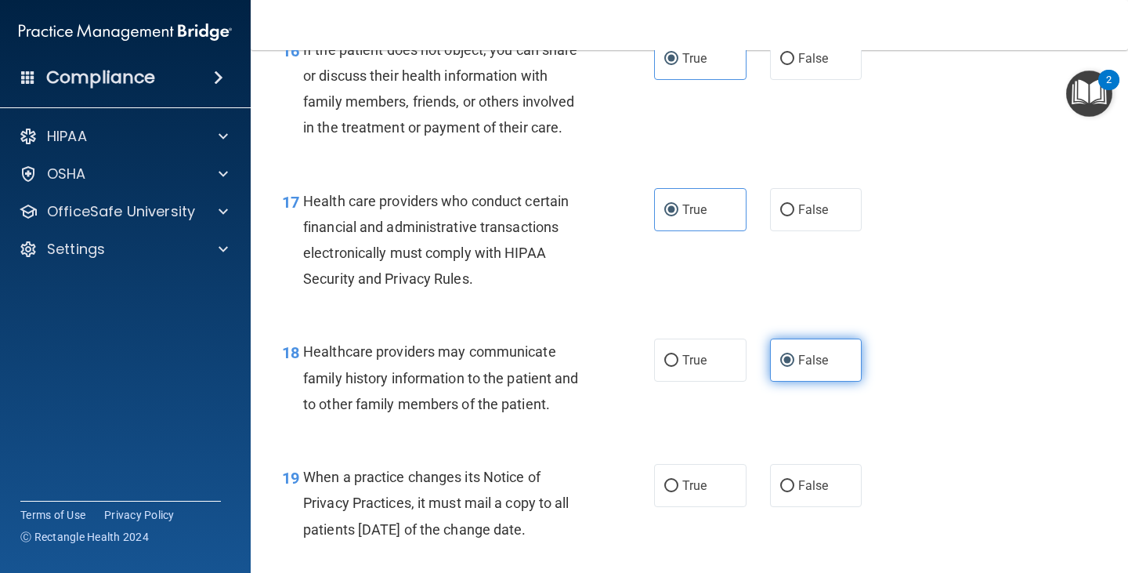
scroll to position [2428, 0]
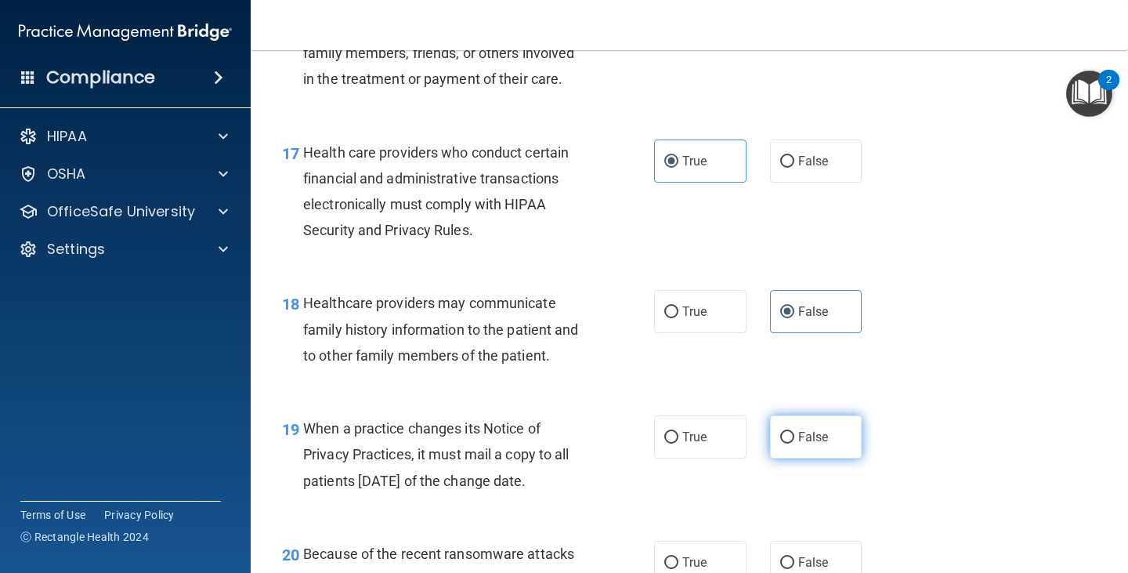
click at [798, 444] on span "False" at bounding box center [813, 436] width 31 height 15
click at [794, 443] on input "False" at bounding box center [787, 438] width 14 height 12
radio input "true"
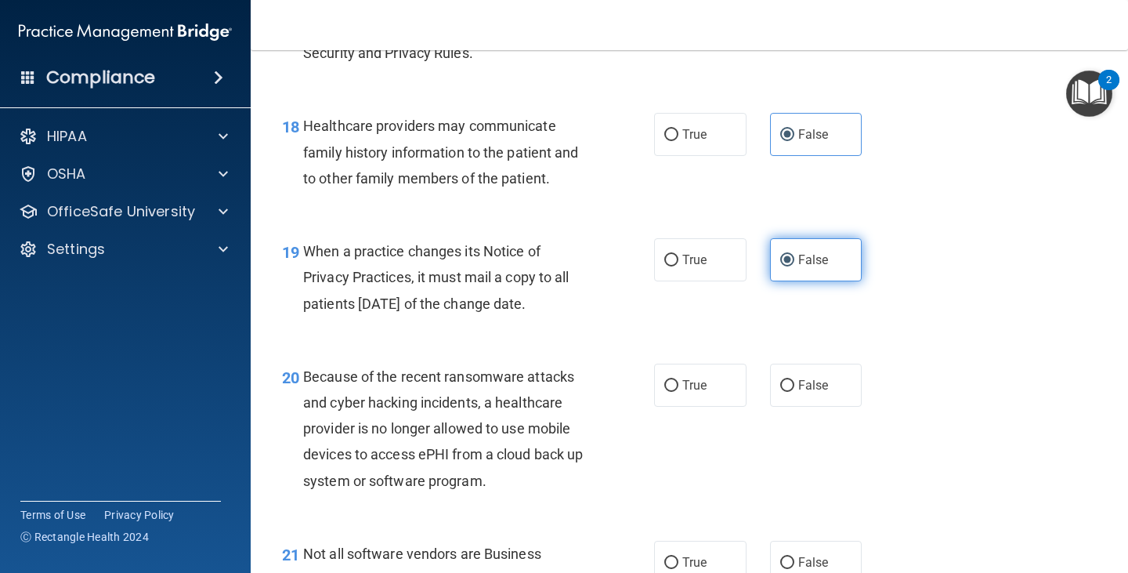
scroll to position [2663, 0]
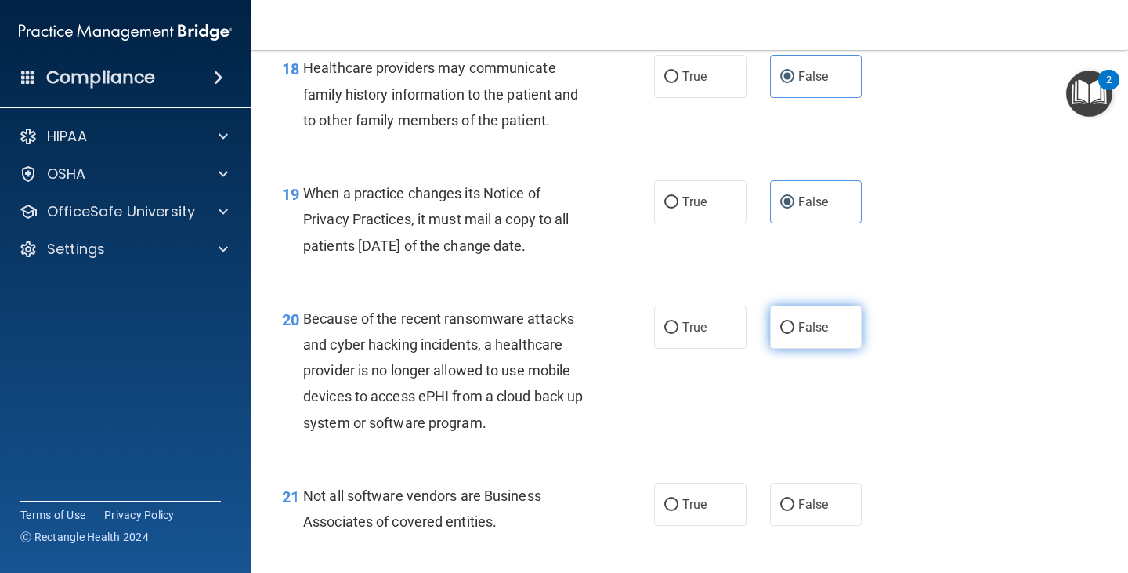
click at [786, 349] on label "False" at bounding box center [816, 326] width 92 height 43
click at [786, 334] on input "False" at bounding box center [787, 328] width 14 height 12
radio input "true"
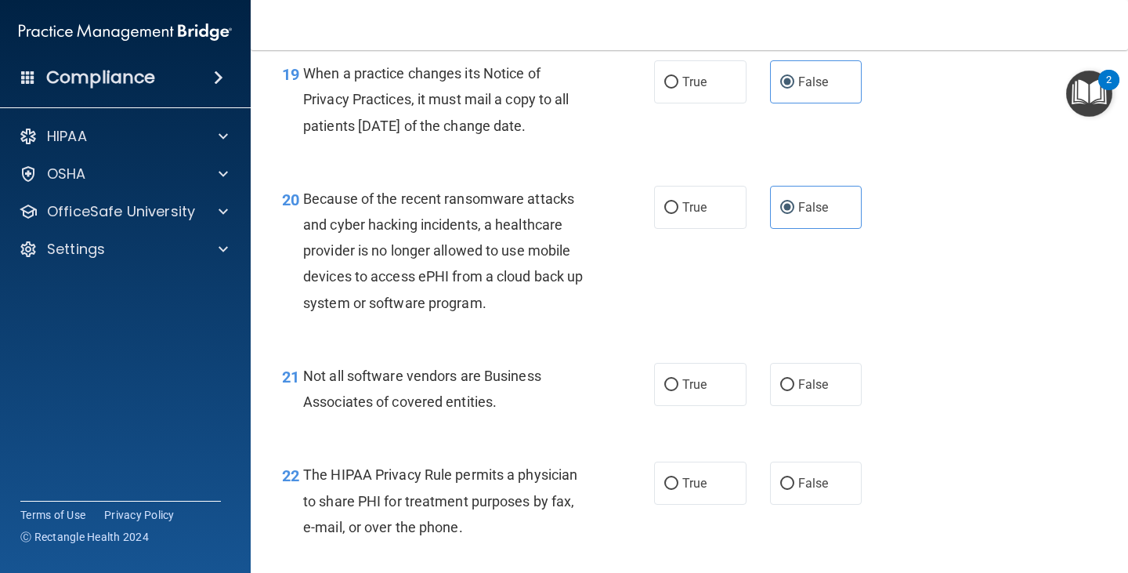
scroll to position [2820, 0]
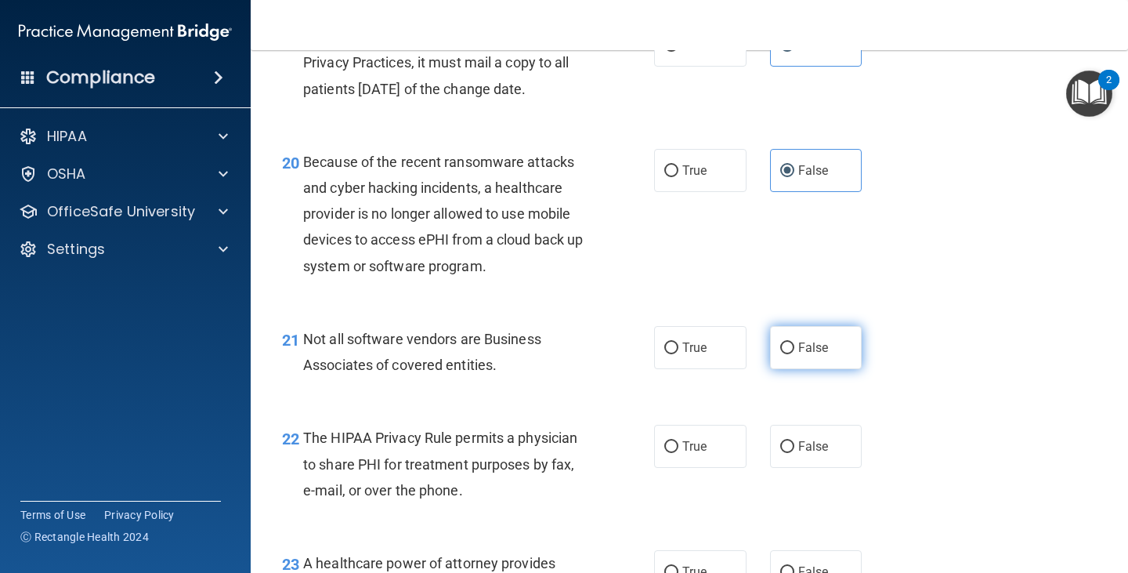
click at [798, 355] on span "False" at bounding box center [813, 347] width 31 height 15
click at [793, 354] on input "False" at bounding box center [787, 348] width 14 height 12
radio input "true"
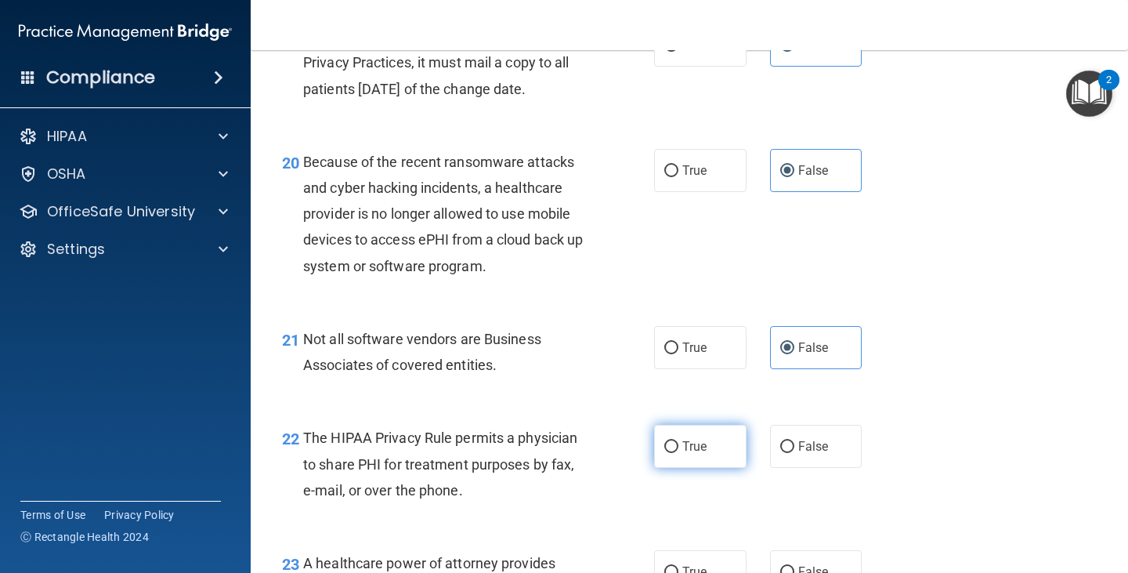
click at [689, 468] on label "True" at bounding box center [700, 446] width 92 height 43
click at [678, 453] on input "True" at bounding box center [671, 447] width 14 height 12
radio input "true"
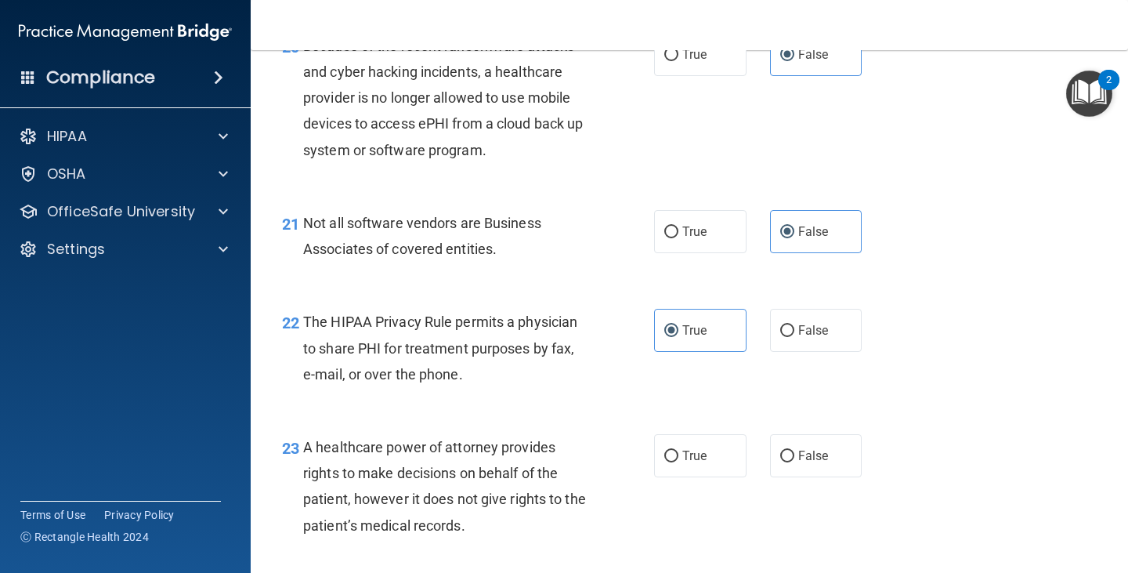
scroll to position [2976, 0]
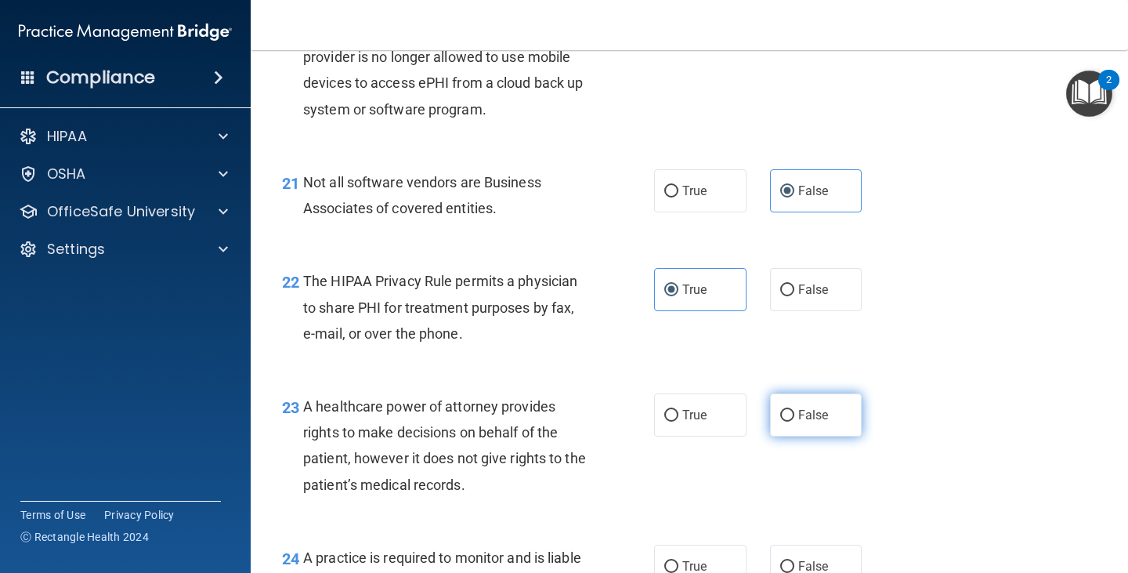
click at [783, 421] on input "False" at bounding box center [787, 416] width 14 height 12
radio input "true"
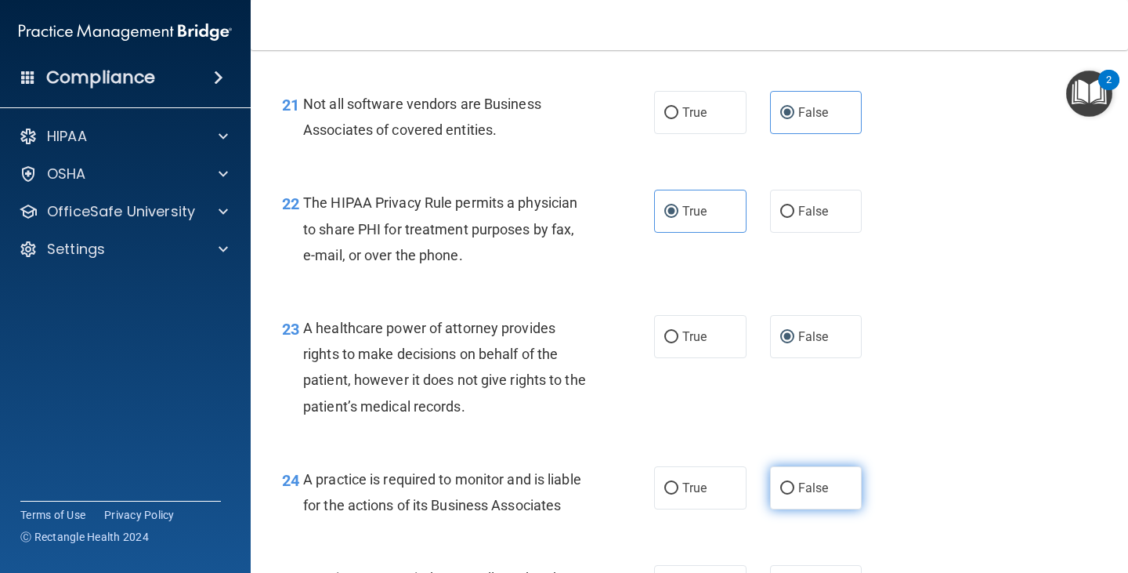
click at [823, 509] on label "False" at bounding box center [816, 487] width 92 height 43
click at [794, 494] on input "False" at bounding box center [787, 489] width 14 height 12
radio input "true"
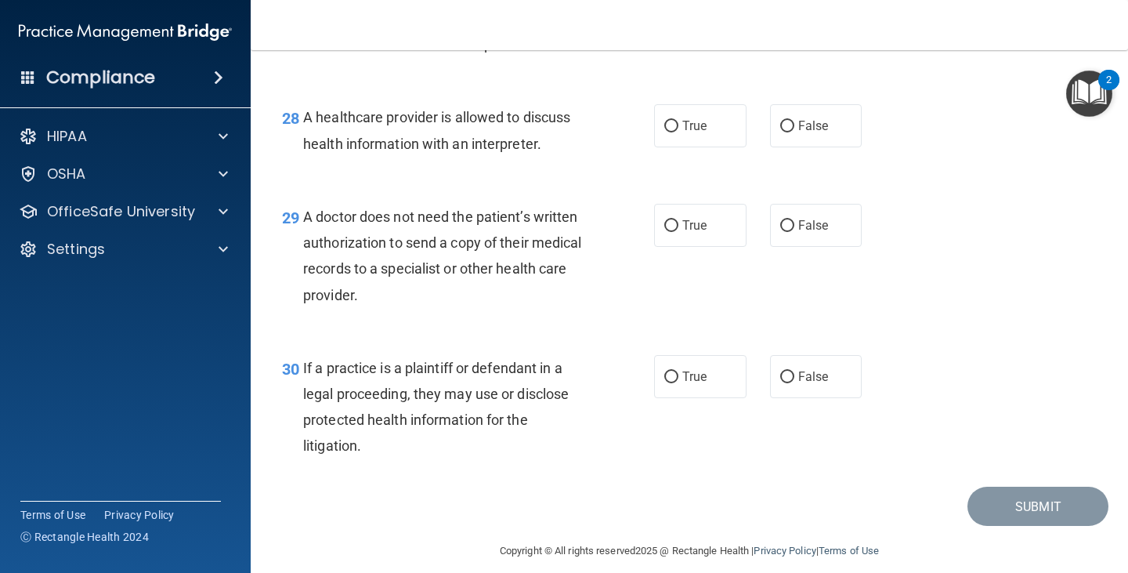
scroll to position [4010, 0]
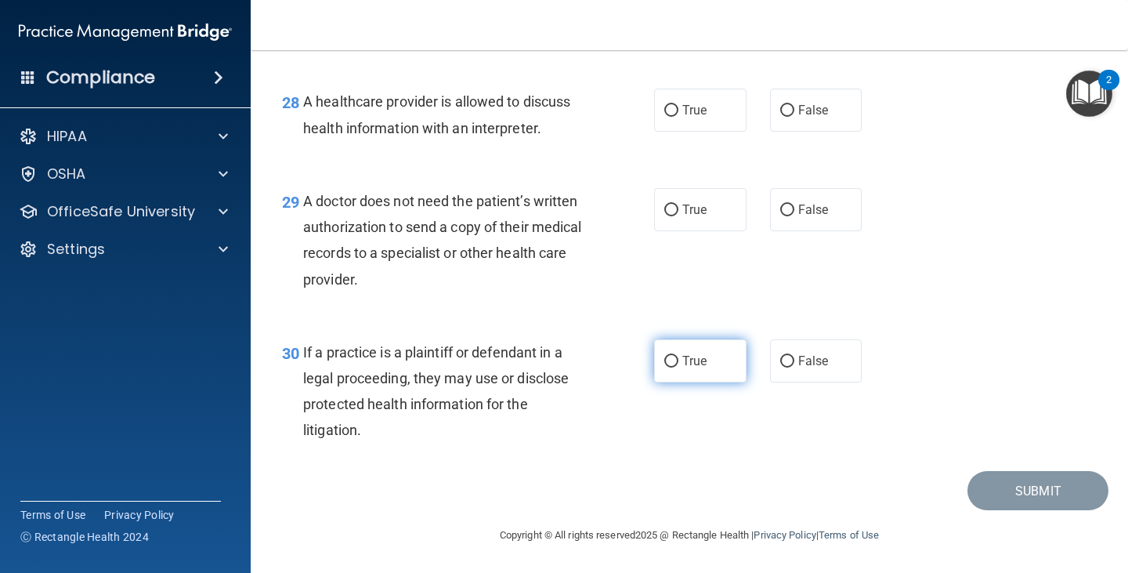
click at [670, 356] on input "True" at bounding box center [671, 362] width 14 height 12
radio input "true"
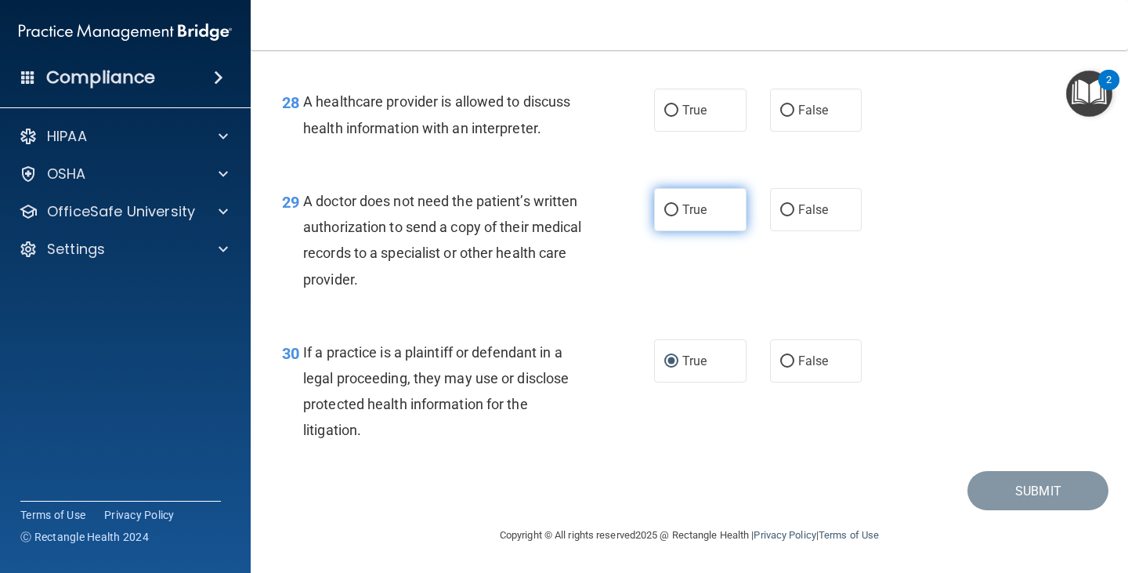
click at [709, 214] on label "True" at bounding box center [700, 209] width 92 height 43
click at [678, 214] on input "True" at bounding box center [671, 210] width 14 height 12
radio input "true"
click at [693, 127] on label "True" at bounding box center [700, 110] width 92 height 43
click at [678, 117] on input "True" at bounding box center [671, 111] width 14 height 12
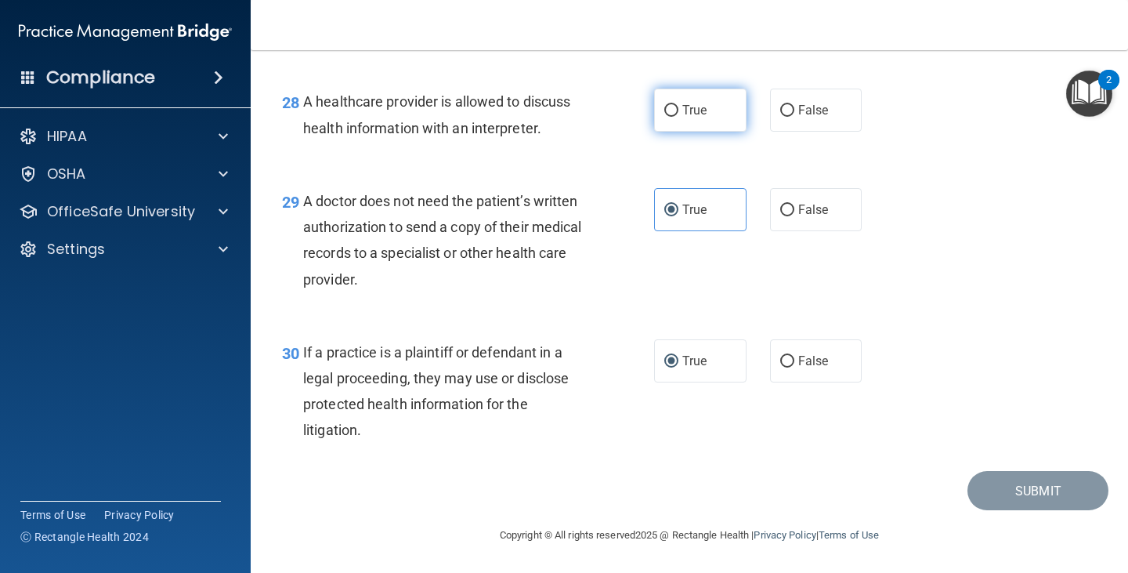
radio input "true"
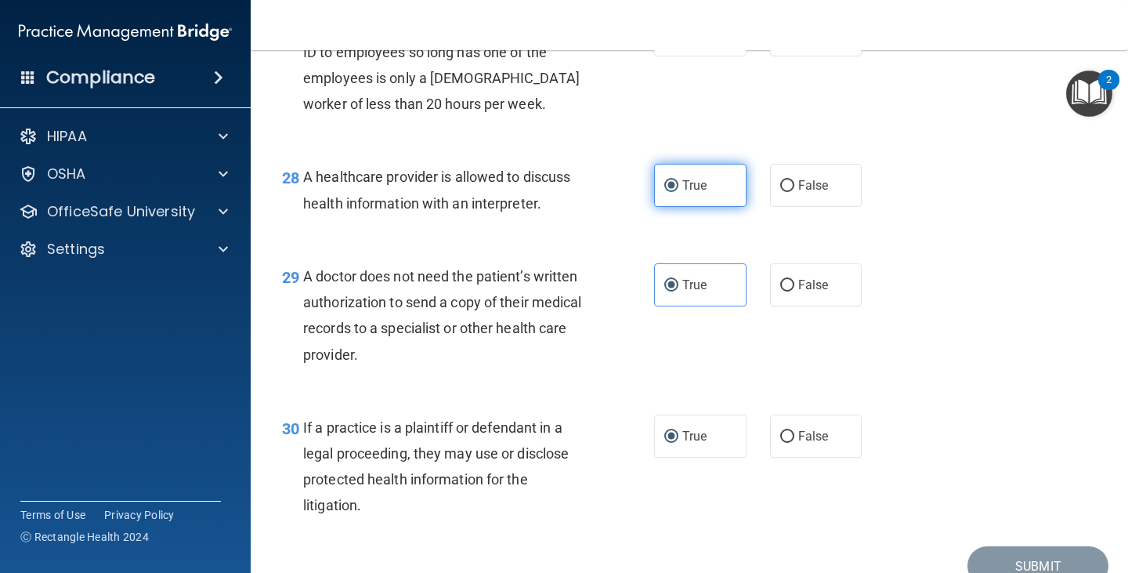
scroll to position [3854, 0]
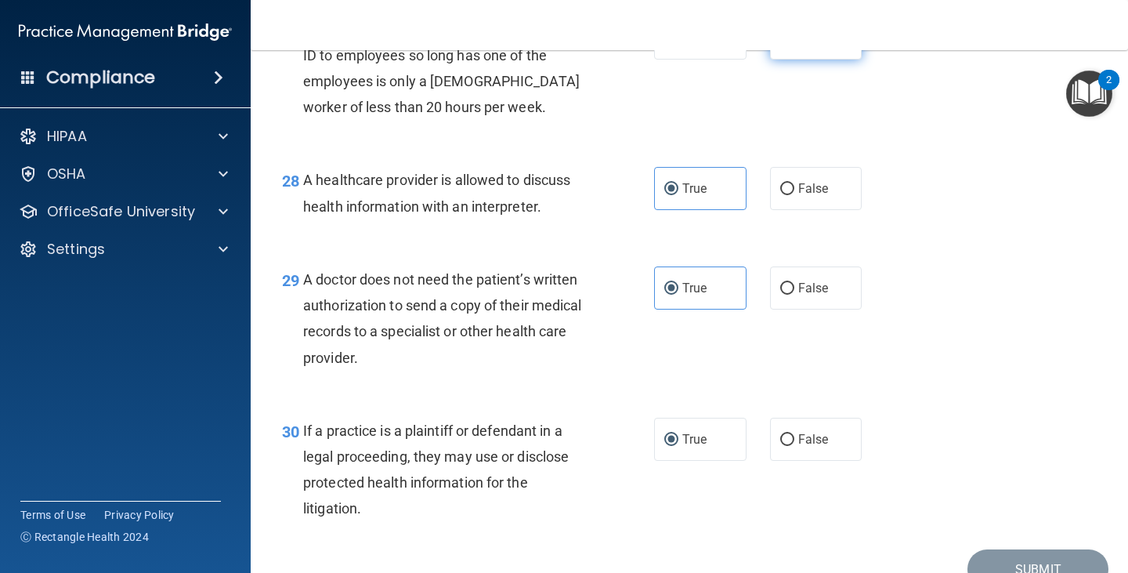
click at [798, 60] on label "False" at bounding box center [816, 37] width 92 height 43
click at [794, 45] on input "False" at bounding box center [787, 39] width 14 height 12
radio input "true"
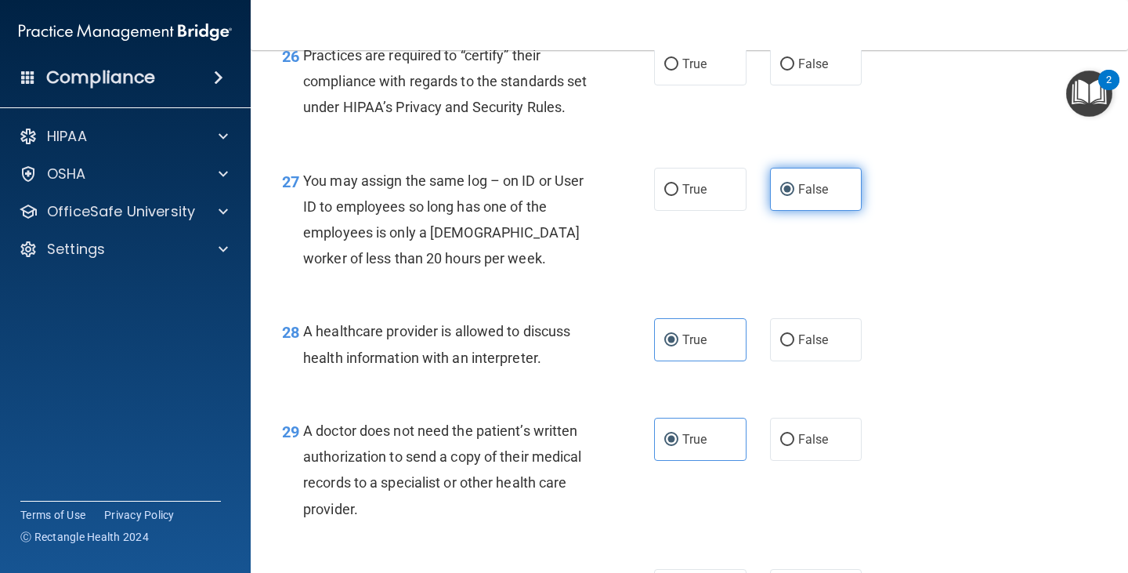
scroll to position [3697, 0]
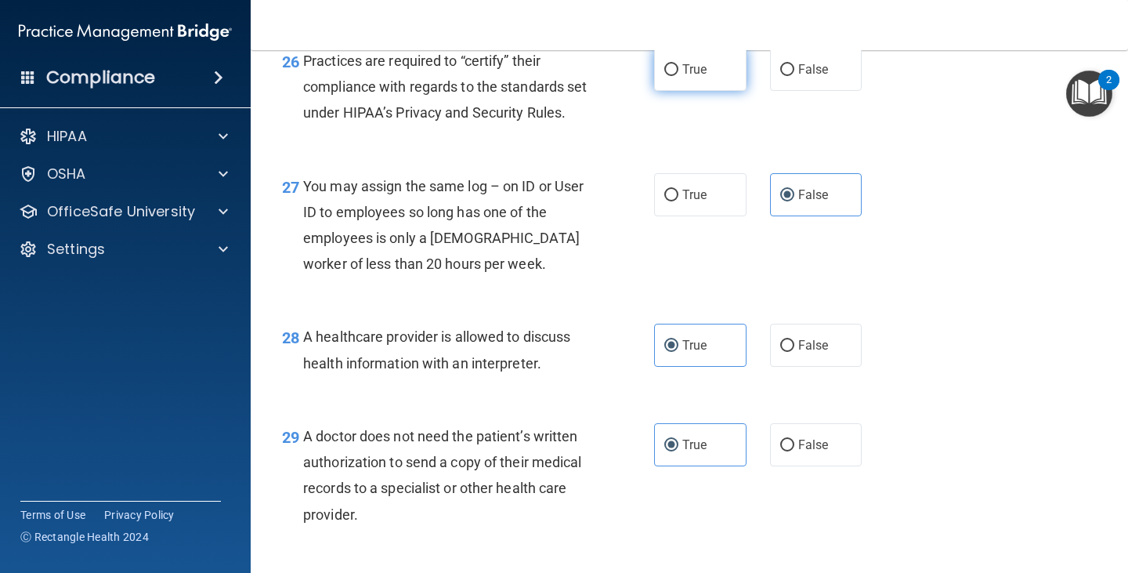
click at [703, 91] on label "True" at bounding box center [700, 69] width 92 height 43
click at [678, 76] on input "True" at bounding box center [671, 70] width 14 height 12
radio input "true"
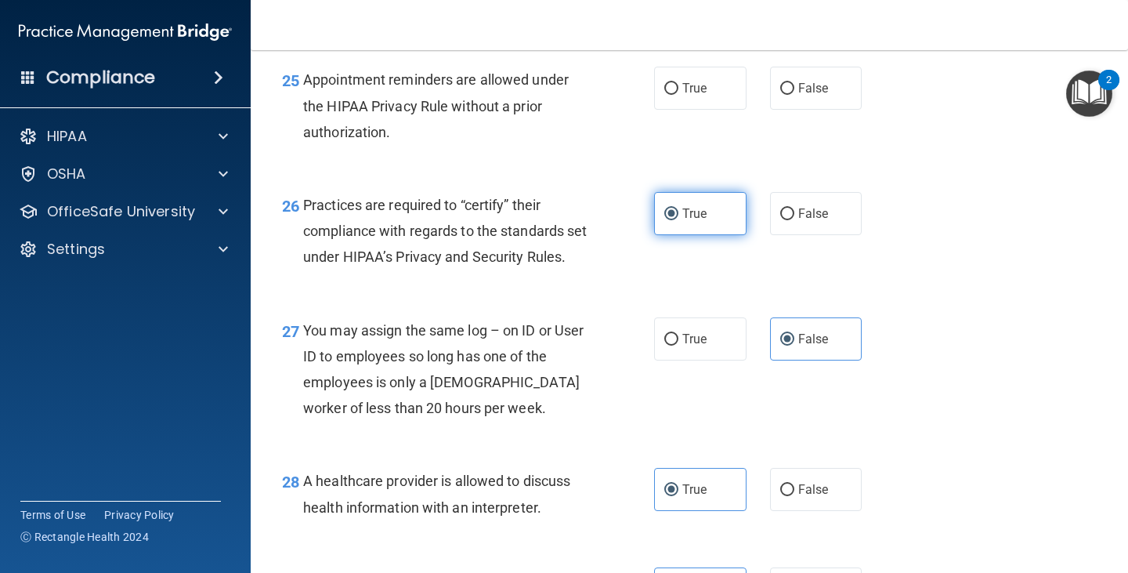
scroll to position [3540, 0]
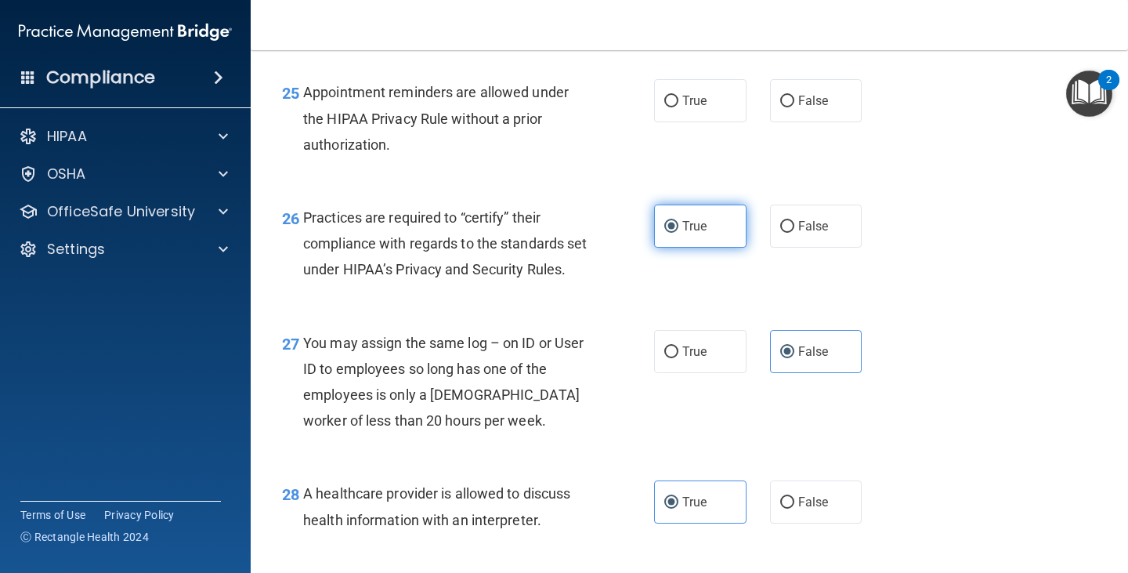
click at [703, 122] on label "True" at bounding box center [700, 100] width 92 height 43
click at [678, 107] on input "True" at bounding box center [671, 102] width 14 height 12
radio input "true"
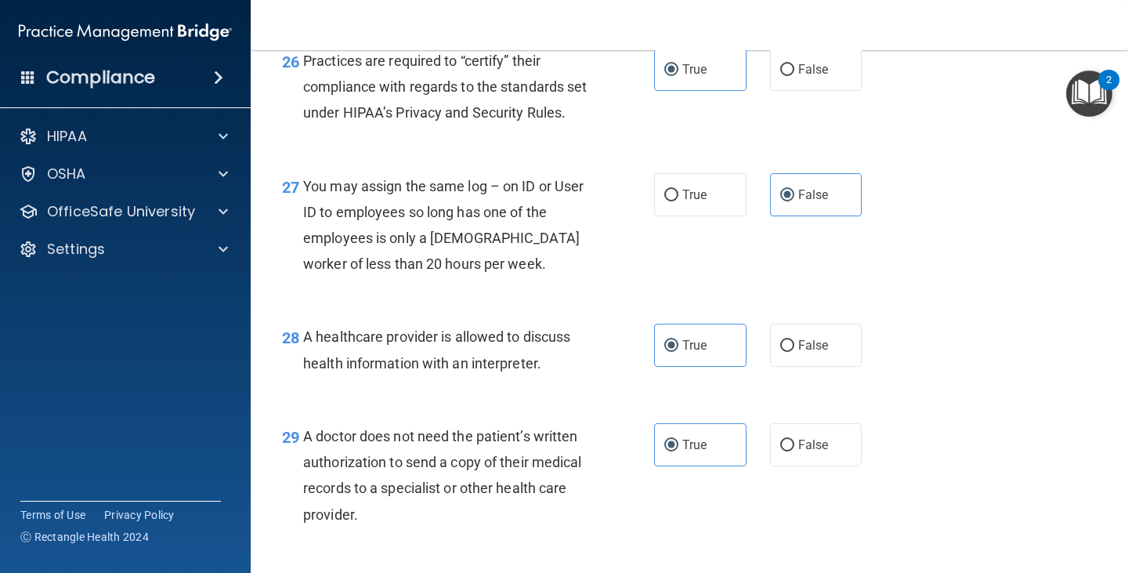
scroll to position [4010, 0]
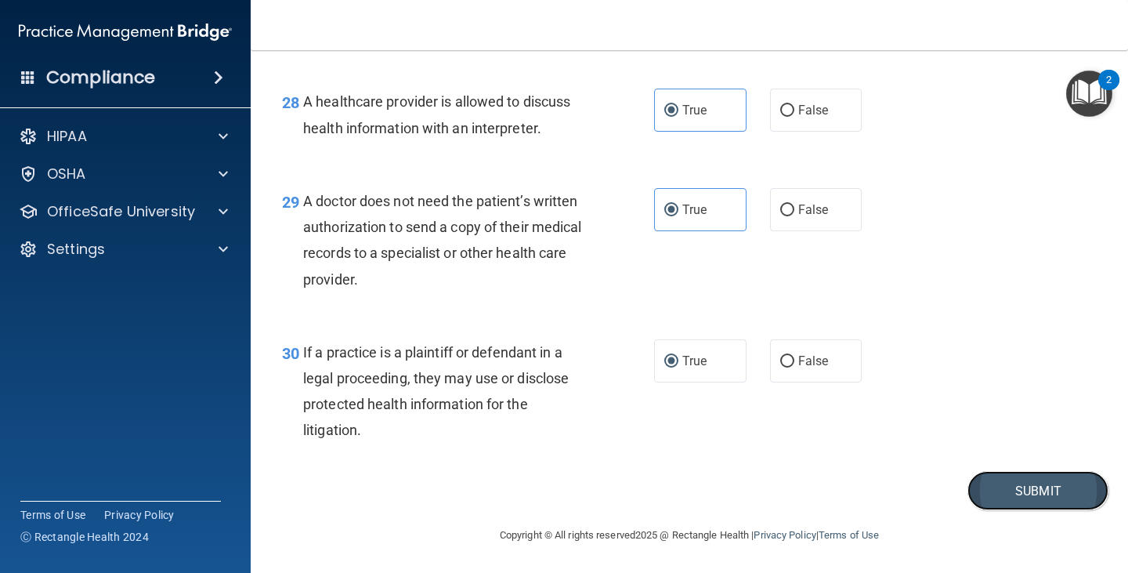
click at [980, 483] on button "Submit" at bounding box center [1037, 491] width 141 height 40
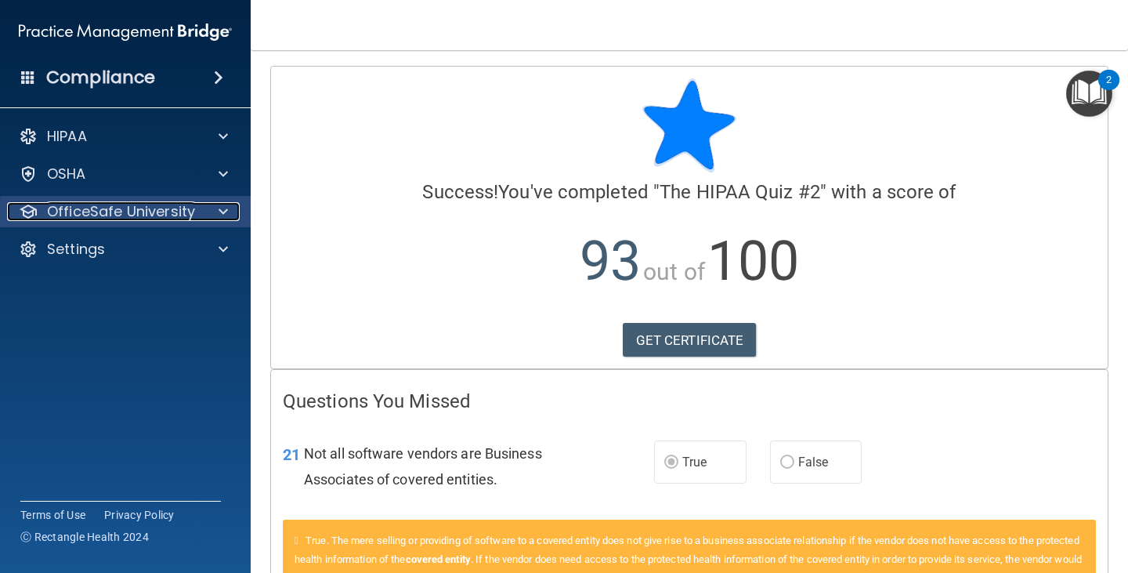
click at [201, 206] on div at bounding box center [220, 211] width 39 height 19
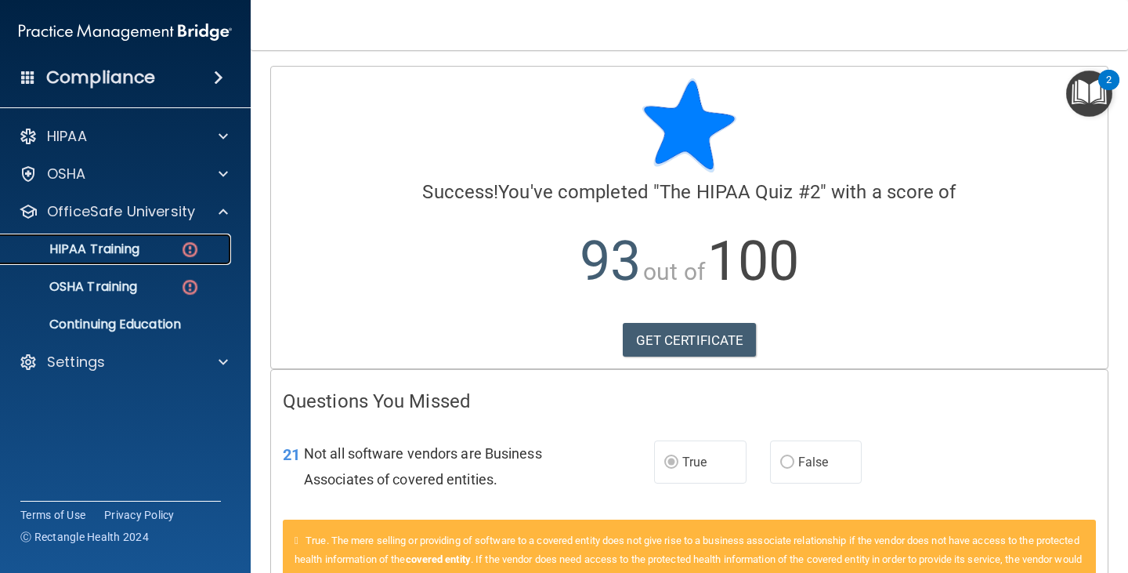
click at [156, 252] on div "HIPAA Training" at bounding box center [117, 249] width 214 height 16
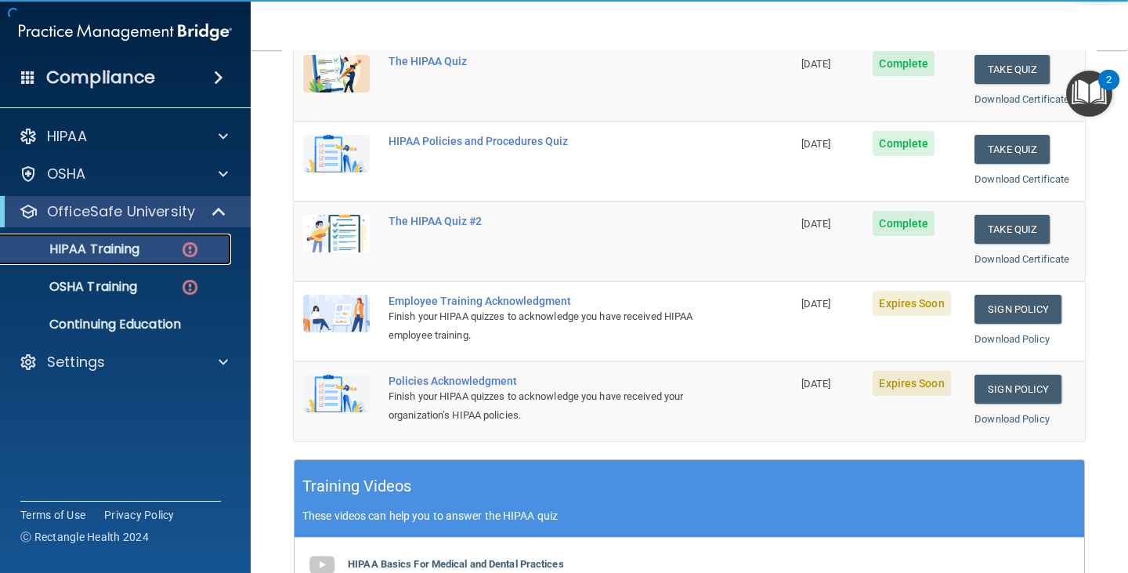
scroll to position [235, 0]
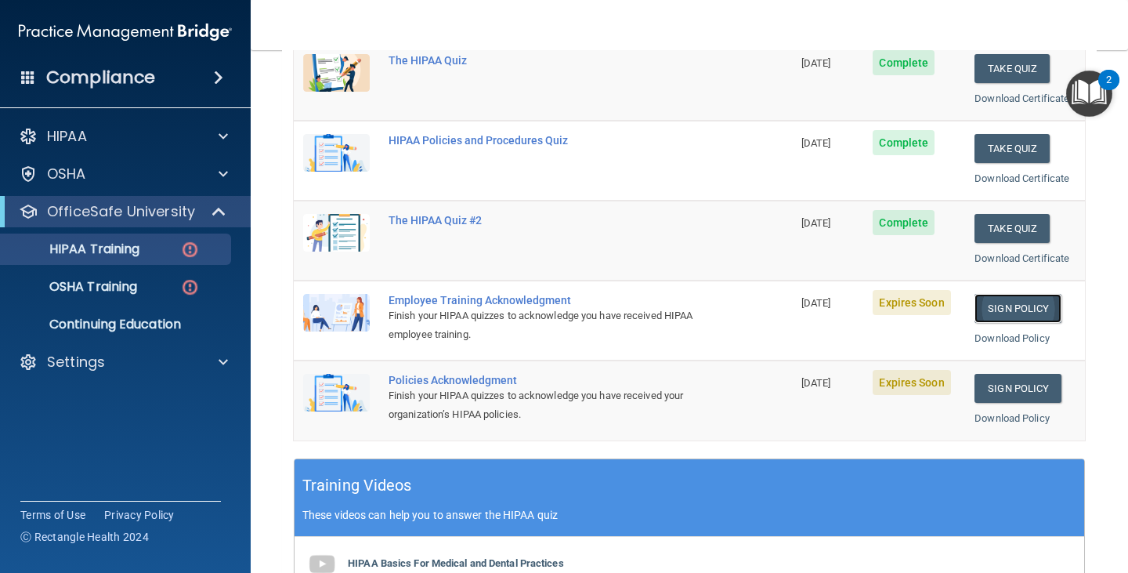
click at [1008, 313] on link "Sign Policy" at bounding box center [1017, 308] width 87 height 29
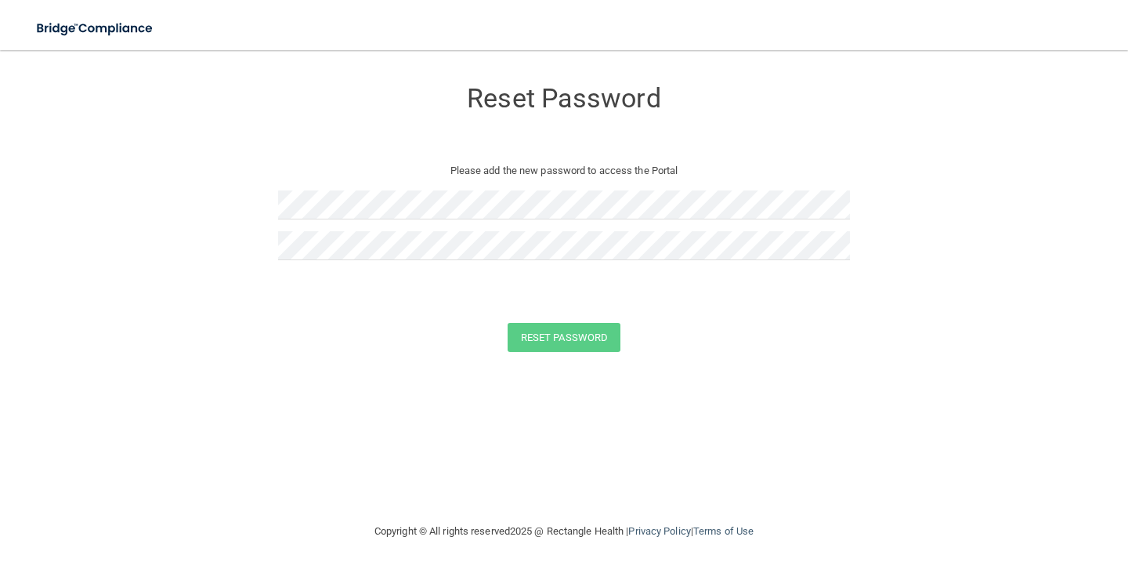
click at [334, 263] on div at bounding box center [564, 251] width 572 height 41
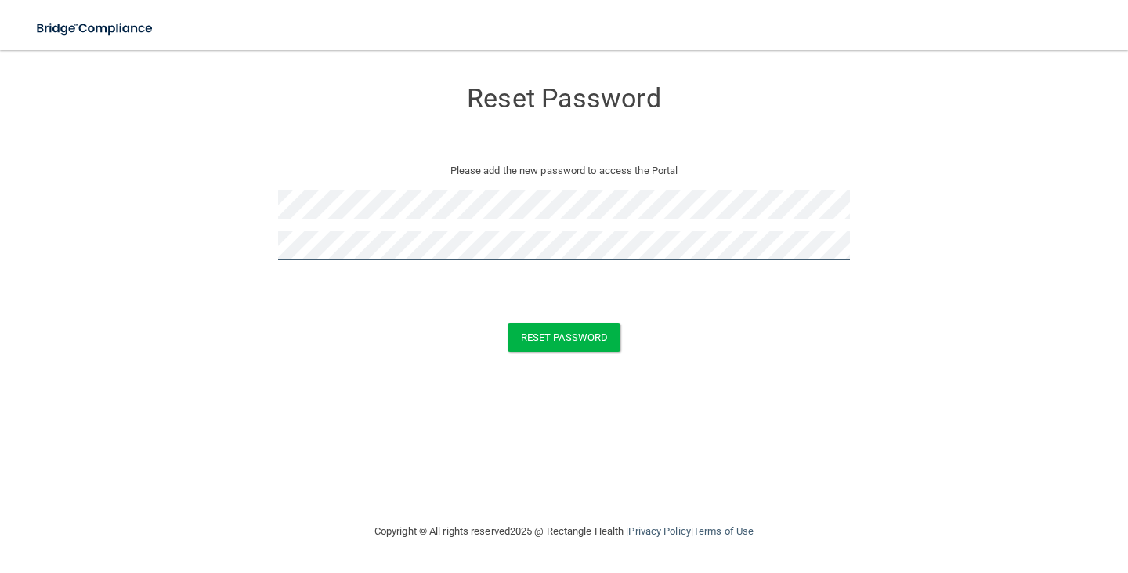
click at [508, 323] on button "Reset Password" at bounding box center [564, 337] width 113 height 29
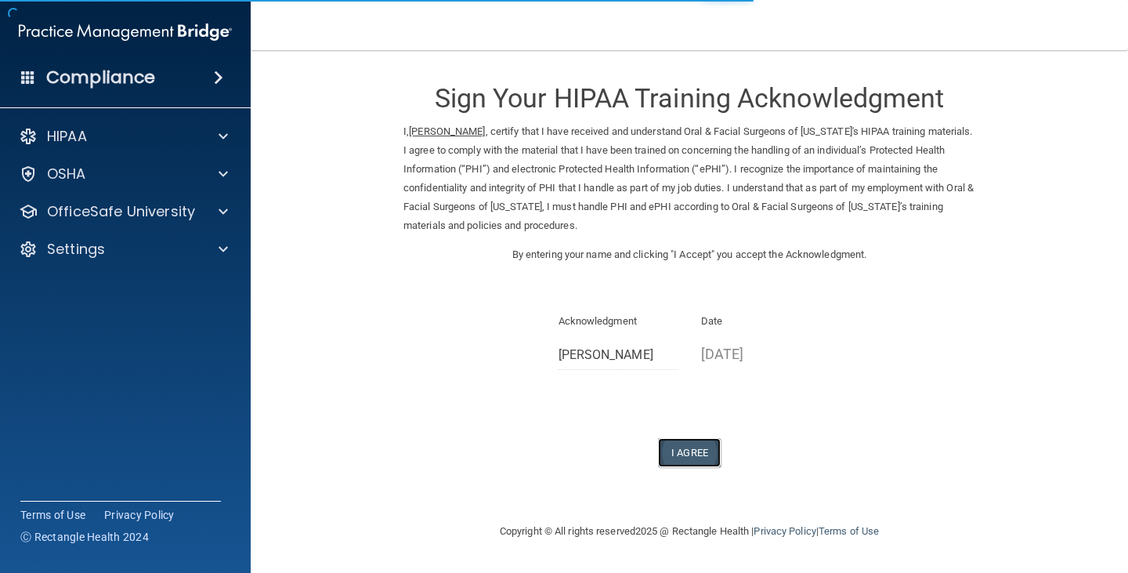
click at [696, 458] on button "I Agree" at bounding box center [689, 452] width 63 height 29
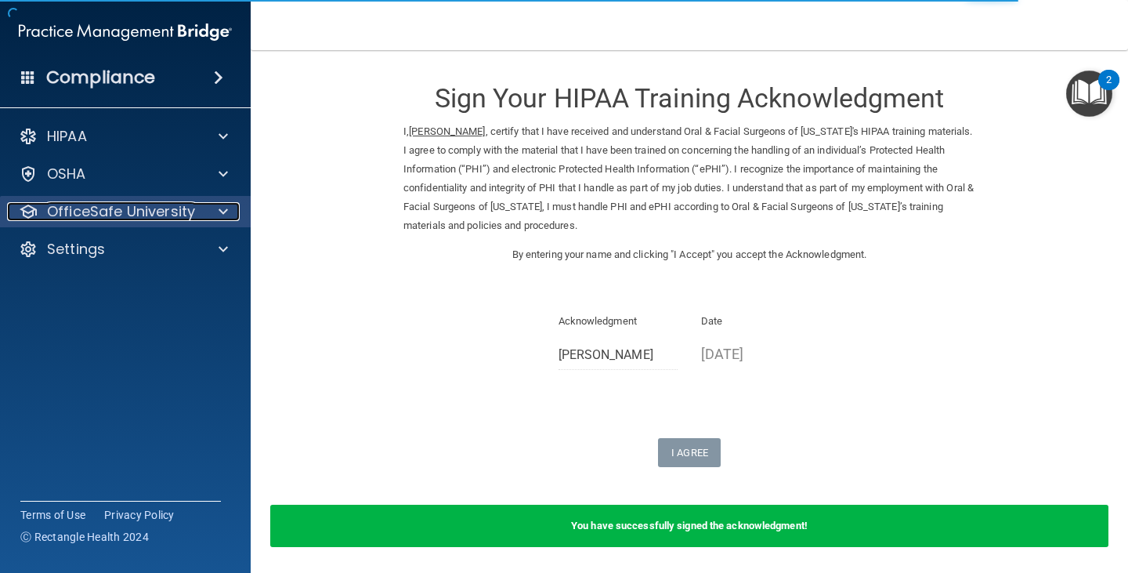
click at [120, 212] on p "OfficeSafe University" at bounding box center [121, 211] width 148 height 19
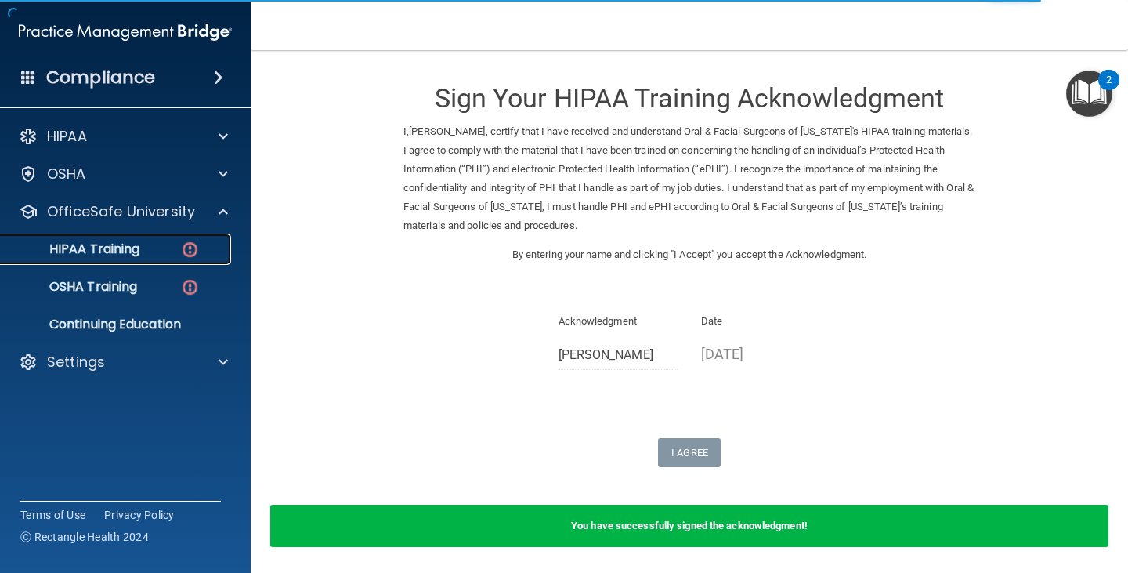
click at [143, 247] on div "HIPAA Training" at bounding box center [117, 249] width 214 height 16
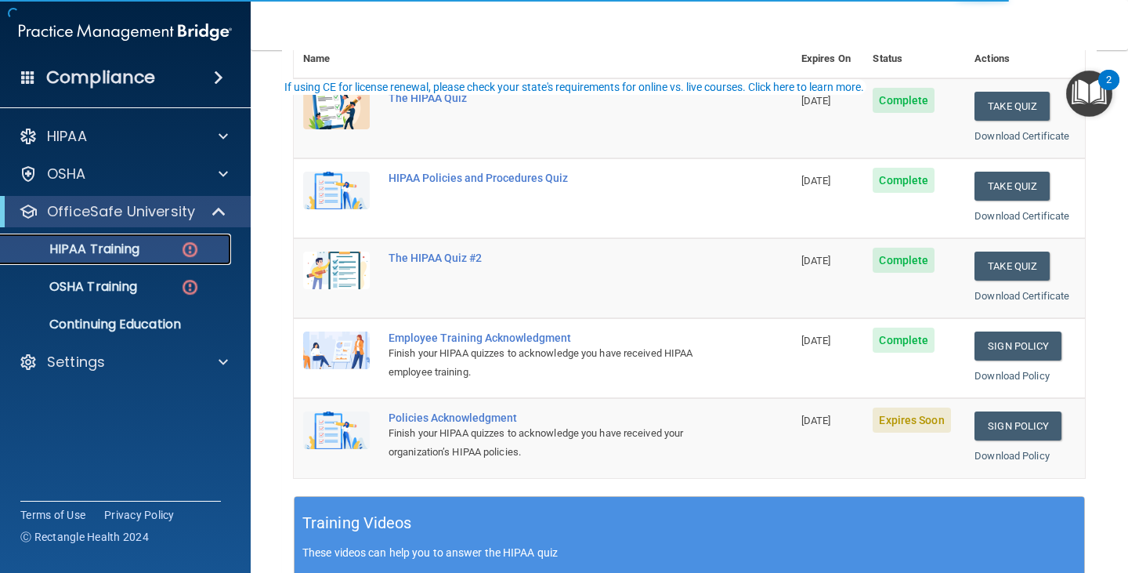
scroll to position [235, 0]
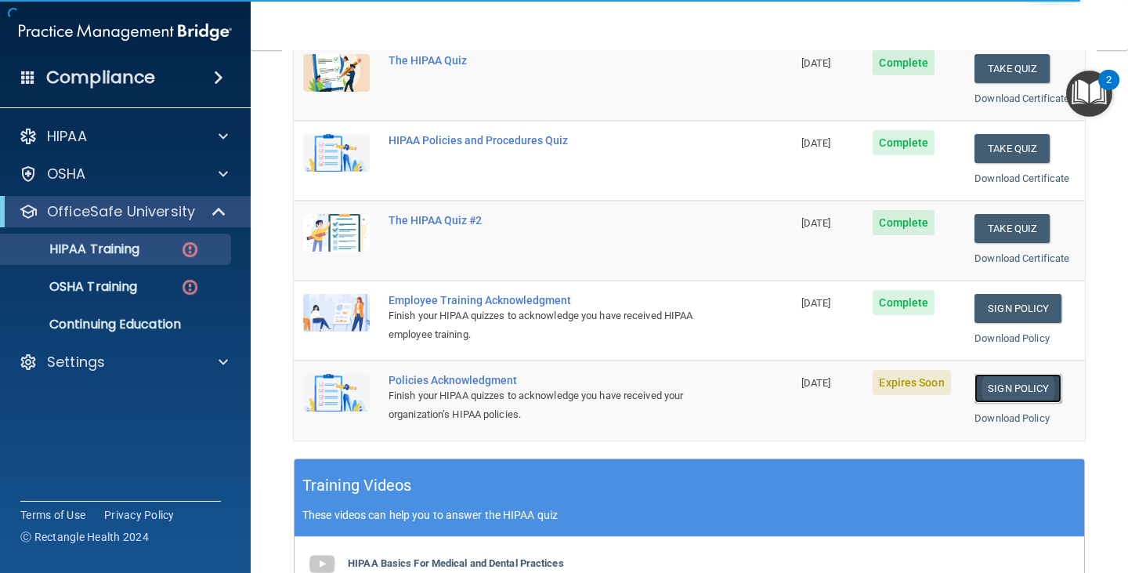
click at [994, 396] on link "Sign Policy" at bounding box center [1017, 388] width 87 height 29
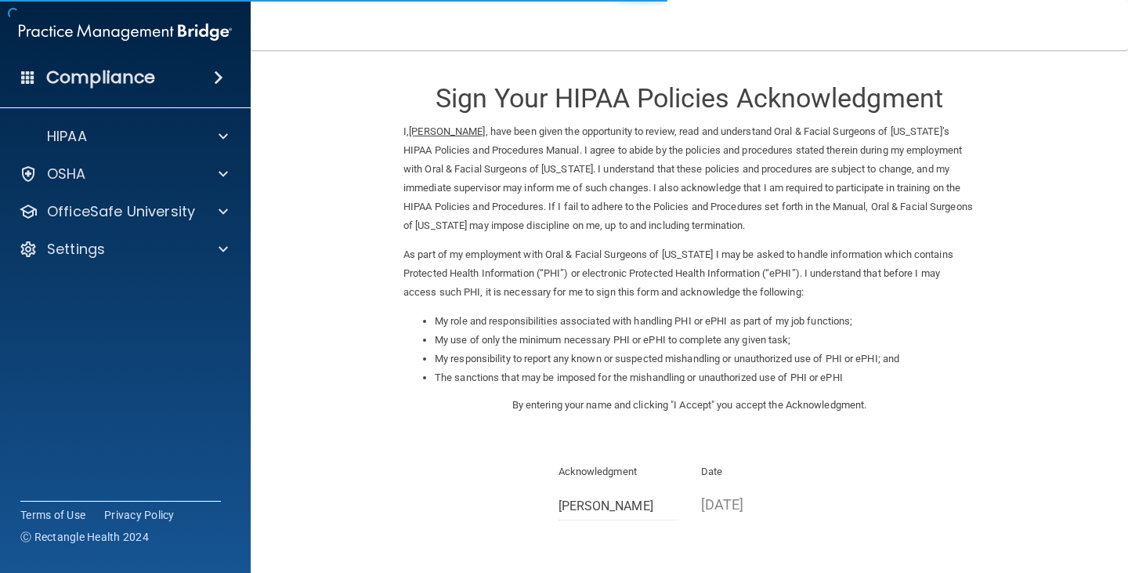
scroll to position [78, 0]
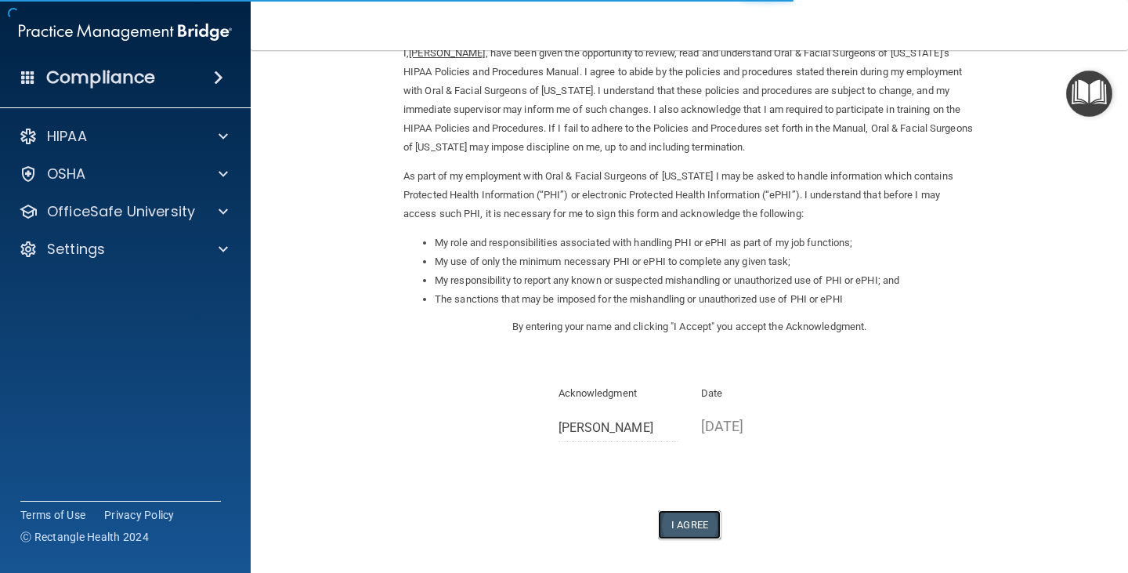
click at [695, 514] on button "I Agree" at bounding box center [689, 524] width 63 height 29
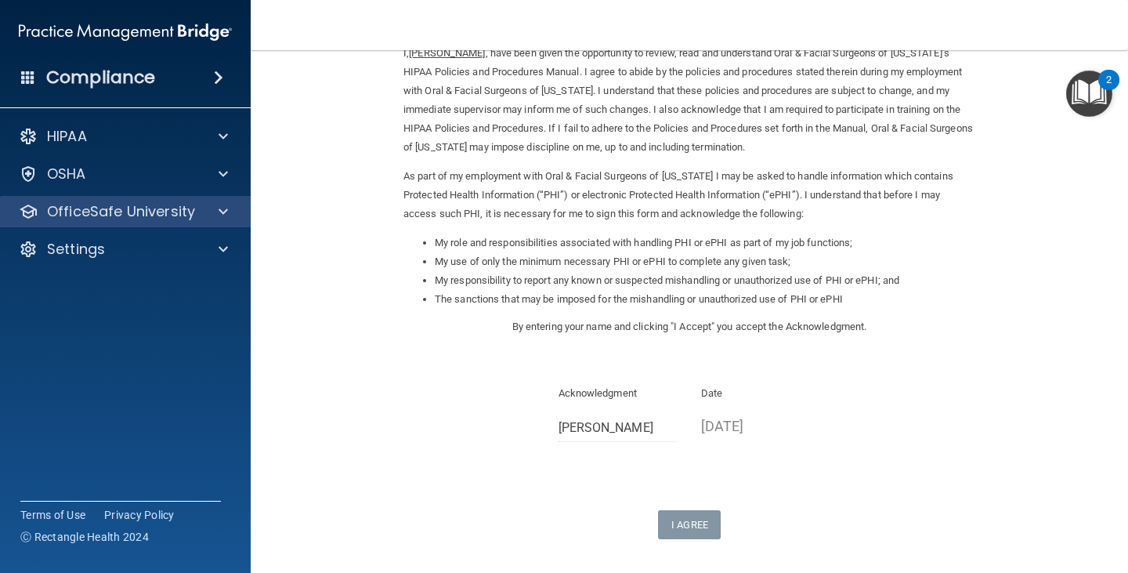
click at [114, 197] on div "OfficeSafe University" at bounding box center [125, 211] width 251 height 31
click at [117, 200] on div "OfficeSafe University" at bounding box center [125, 211] width 251 height 31
click at [223, 203] on span at bounding box center [223, 211] width 9 height 19
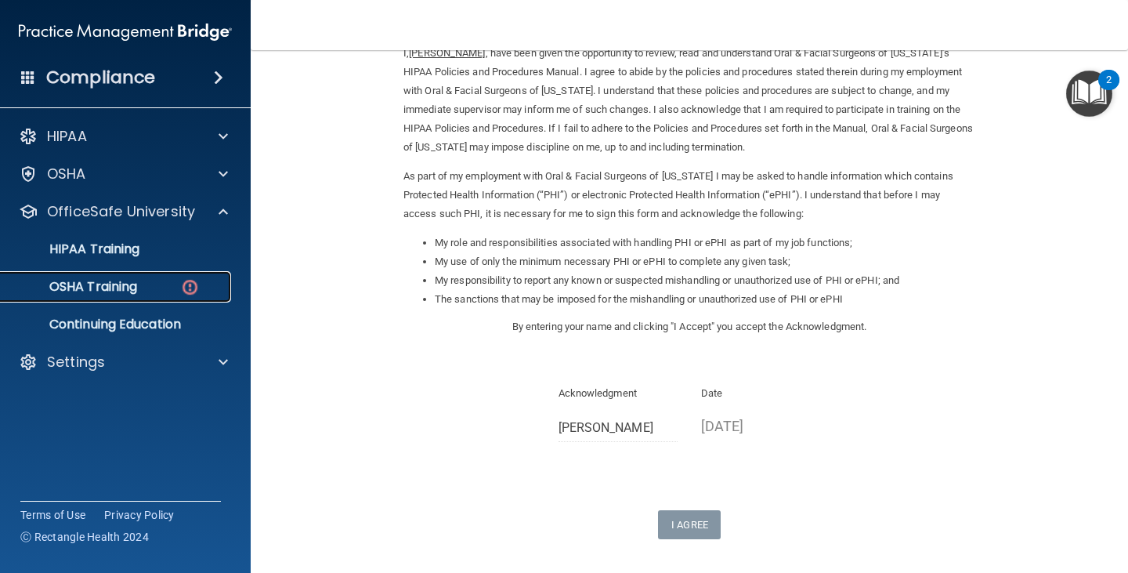
click at [157, 280] on div "OSHA Training" at bounding box center [117, 287] width 214 height 16
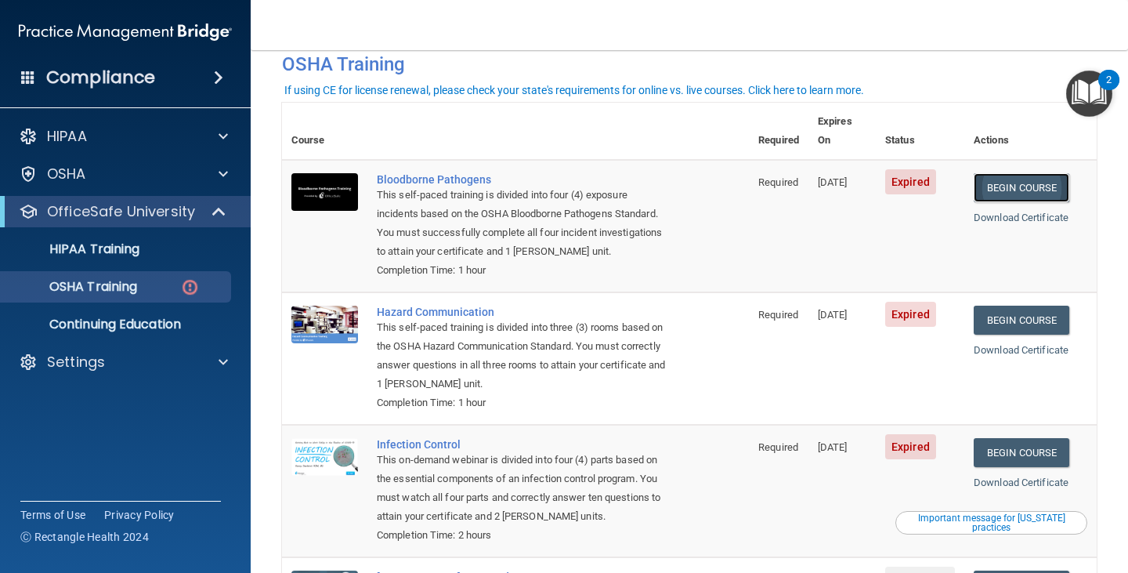
click at [1028, 173] on link "Begin Course" at bounding box center [1022, 187] width 96 height 29
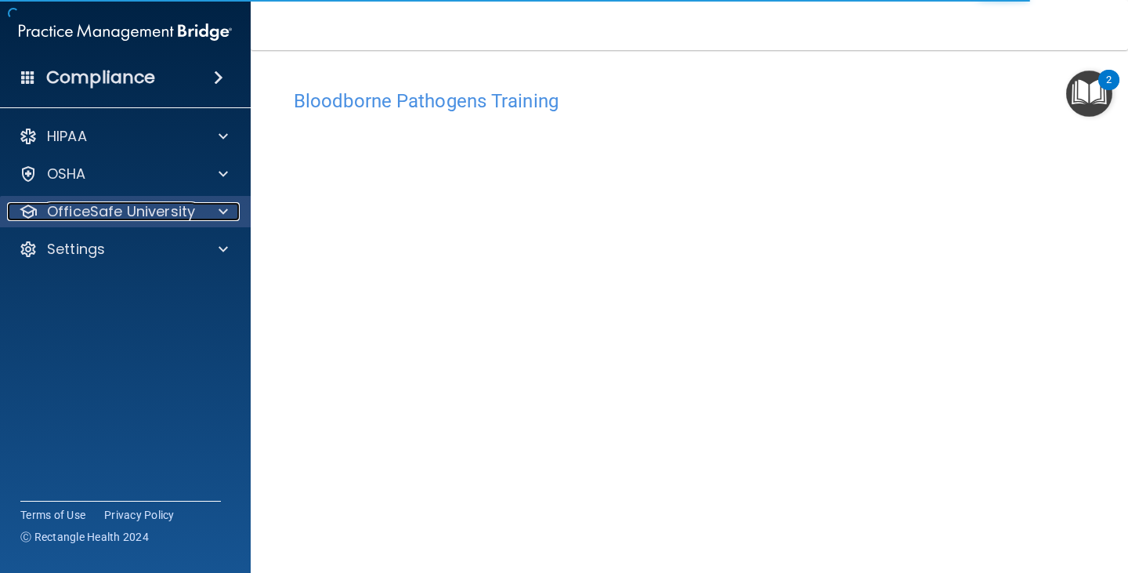
click at [183, 204] on p "OfficeSafe University" at bounding box center [121, 211] width 148 height 19
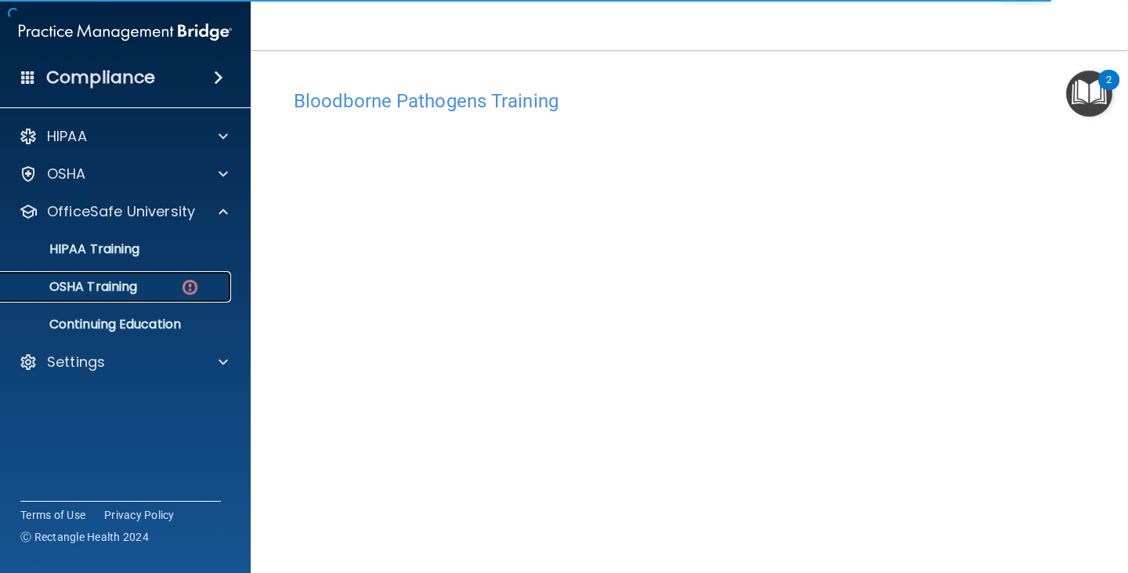
click at [157, 282] on div "OSHA Training" at bounding box center [117, 287] width 214 height 16
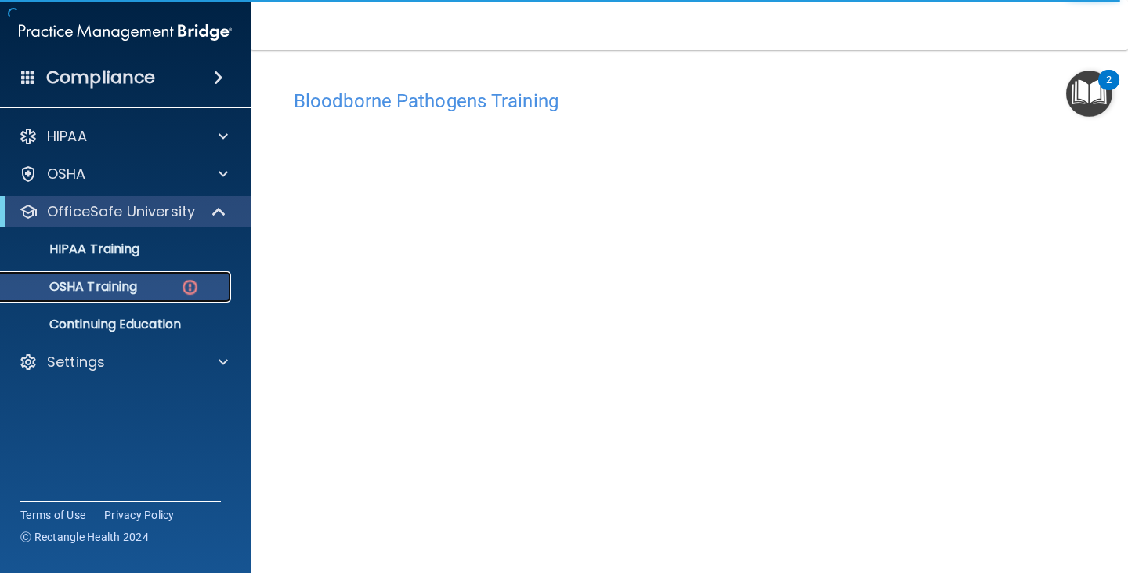
click at [198, 295] on img at bounding box center [190, 287] width 20 height 20
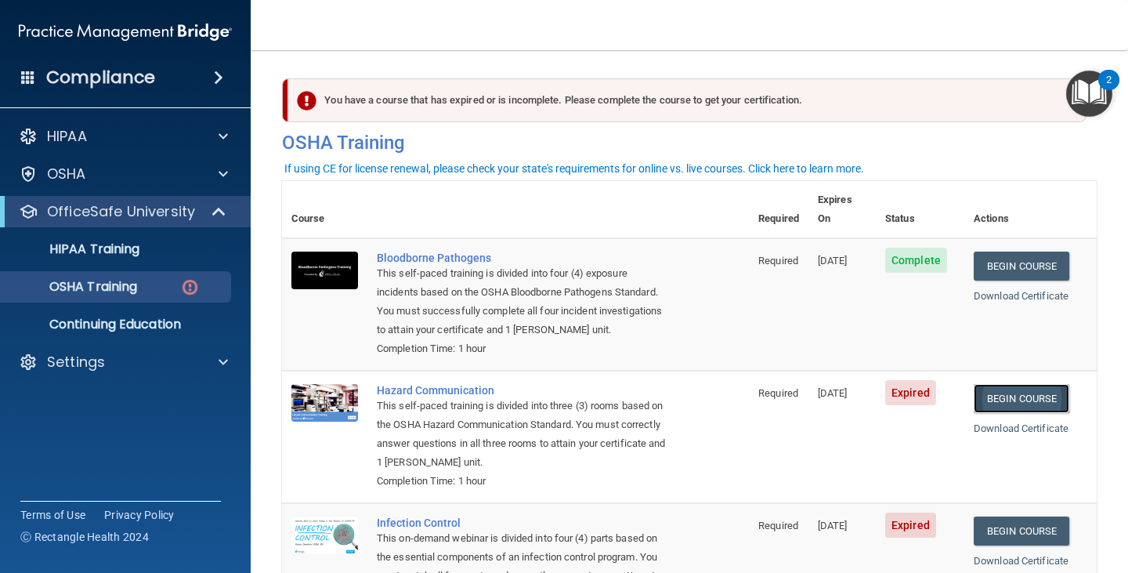
click at [1021, 385] on link "Begin Course" at bounding box center [1022, 398] width 96 height 29
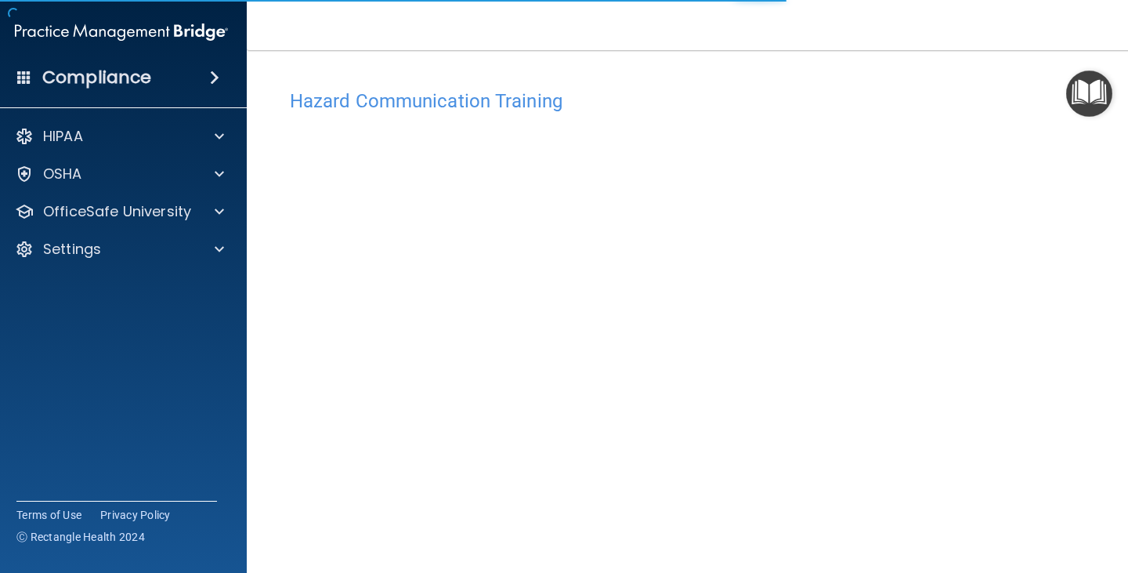
scroll to position [16, 0]
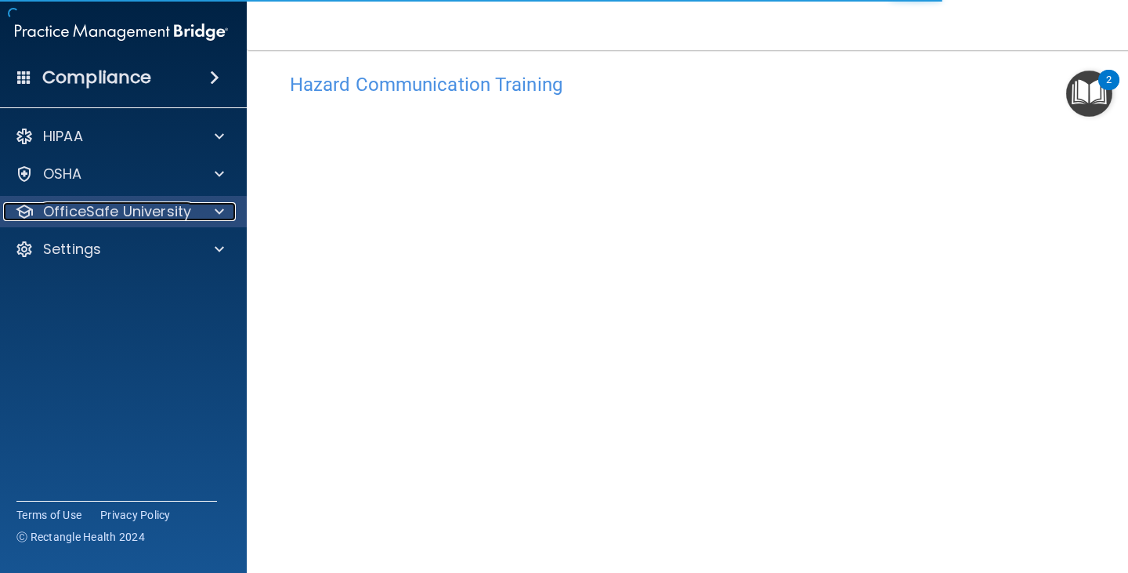
click at [140, 202] on p "OfficeSafe University" at bounding box center [117, 211] width 148 height 19
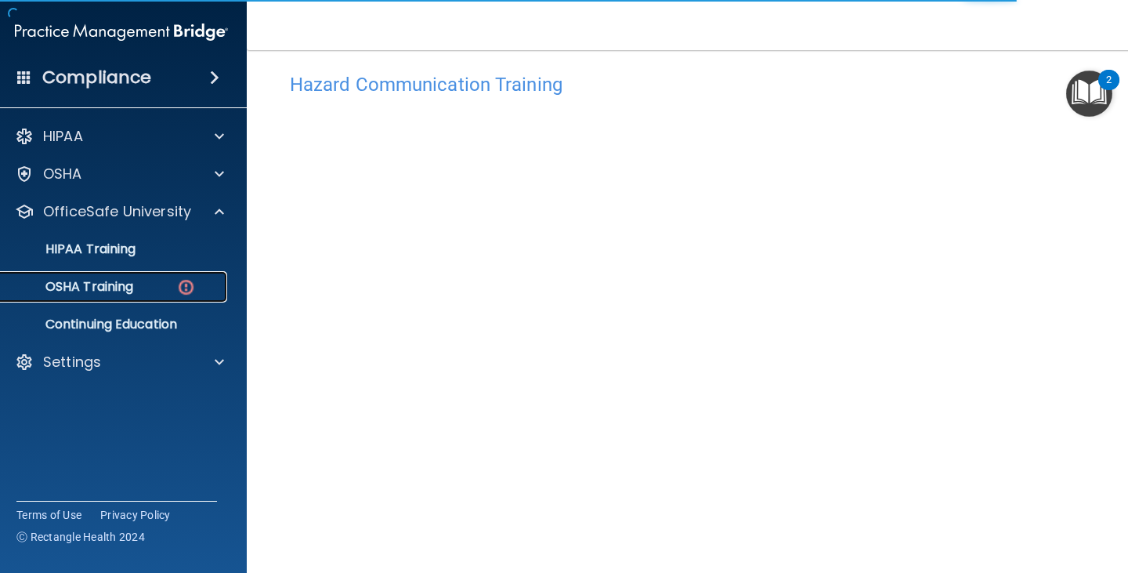
click at [140, 283] on div "OSHA Training" at bounding box center [113, 287] width 214 height 16
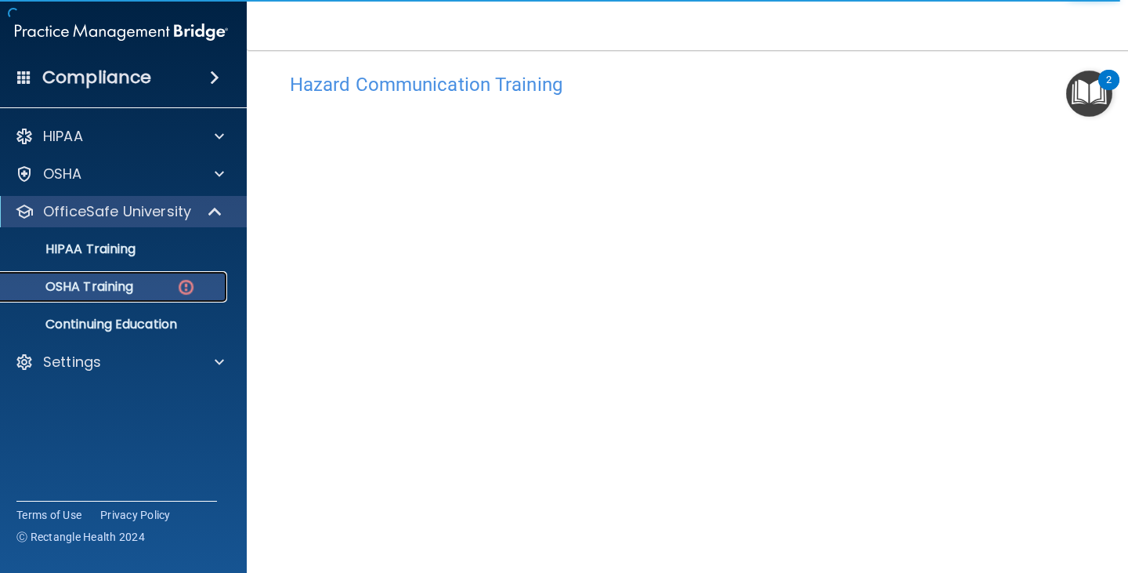
click at [133, 276] on link "OSHA Training" at bounding box center [103, 286] width 247 height 31
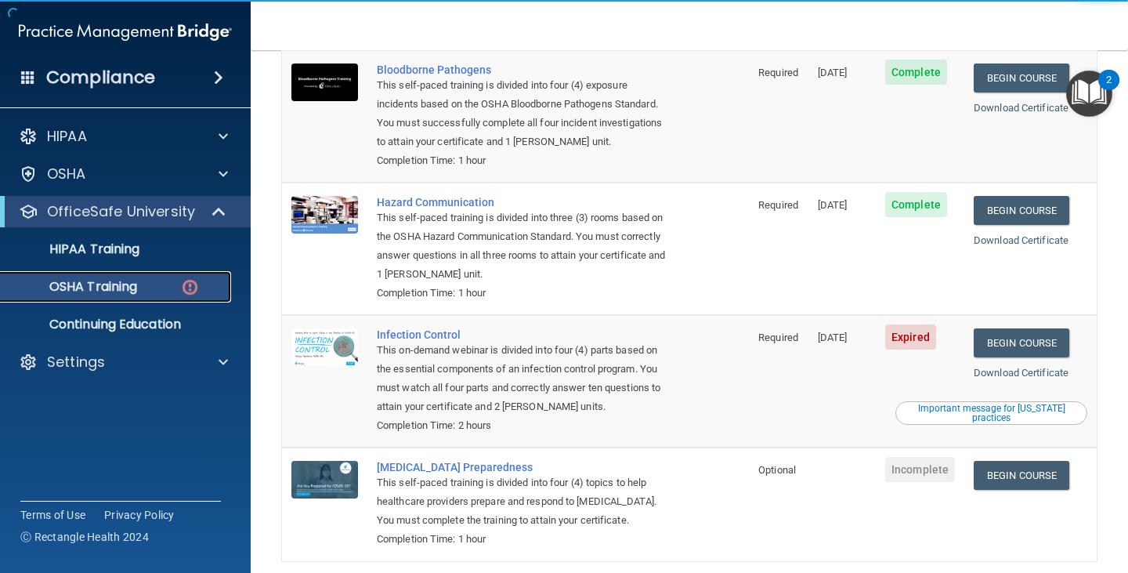
scroll to position [242, 0]
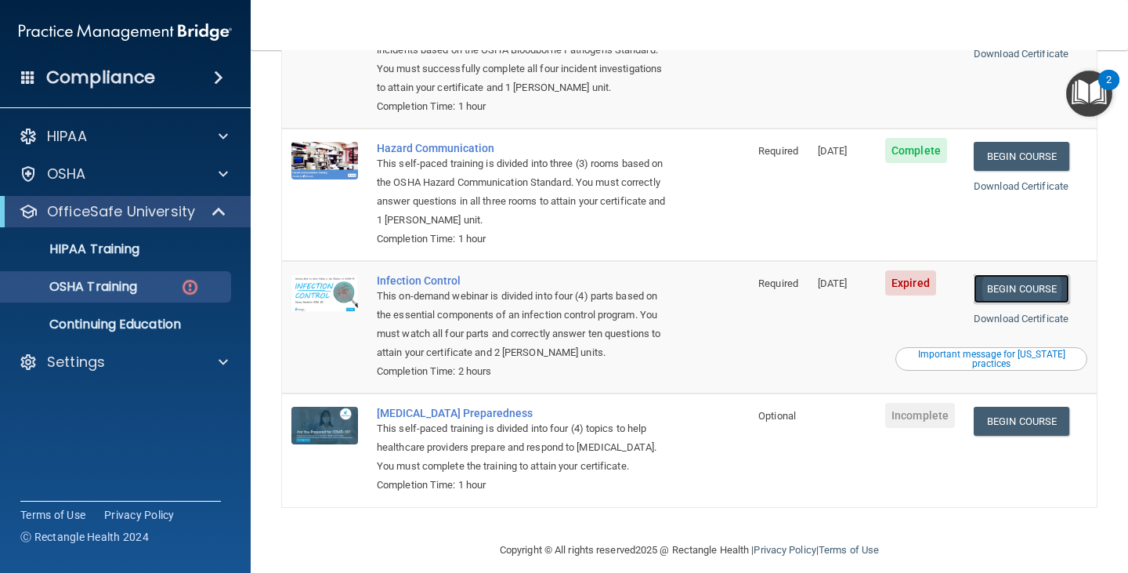
click at [1039, 274] on link "Begin Course" at bounding box center [1022, 288] width 96 height 29
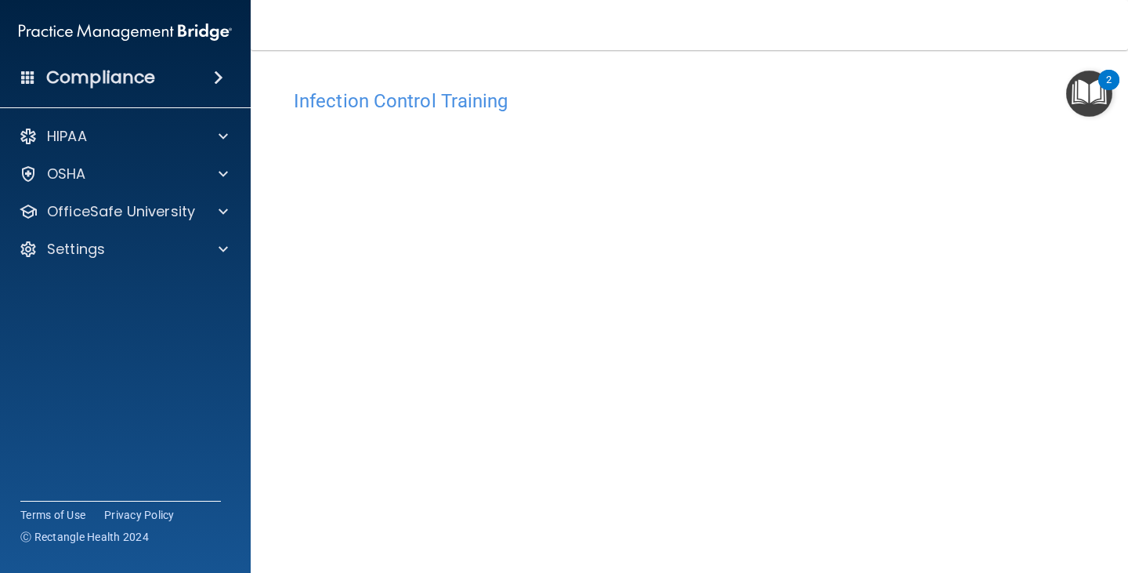
scroll to position [78, 0]
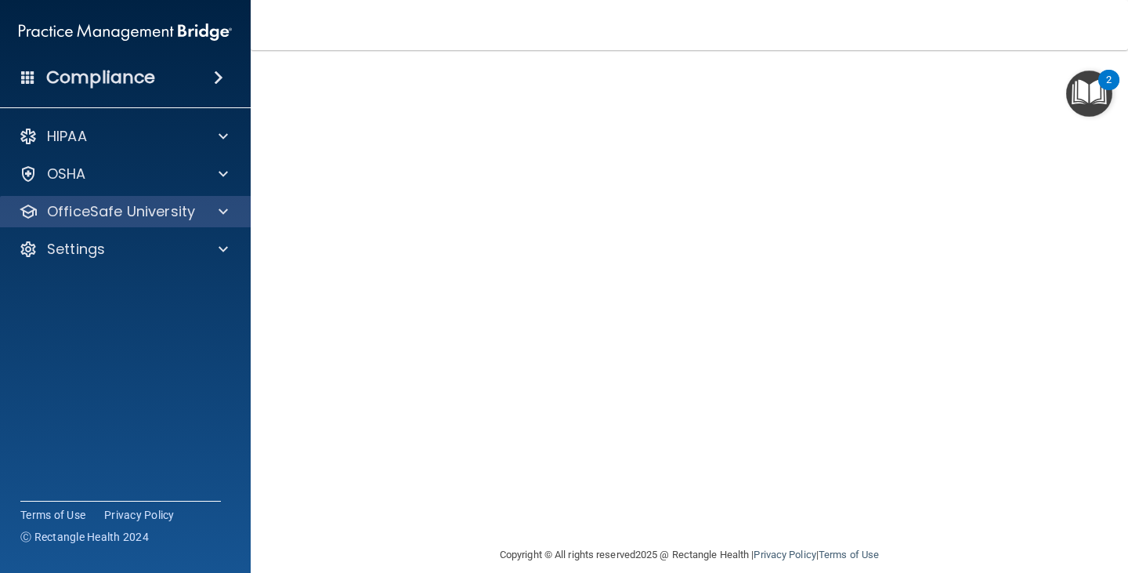
click at [117, 222] on div "OfficeSafe University" at bounding box center [125, 211] width 251 height 31
click at [219, 208] on span at bounding box center [223, 211] width 9 height 19
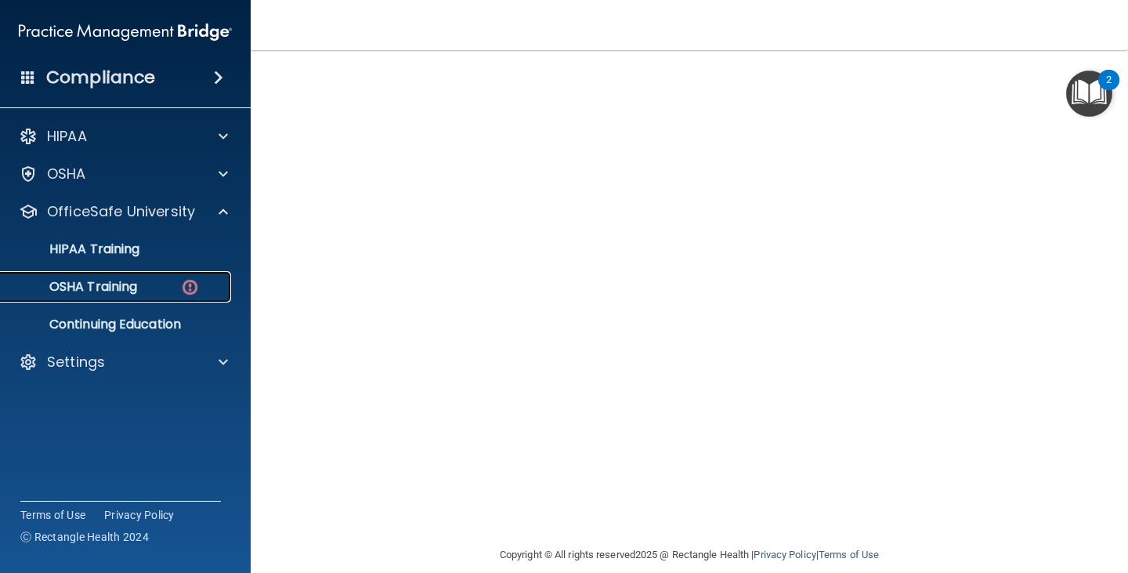
click at [170, 278] on link "OSHA Training" at bounding box center [107, 286] width 247 height 31
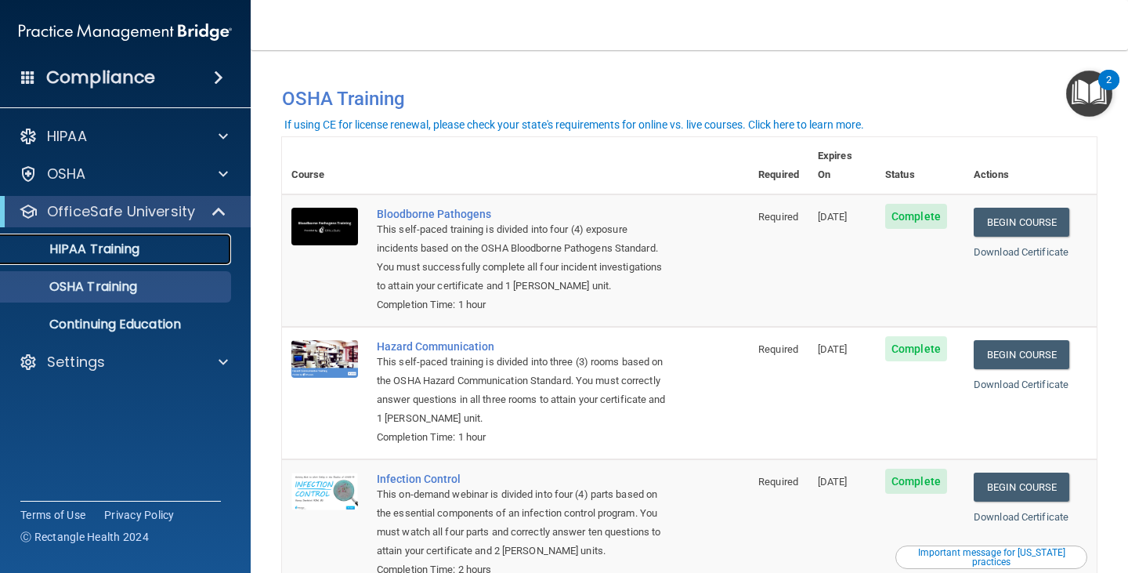
click at [117, 241] on p "HIPAA Training" at bounding box center [74, 249] width 129 height 16
